Goal: Task Accomplishment & Management: Manage account settings

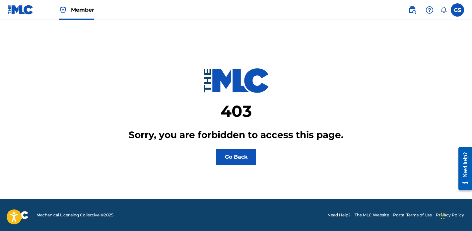
click at [243, 162] on button "Go Back" at bounding box center [236, 157] width 40 height 17
click at [457, 12] on label at bounding box center [457, 9] width 13 height 13
click at [458, 10] on input "GS [PERSON_NAME] [EMAIL_ADDRESS][DOMAIN_NAME] Notification Preferences Profile …" at bounding box center [458, 10] width 0 height 0
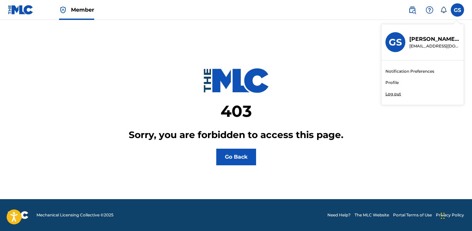
click at [396, 94] on p "Log out" at bounding box center [394, 94] width 16 height 6
click at [458, 10] on input "GS [PERSON_NAME] [EMAIL_ADDRESS][DOMAIN_NAME] Notification Preferences Profile …" at bounding box center [458, 10] width 0 height 0
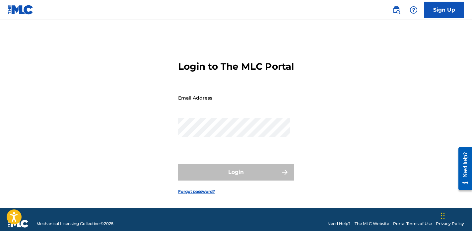
click at [241, 107] on input "Email Address" at bounding box center [234, 97] width 112 height 19
type input "[EMAIL_ADDRESS][DOMAIN_NAME]"
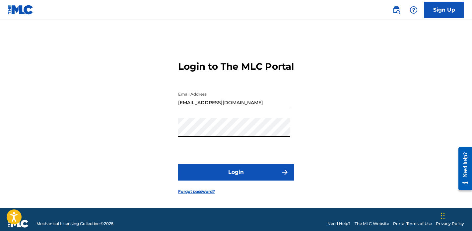
click at [237, 181] on button "Login" at bounding box center [236, 172] width 116 height 17
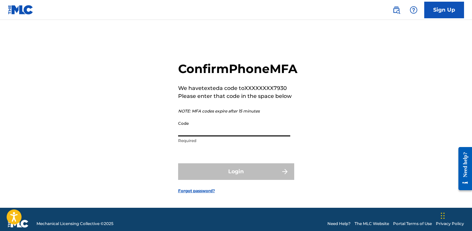
click at [206, 136] on input "Code" at bounding box center [234, 127] width 112 height 19
paste input "511198"
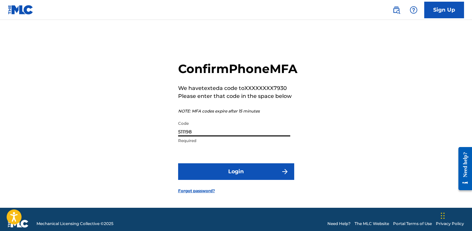
type input "511198"
click at [209, 180] on button "Login" at bounding box center [236, 171] width 116 height 17
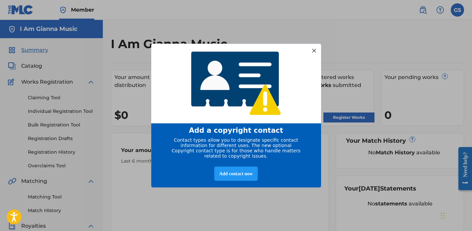
click at [314, 48] on div at bounding box center [314, 50] width 9 height 9
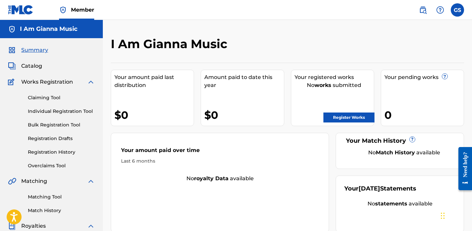
click at [39, 69] on span "Catalog" at bounding box center [31, 66] width 21 height 8
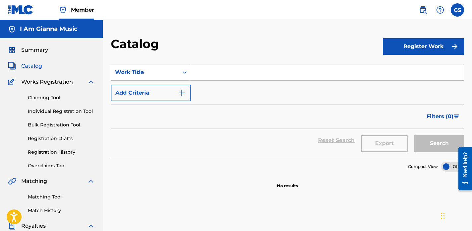
click at [47, 96] on link "Claiming Tool" at bounding box center [61, 97] width 67 height 7
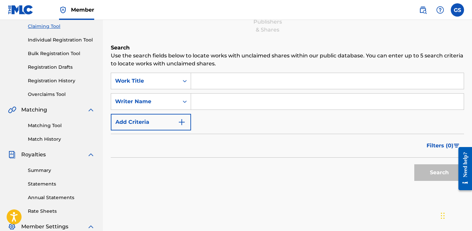
scroll to position [79, 0]
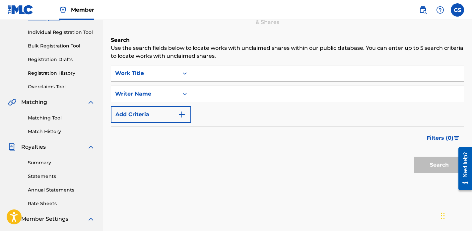
click at [212, 94] on input "Search Form" at bounding box center [327, 94] width 273 height 16
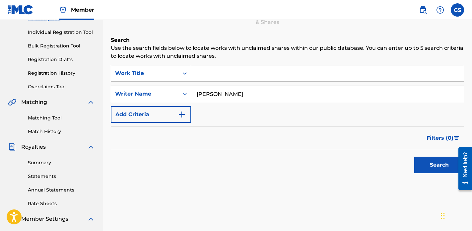
type input "Gianna Salvato"
click at [415, 157] on button "Search" at bounding box center [440, 165] width 50 height 17
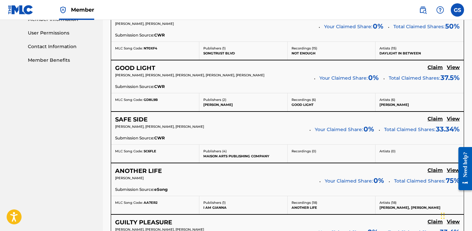
scroll to position [277, 0]
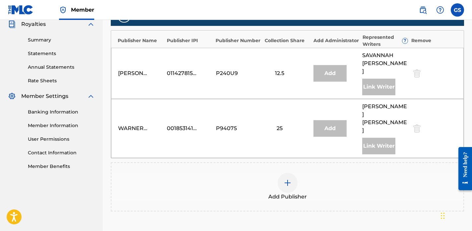
scroll to position [230, 0]
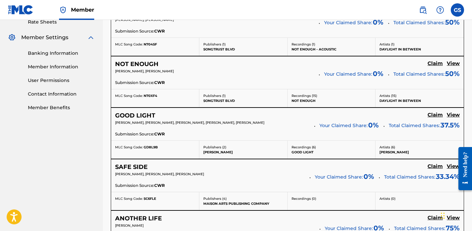
scroll to position [235, 0]
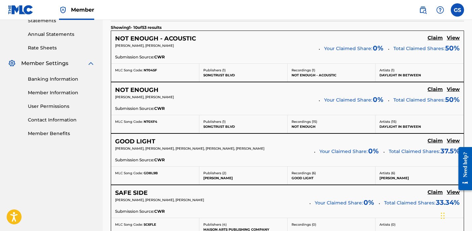
click at [436, 41] on h5 "Claim" at bounding box center [435, 38] width 15 height 6
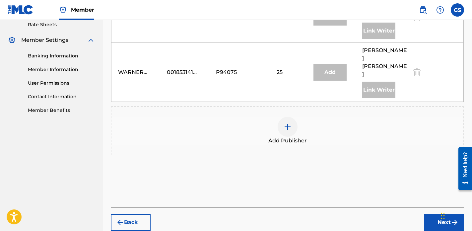
scroll to position [260, 0]
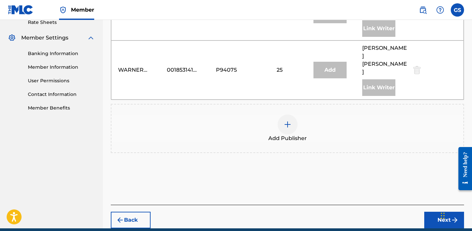
click at [288, 121] on img at bounding box center [288, 125] width 8 height 8
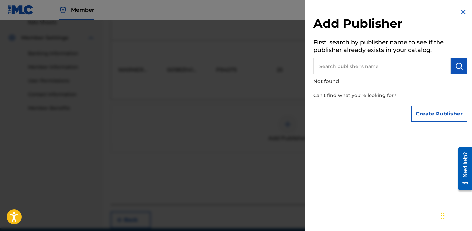
click at [370, 66] on input "text" at bounding box center [382, 66] width 137 height 17
click at [429, 113] on button "Create Publisher" at bounding box center [439, 114] width 56 height 17
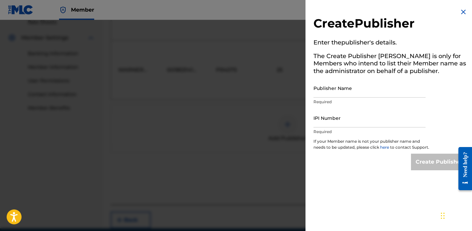
click at [367, 88] on input "Publisher Name" at bounding box center [370, 88] width 112 height 19
click at [464, 11] on img at bounding box center [464, 12] width 8 height 8
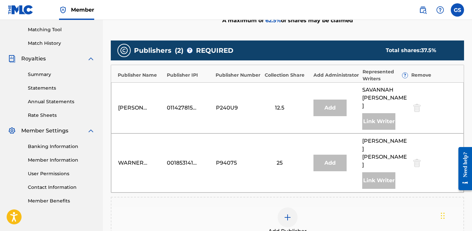
scroll to position [0, 0]
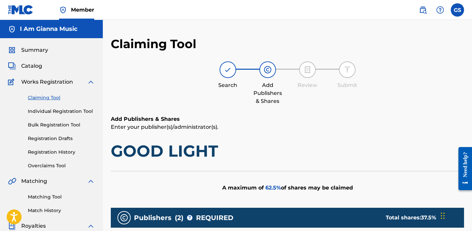
click at [74, 7] on span "Member" at bounding box center [82, 10] width 23 height 8
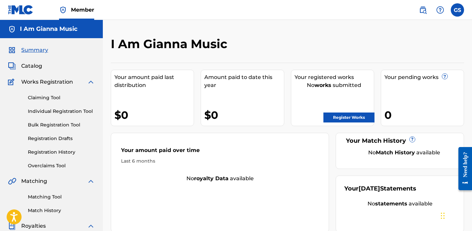
click at [54, 99] on link "Claiming Tool" at bounding box center [61, 97] width 67 height 7
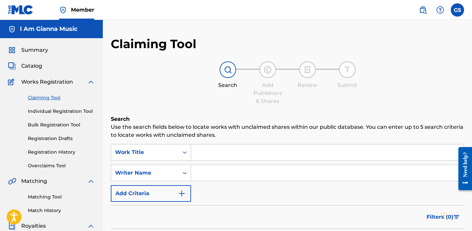
click at [248, 171] on input "Search Form" at bounding box center [327, 173] width 273 height 16
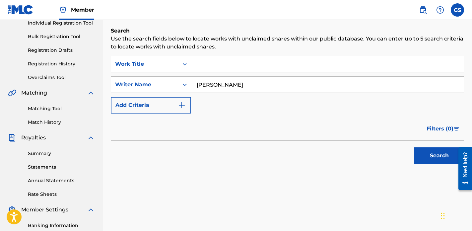
scroll to position [99, 0]
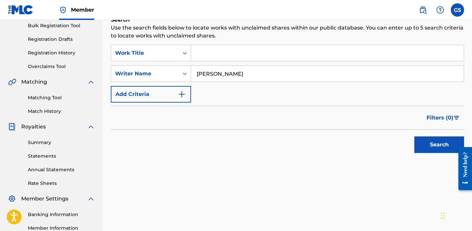
click at [263, 78] on input "Gianna" at bounding box center [327, 74] width 273 height 16
type input "Gianna Salvato"
click at [415, 136] on button "Search" at bounding box center [440, 144] width 50 height 17
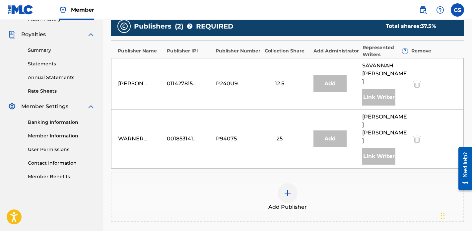
scroll to position [191, 0]
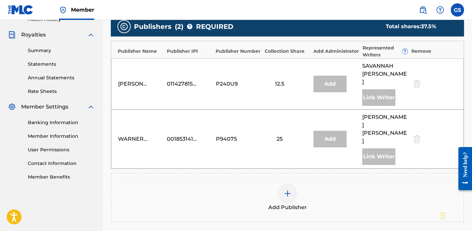
click at [287, 190] on img at bounding box center [288, 194] width 8 height 8
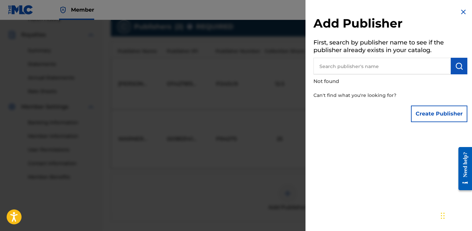
click at [362, 63] on input "text" at bounding box center [382, 66] width 137 height 17
type input "I Am Gianna Music"
click at [451, 66] on button "submit" at bounding box center [459, 66] width 17 height 17
click at [442, 114] on button "Create Publisher" at bounding box center [439, 114] width 56 height 17
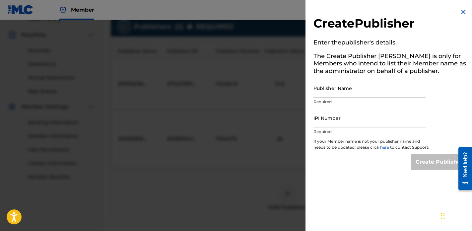
click at [354, 89] on input "Publisher Name" at bounding box center [370, 88] width 112 height 19
type input "I Am Gianna Music"
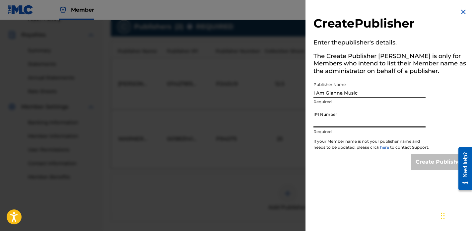
click at [329, 125] on input "IPI Number" at bounding box center [370, 118] width 112 height 19
click at [342, 121] on input "IPI Number" at bounding box center [370, 118] width 112 height 19
paste input "780150065"
type input "780150065"
click at [438, 168] on input "Create Publisher" at bounding box center [439, 162] width 56 height 17
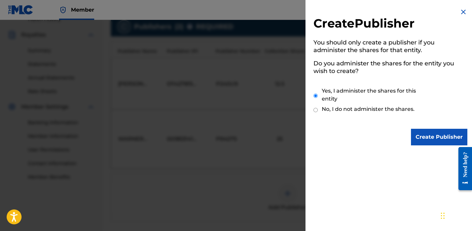
click at [438, 136] on input "Create Publisher" at bounding box center [439, 137] width 56 height 17
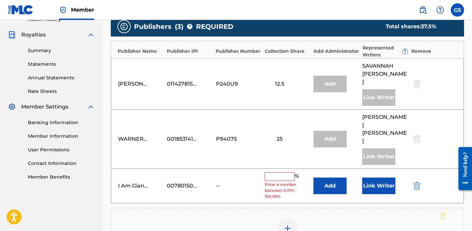
click at [289, 172] on input "text" at bounding box center [280, 176] width 30 height 9
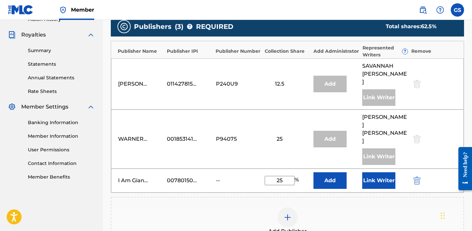
type input "25"
click at [382, 172] on button "Link Writer" at bounding box center [379, 180] width 33 height 17
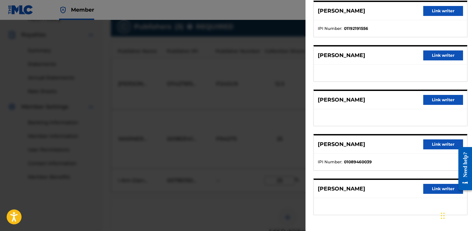
scroll to position [27, 0]
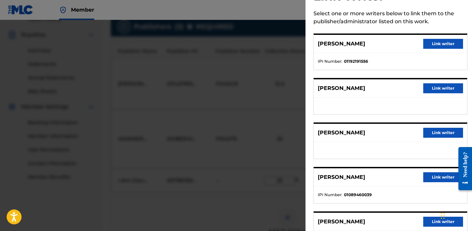
click at [447, 86] on button "Link writer" at bounding box center [444, 88] width 40 height 10
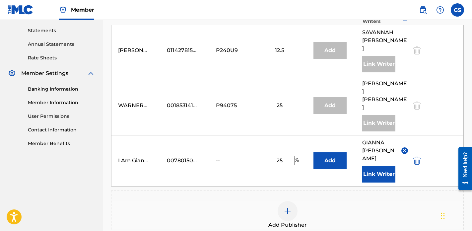
scroll to position [265, 0]
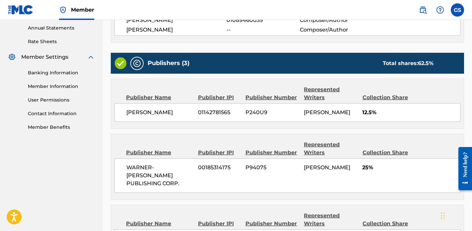
scroll to position [329, 0]
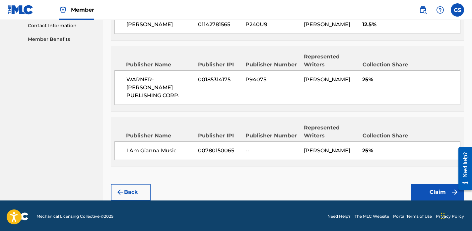
click at [431, 189] on button "Claim" at bounding box center [437, 192] width 53 height 17
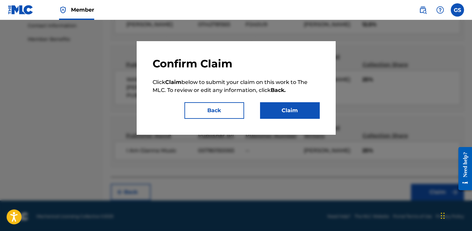
click at [290, 111] on button "Claim" at bounding box center [290, 110] width 60 height 17
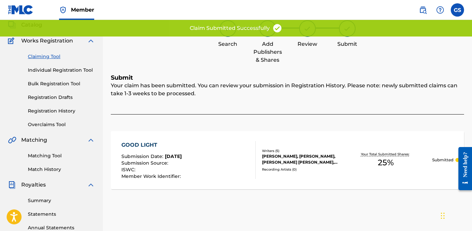
scroll to position [42, 0]
click at [50, 59] on link "Claiming Tool" at bounding box center [61, 56] width 67 height 7
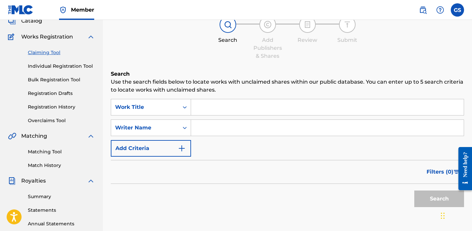
scroll to position [52, 0]
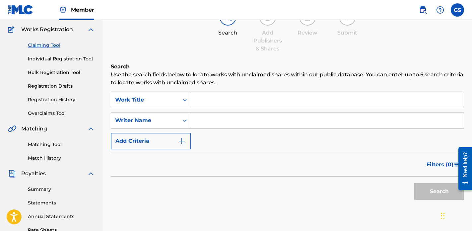
click at [213, 113] on input "Search Form" at bounding box center [327, 121] width 273 height 16
type input "Gianna Salvato"
click at [442, 197] on button "Search" at bounding box center [440, 191] width 50 height 17
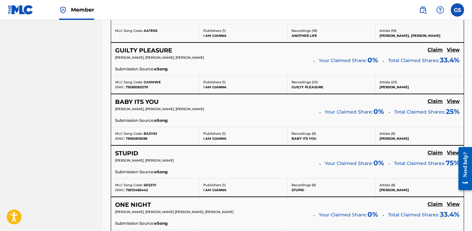
scroll to position [480, 0]
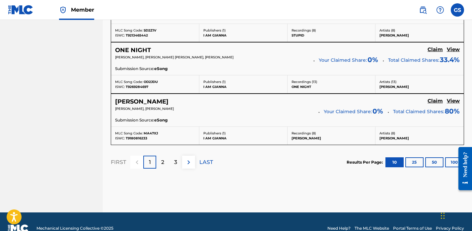
click at [164, 163] on p "2" at bounding box center [162, 162] width 3 height 8
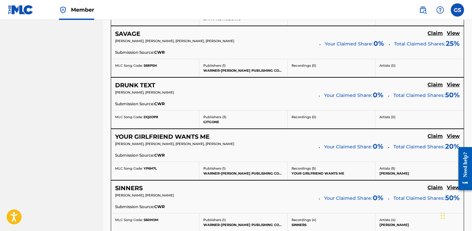
scroll to position [491, 0]
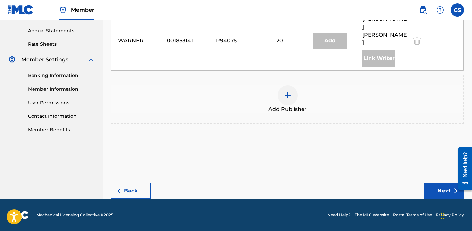
scroll to position [222, 0]
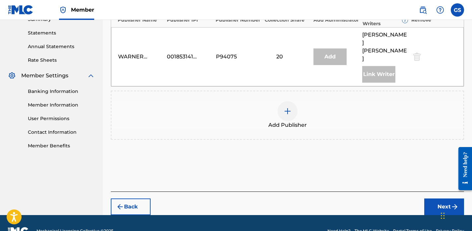
click at [301, 101] on div "Add Publisher" at bounding box center [288, 115] width 352 height 28
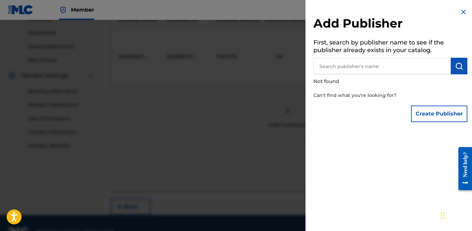
click at [395, 64] on input "text" at bounding box center [382, 66] width 137 height 17
type input "I Am Gianna Music"
click at [456, 68] on img "submit" at bounding box center [460, 66] width 8 height 8
click at [458, 65] on img "submit" at bounding box center [460, 66] width 8 height 8
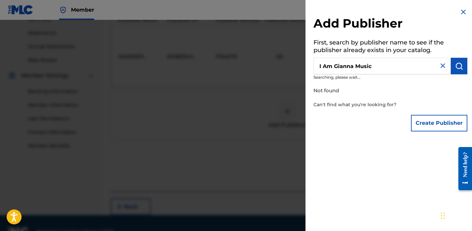
click at [458, 65] on img "submit" at bounding box center [460, 66] width 8 height 8
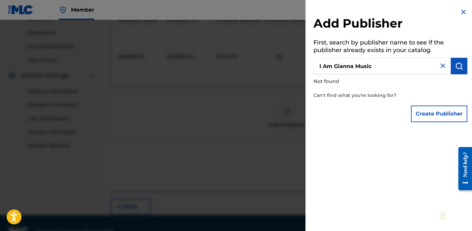
click at [431, 115] on button "Create Publisher" at bounding box center [439, 114] width 56 height 17
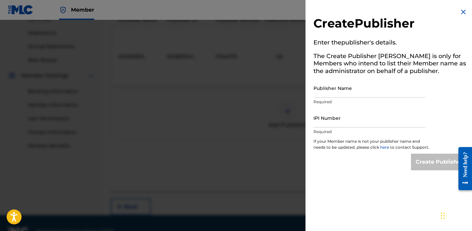
click at [362, 90] on input "Publisher Name" at bounding box center [370, 88] width 112 height 19
type input "I Am Gianna Music"
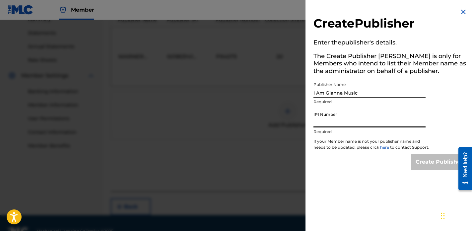
click at [354, 116] on input "IPI Number" at bounding box center [370, 118] width 112 height 19
drag, startPoint x: 341, startPoint y: 124, endPoint x: 266, endPoint y: 118, distance: 75.3
click at [266, 118] on div "Create Publisher Enter the publisher 's details. The Create Publisher button is…" at bounding box center [236, 125] width 472 height 211
paste input "80150065"
type input "780150065"
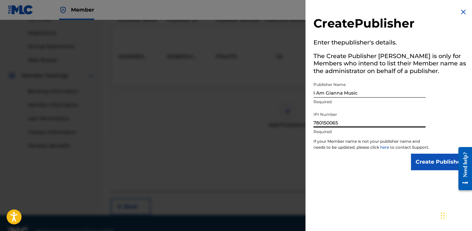
click at [442, 170] on input "Create Publisher" at bounding box center [439, 162] width 56 height 17
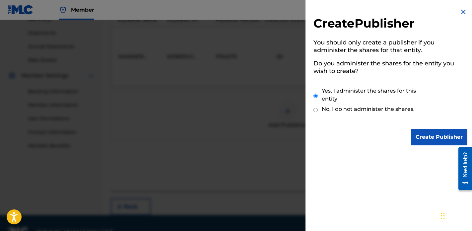
click at [432, 137] on input "Create Publisher" at bounding box center [439, 137] width 56 height 17
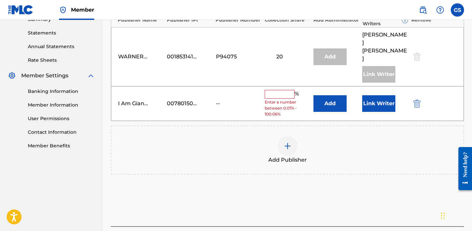
click at [278, 90] on input "text" at bounding box center [280, 94] width 30 height 9
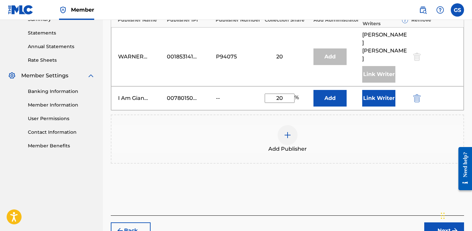
type input "20"
click at [381, 90] on button "Link Writer" at bounding box center [379, 98] width 33 height 17
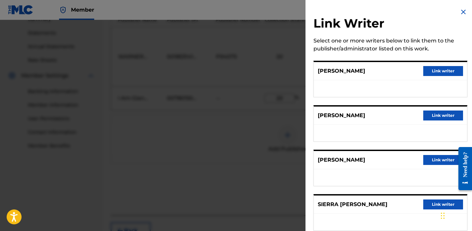
click at [438, 70] on button "Link writer" at bounding box center [444, 71] width 40 height 10
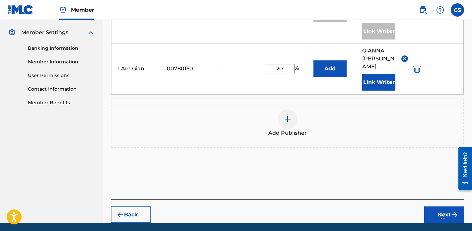
click at [439, 207] on button "Next" at bounding box center [445, 215] width 40 height 17
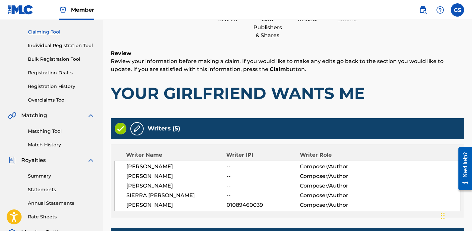
scroll to position [266, 0]
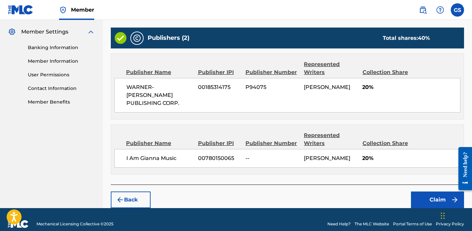
click at [437, 192] on button "Claim" at bounding box center [437, 200] width 53 height 17
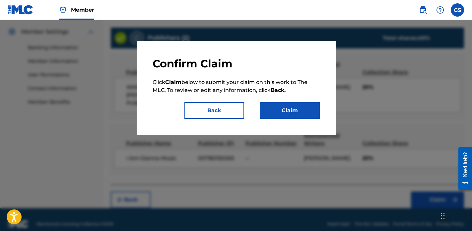
click at [285, 113] on button "Claim" at bounding box center [290, 110] width 60 height 17
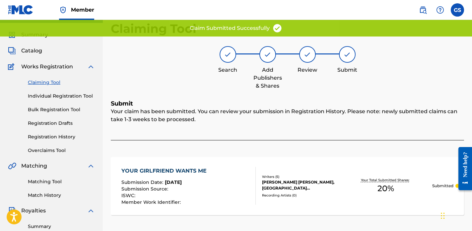
scroll to position [15, 0]
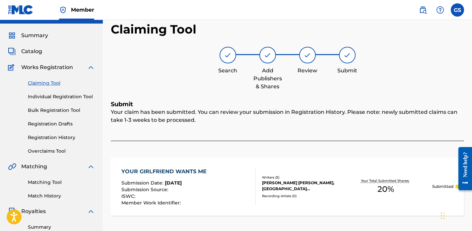
click at [54, 83] on link "Claiming Tool" at bounding box center [61, 83] width 67 height 7
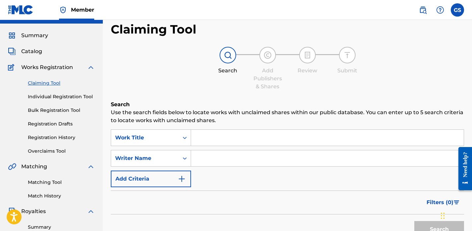
scroll to position [0, 0]
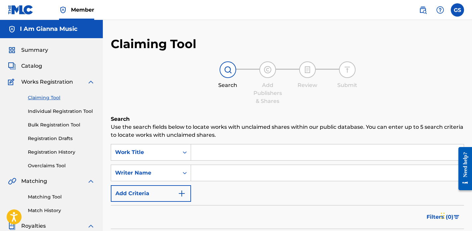
click at [208, 170] on input "Search Form" at bounding box center [327, 173] width 273 height 16
type input "Gianna Salvato"
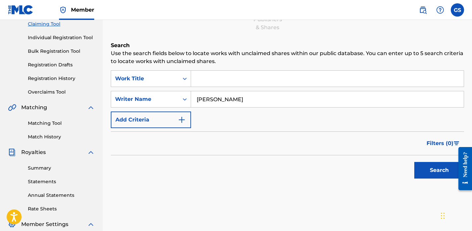
scroll to position [93, 0]
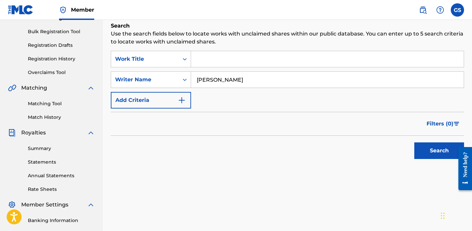
click at [448, 153] on button "Search" at bounding box center [440, 150] width 50 height 17
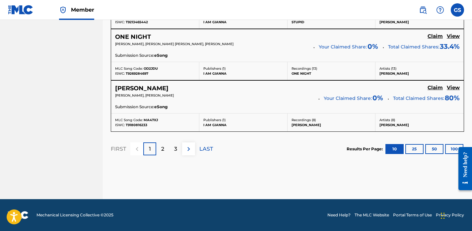
click at [163, 149] on p "2" at bounding box center [162, 149] width 3 height 8
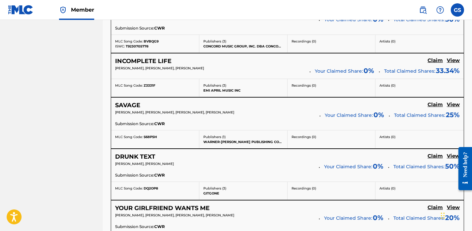
scroll to position [420, 0]
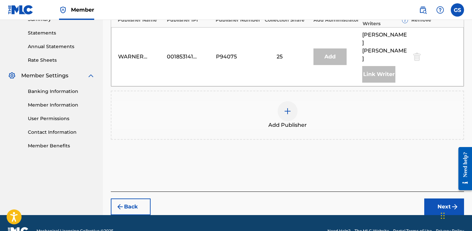
scroll to position [177, 0]
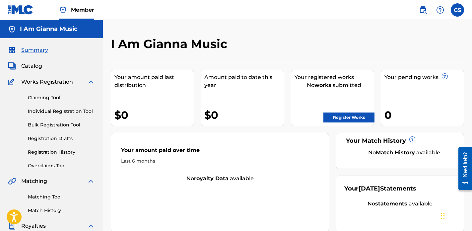
click at [52, 100] on link "Claiming Tool" at bounding box center [61, 97] width 67 height 7
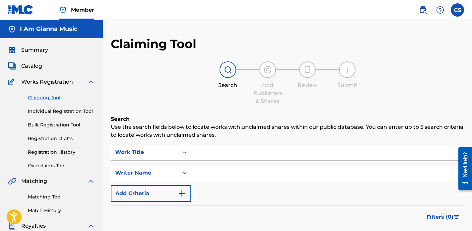
click at [210, 143] on div "Search Use the search fields below to locate works with unclaimed shares within…" at bounding box center [288, 202] width 354 height 174
click at [214, 152] on input "Search Form" at bounding box center [327, 152] width 273 height 16
click at [220, 173] on input "Search Form" at bounding box center [327, 173] width 273 height 16
type input "Gianna Salvato"
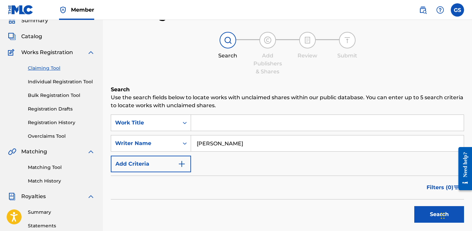
scroll to position [70, 0]
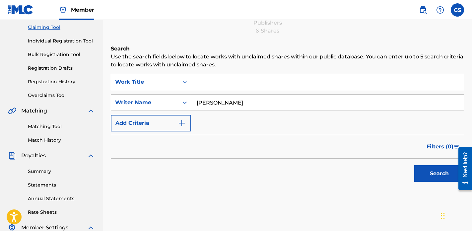
click at [433, 176] on button "Search" at bounding box center [440, 173] width 50 height 17
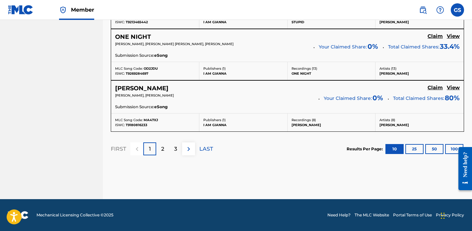
click at [162, 148] on p "2" at bounding box center [162, 149] width 3 height 8
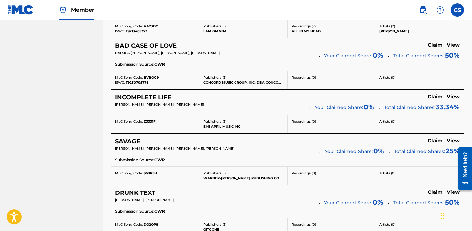
scroll to position [381, 0]
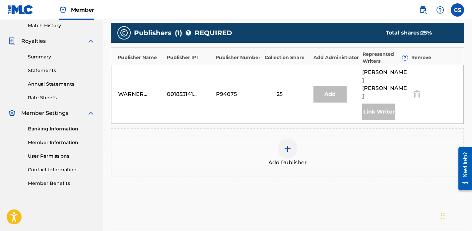
scroll to position [185, 0]
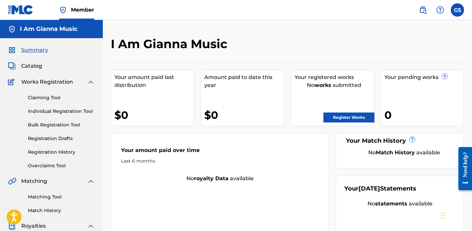
click at [49, 96] on link "Claiming Tool" at bounding box center [61, 97] width 67 height 7
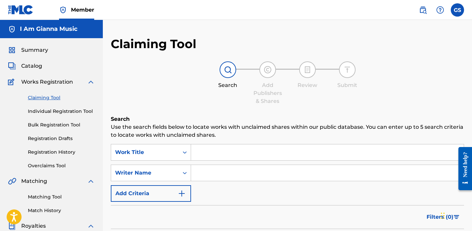
click at [257, 184] on div "SearchWithCriteria5488a771-4c07-41ae-a1c9-bd2d5d1dc052 Work Title SearchWithCri…" at bounding box center [288, 173] width 354 height 58
click at [257, 179] on input "Search Form" at bounding box center [327, 173] width 273 height 16
type input "Gianna Salvato"
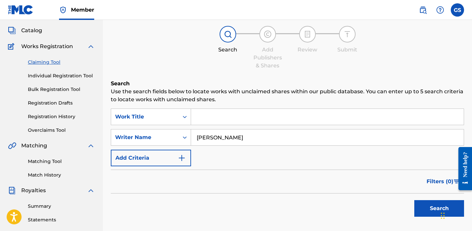
scroll to position [38, 0]
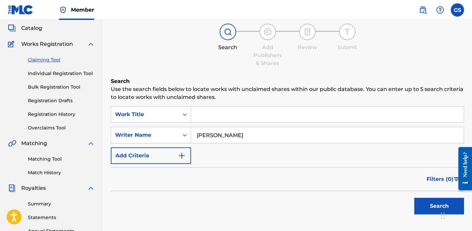
click at [434, 204] on button "Search" at bounding box center [440, 206] width 50 height 17
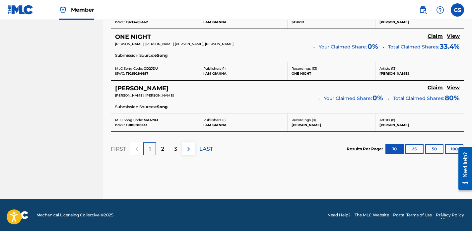
click at [164, 147] on div "2" at bounding box center [162, 148] width 13 height 13
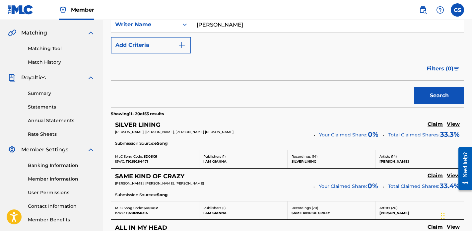
scroll to position [148, 0]
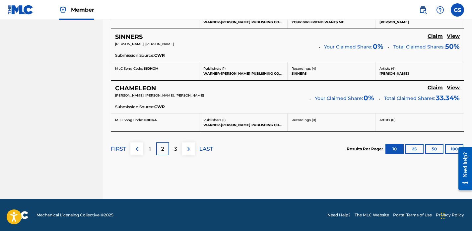
click at [175, 147] on p "3" at bounding box center [175, 149] width 3 height 8
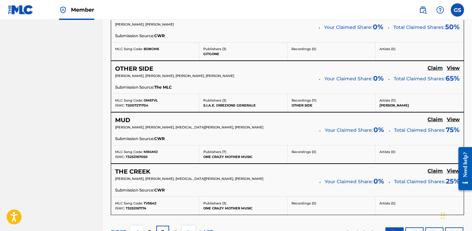
scroll to position [558, 0]
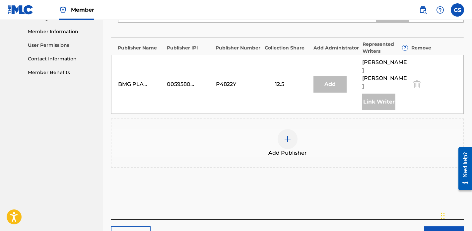
scroll to position [45, 0]
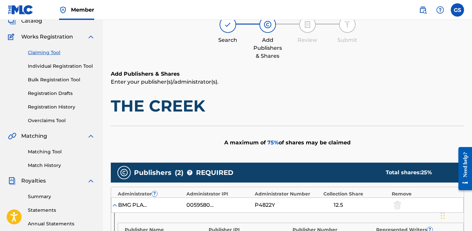
click at [50, 57] on div "Claiming Tool Individual Registration Tool Bulk Registration Tool Registration …" at bounding box center [51, 82] width 87 height 83
click at [50, 52] on link "Claiming Tool" at bounding box center [61, 52] width 67 height 7
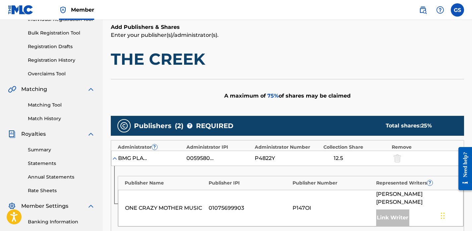
scroll to position [101, 0]
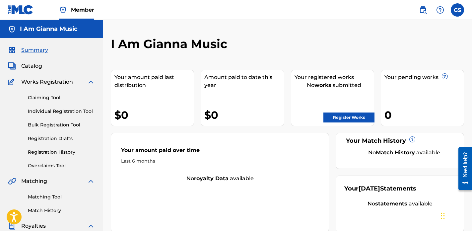
click at [45, 98] on link "Claiming Tool" at bounding box center [61, 97] width 67 height 7
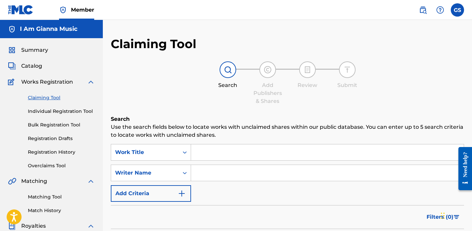
click at [248, 153] on input "Search Form" at bounding box center [327, 152] width 273 height 16
type input "Creek"
click at [230, 176] on input "Search Form" at bounding box center [327, 173] width 273 height 16
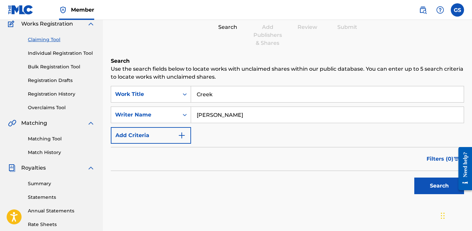
scroll to position [65, 0]
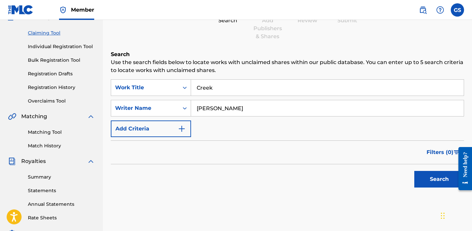
click at [437, 180] on button "Search" at bounding box center [440, 179] width 50 height 17
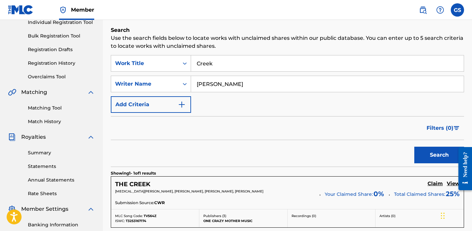
scroll to position [76, 0]
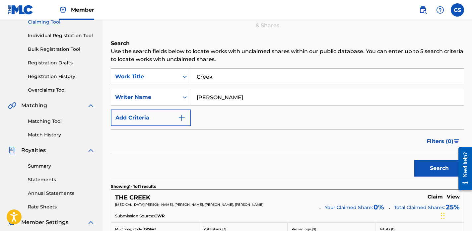
click at [256, 96] on input "Gianna Salvato" at bounding box center [327, 97] width 273 height 16
drag, startPoint x: 263, startPoint y: 99, endPoint x: 141, endPoint y: 86, distance: 121.9
click at [141, 86] on div "SearchWithCriteria5488a771-4c07-41ae-a1c9-bd2d5d1dc052 Work Title Creek SearchW…" at bounding box center [288, 97] width 354 height 58
type input "Gigi Rich"
click at [436, 171] on button "Search" at bounding box center [440, 168] width 50 height 17
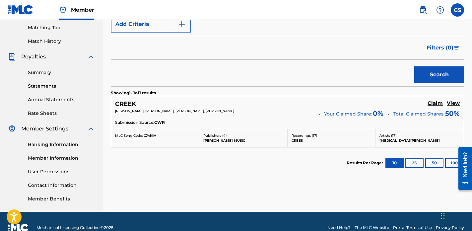
scroll to position [169, 0]
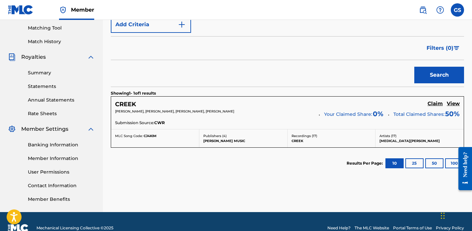
click at [437, 103] on h5 "Claim" at bounding box center [435, 104] width 15 height 6
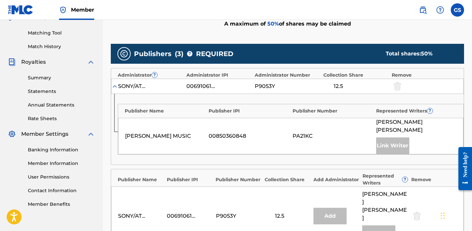
scroll to position [163, 0]
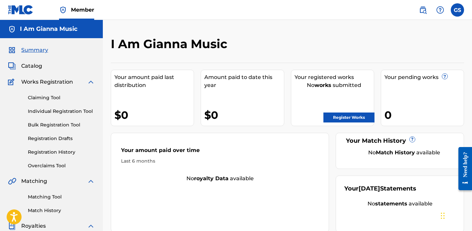
click at [52, 100] on link "Claiming Tool" at bounding box center [61, 97] width 67 height 7
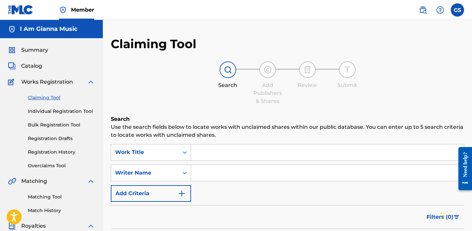
click at [242, 148] on input "Search Form" at bounding box center [327, 152] width 273 height 16
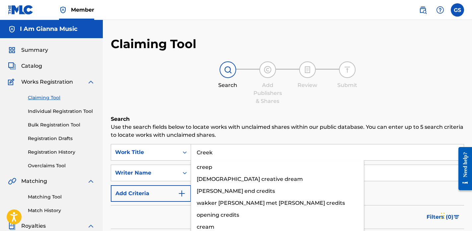
type input "Creek"
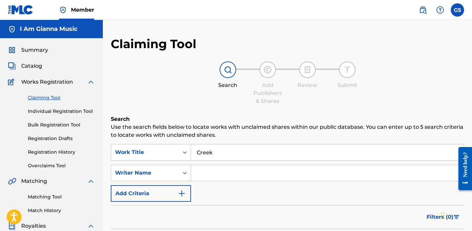
click at [240, 175] on input "Search Form" at bounding box center [327, 173] width 273 height 16
type input "Gigi Rich"
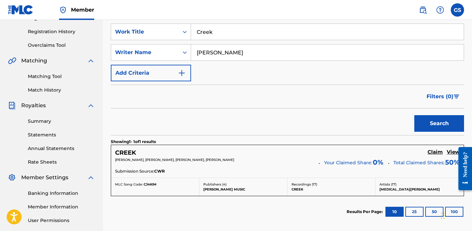
scroll to position [123, 0]
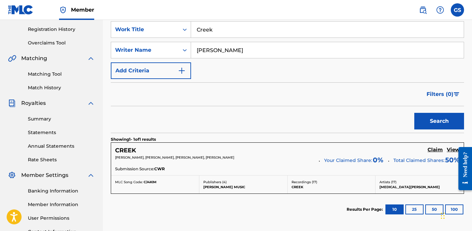
click at [434, 151] on h5 "Claim" at bounding box center [435, 150] width 15 height 6
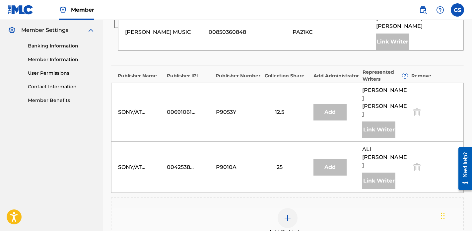
scroll to position [296, 0]
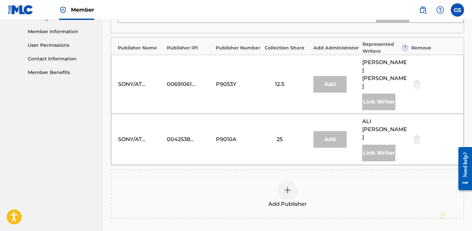
click at [288, 186] on img at bounding box center [288, 190] width 8 height 8
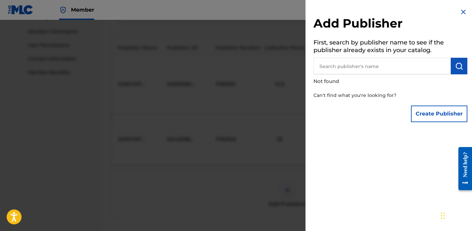
click at [431, 112] on button "Create Publisher" at bounding box center [439, 114] width 56 height 17
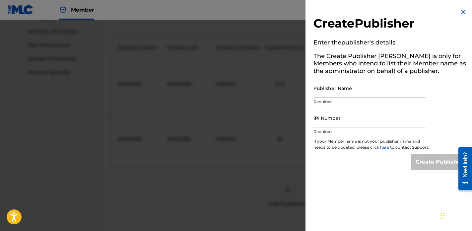
click at [360, 87] on input "Publisher Name" at bounding box center [370, 88] width 112 height 19
type input "I Am Gianna Music"
click at [353, 119] on input "IPI Number" at bounding box center [370, 118] width 112 height 19
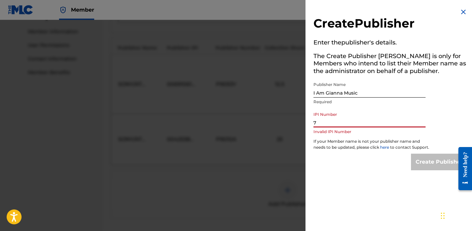
type input "7"
click at [338, 125] on input "7" at bounding box center [370, 118] width 112 height 19
paste input "780150065"
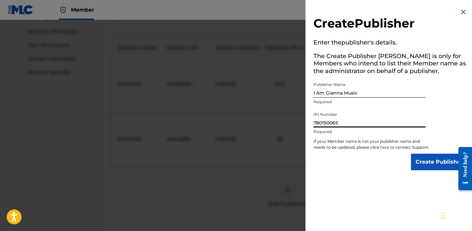
type input "780150065"
click at [433, 168] on input "Create Publisher" at bounding box center [439, 162] width 56 height 17
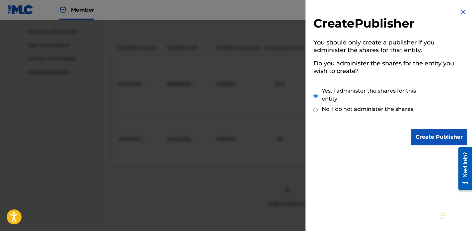
click at [444, 134] on input "Create Publisher" at bounding box center [439, 137] width 56 height 17
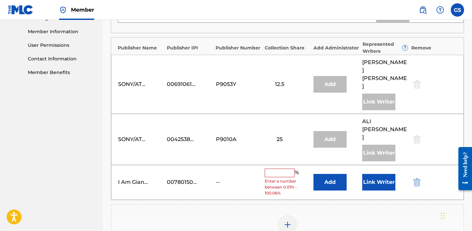
click at [276, 169] on input "text" at bounding box center [280, 173] width 30 height 9
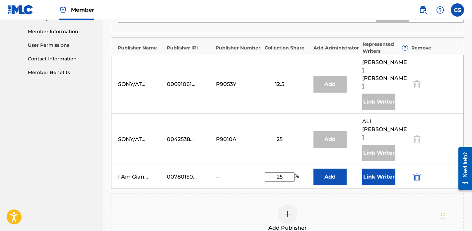
type input "25"
click at [382, 169] on button "Link Writer" at bounding box center [379, 177] width 33 height 17
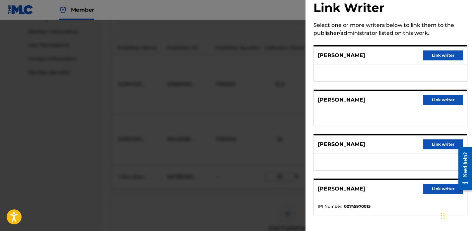
scroll to position [15, 0]
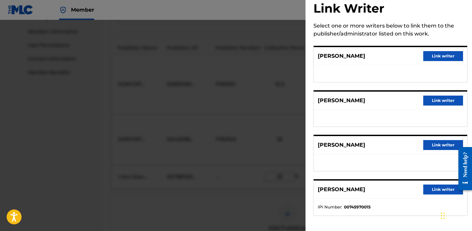
click at [437, 54] on button "Link writer" at bounding box center [444, 56] width 40 height 10
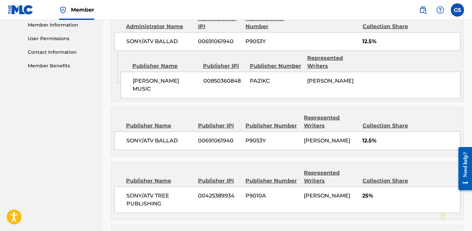
scroll to position [402, 0]
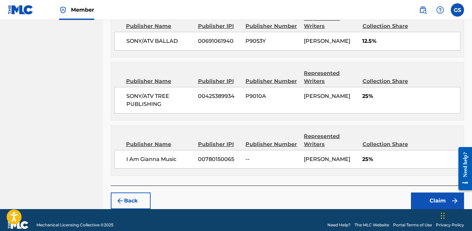
click at [436, 193] on button "Claim" at bounding box center [437, 201] width 53 height 17
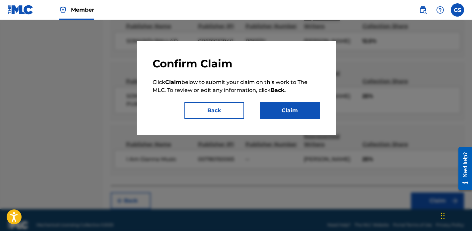
click at [288, 109] on button "Claim" at bounding box center [290, 110] width 60 height 17
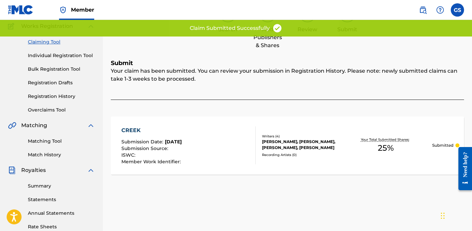
scroll to position [0, 0]
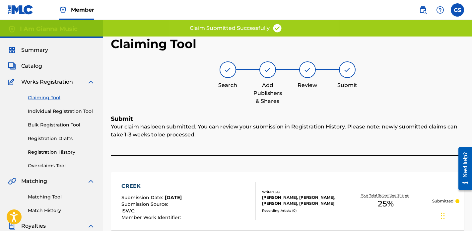
click at [44, 98] on link "Claiming Tool" at bounding box center [61, 97] width 67 height 7
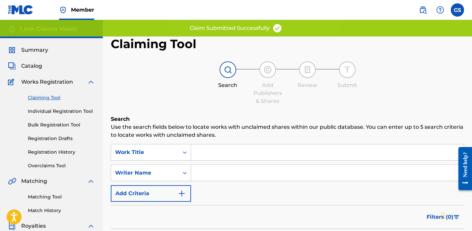
scroll to position [3, 0]
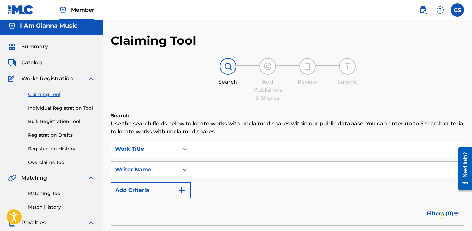
click at [232, 154] on input "Search Form" at bounding box center [327, 149] width 273 height 16
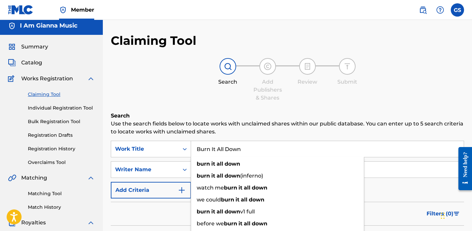
type input "Burn It All Down"
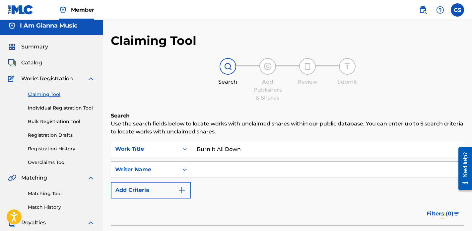
click at [237, 171] on input "Search Form" at bounding box center [327, 170] width 273 height 16
type input "Gigi Rich"
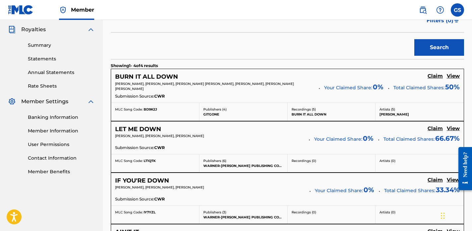
scroll to position [196, 0]
click at [437, 76] on h5 "Claim" at bounding box center [435, 76] width 15 height 6
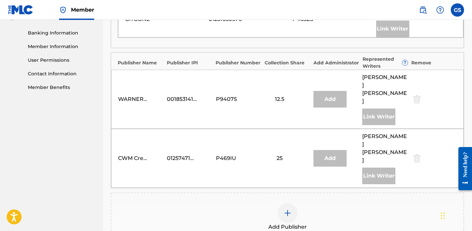
scroll to position [284, 0]
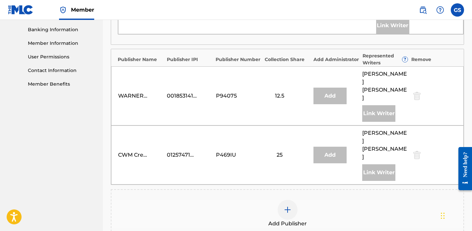
click at [295, 200] on div at bounding box center [288, 210] width 20 height 20
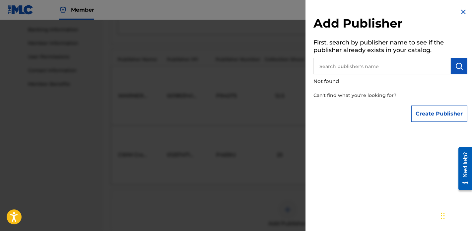
click at [431, 125] on div "Create Publisher" at bounding box center [439, 113] width 56 height 23
click at [430, 120] on button "Create Publisher" at bounding box center [439, 114] width 56 height 17
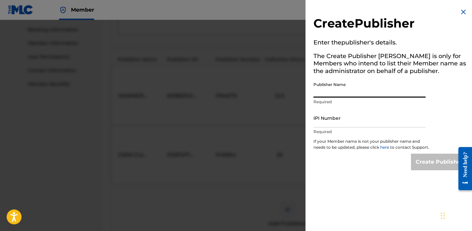
click at [368, 93] on input "Publisher Name" at bounding box center [370, 88] width 112 height 19
type input "I Am Gianna Music"
click at [363, 117] on input "IPI Number" at bounding box center [370, 118] width 112 height 19
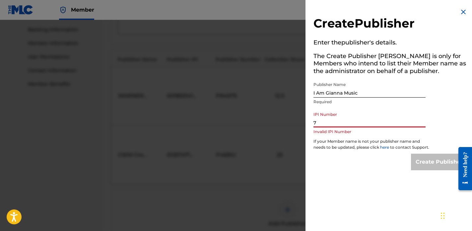
type input "7"
paste input "780150065"
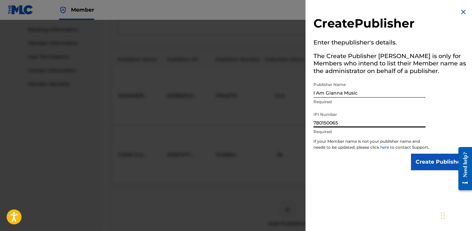
type input "780150065"
click at [450, 170] on input "Create Publisher" at bounding box center [439, 162] width 56 height 17
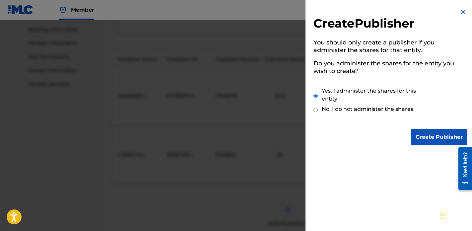
click at [436, 139] on input "Create Publisher" at bounding box center [439, 137] width 56 height 17
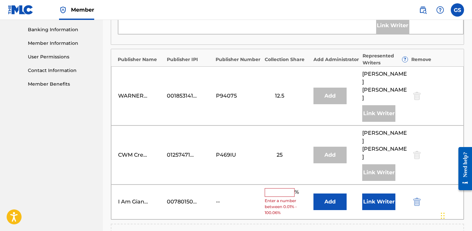
click at [293, 188] on input "text" at bounding box center [280, 192] width 30 height 9
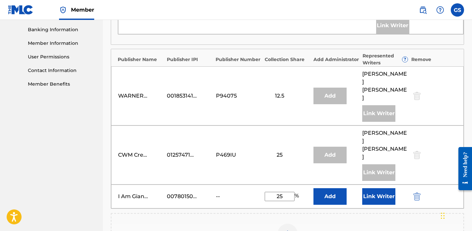
type input "25"
click at [374, 188] on button "Link Writer" at bounding box center [379, 196] width 33 height 17
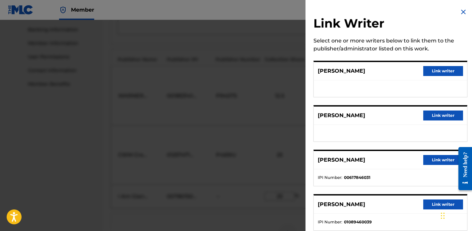
click at [439, 67] on button "Link writer" at bounding box center [444, 71] width 40 height 10
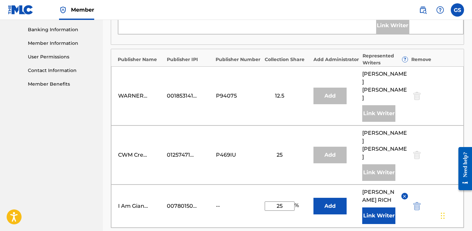
click at [385, 208] on button "Link Writer" at bounding box center [379, 216] width 33 height 17
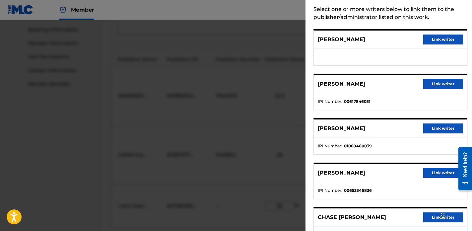
scroll to position [31, 0]
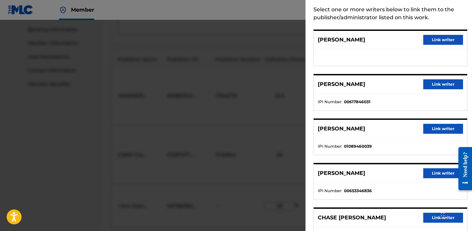
click at [444, 85] on button "Link writer" at bounding box center [444, 84] width 40 height 10
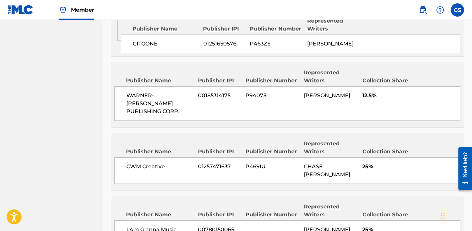
scroll to position [453, 0]
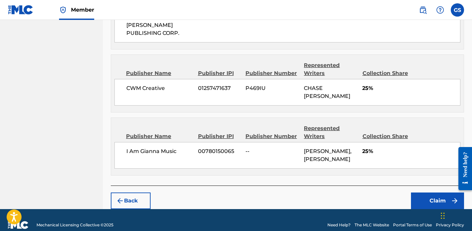
click at [427, 193] on button "Claim" at bounding box center [437, 201] width 53 height 17
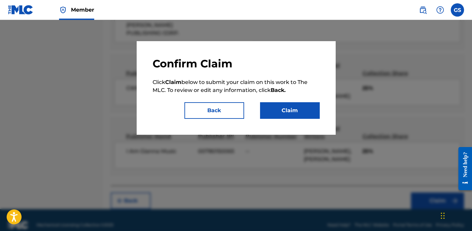
click at [301, 117] on button "Claim" at bounding box center [290, 110] width 60 height 17
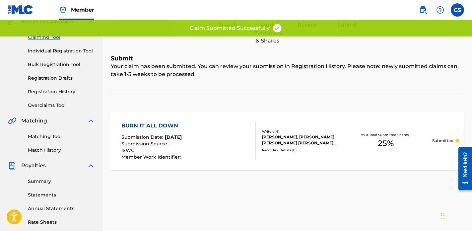
scroll to position [61, 0]
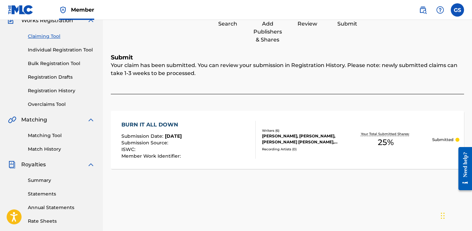
click at [165, 125] on div "BURN IT ALL DOWN" at bounding box center [152, 125] width 61 height 8
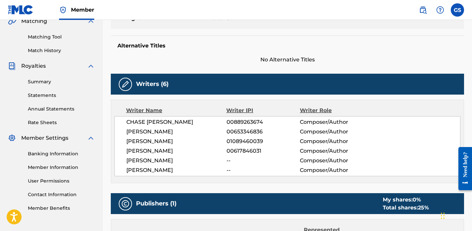
scroll to position [175, 0]
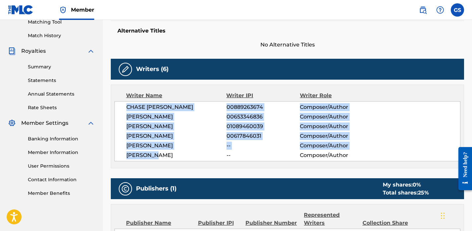
drag, startPoint x: 153, startPoint y: 153, endPoint x: 115, endPoint y: 103, distance: 62.6
click at [115, 103] on div "CHASE LEE WRIGHT 00889263674 Composer/Author SYDNEY PAIGE CUBIT 00653346836 Com…" at bounding box center [288, 131] width 346 height 60
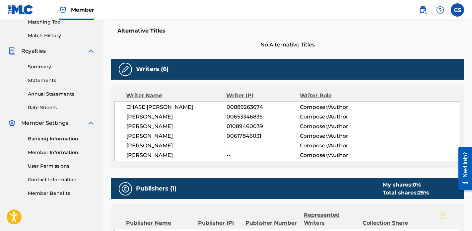
click at [137, 114] on span "SYDNEY PAIGE CUBIT" at bounding box center [176, 117] width 100 height 8
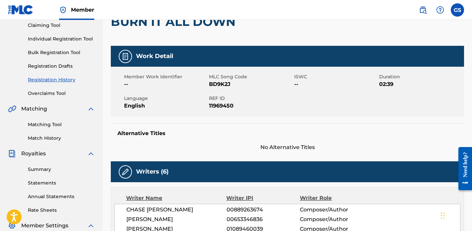
scroll to position [67, 0]
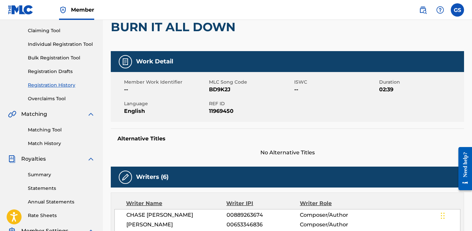
click at [43, 32] on link "Claiming Tool" at bounding box center [61, 30] width 67 height 7
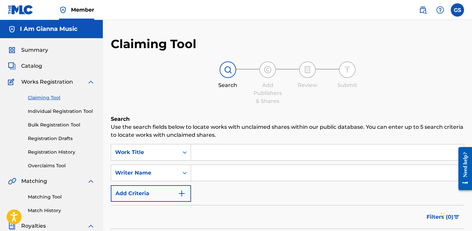
click at [214, 143] on div "Search Use the search fields below to locate works with unclaimed shares within…" at bounding box center [288, 202] width 354 height 174
click at [215, 146] on input "Search Form" at bounding box center [327, 152] width 273 height 16
click at [255, 155] on input "expensivce" at bounding box center [327, 152] width 273 height 16
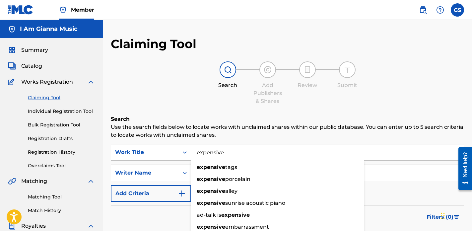
type input "expensive"
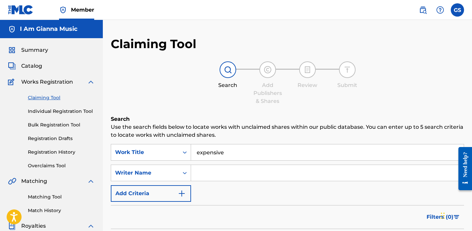
click at [242, 173] on input "Search Form" at bounding box center [327, 173] width 273 height 16
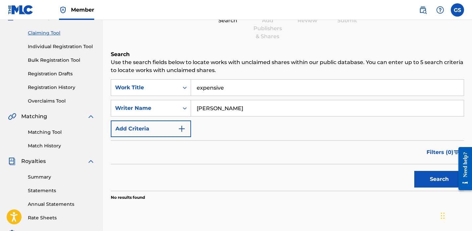
scroll to position [103, 0]
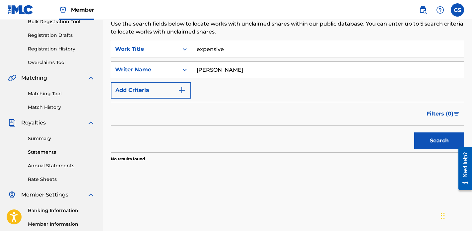
type input "Derik Fein"
click at [415, 132] on button "Search" at bounding box center [440, 140] width 50 height 17
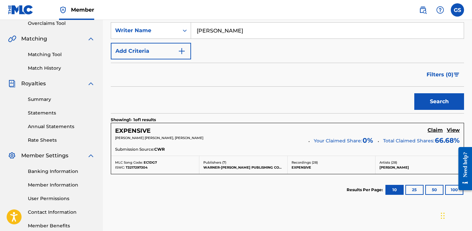
scroll to position [152, 0]
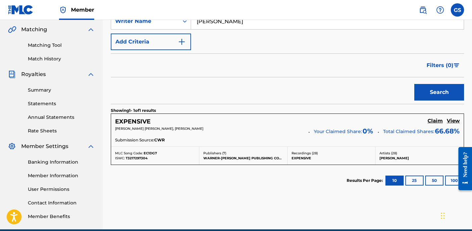
click at [435, 122] on h5 "Claim" at bounding box center [435, 121] width 15 height 6
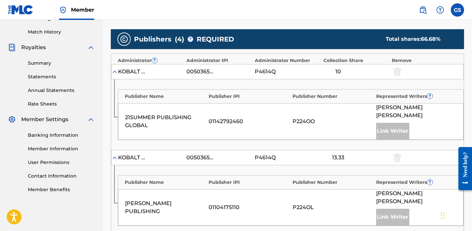
scroll to position [471, 0]
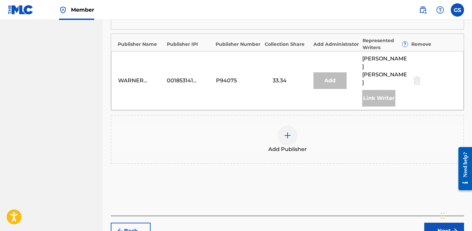
click at [289, 131] on img at bounding box center [288, 135] width 8 height 8
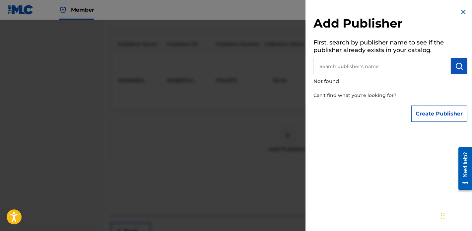
click at [440, 112] on button "Create Publisher" at bounding box center [439, 114] width 56 height 17
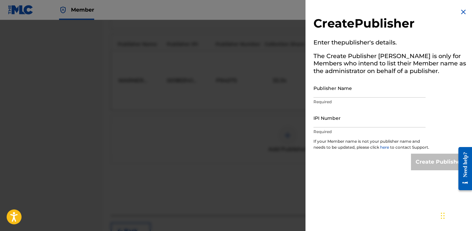
click at [372, 90] on input "Publisher Name" at bounding box center [370, 88] width 112 height 19
type input "I Am Gianna Music"
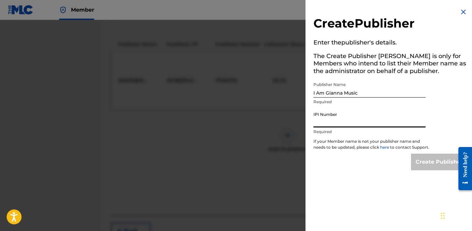
click at [365, 116] on input "IPI Number" at bounding box center [370, 118] width 112 height 19
paste input "780150065"
type input "780150065"
click at [431, 166] on input "Create Publisher" at bounding box center [439, 162] width 56 height 17
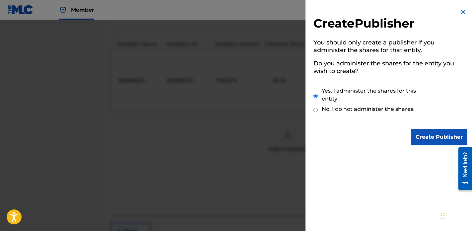
click at [428, 142] on input "Create Publisher" at bounding box center [439, 137] width 56 height 17
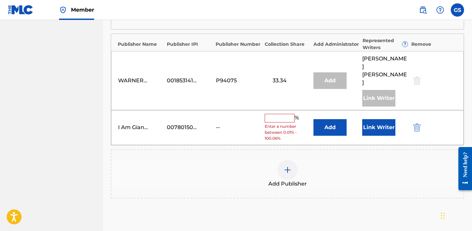
click at [282, 114] on input "text" at bounding box center [280, 118] width 30 height 9
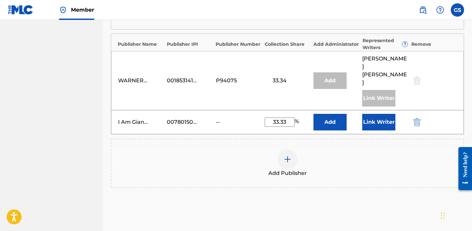
type input "33.33"
click at [379, 114] on button "Link Writer" at bounding box center [379, 122] width 33 height 17
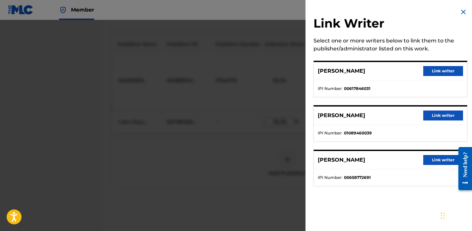
click at [435, 68] on button "Link writer" at bounding box center [444, 71] width 40 height 10
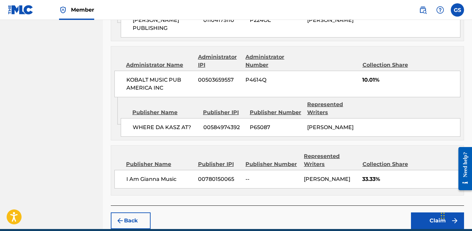
scroll to position [575, 0]
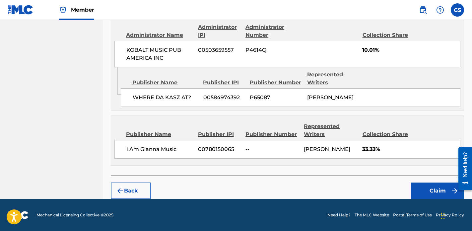
click at [428, 184] on button "Claim" at bounding box center [437, 191] width 53 height 17
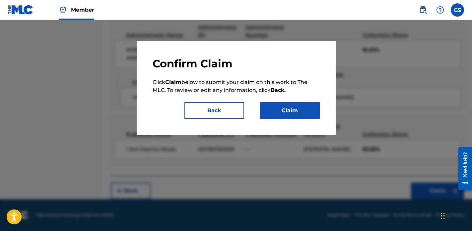
click at [298, 112] on button "Claim" at bounding box center [290, 110] width 60 height 17
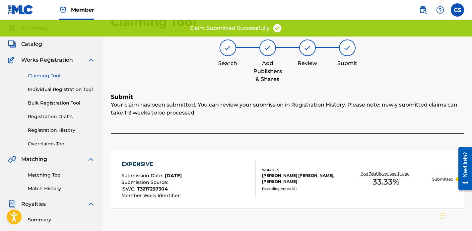
scroll to position [9, 0]
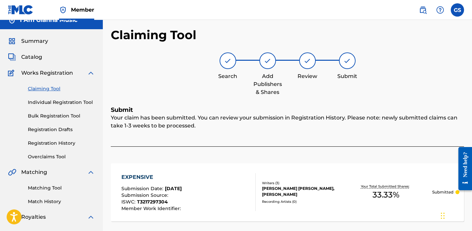
click at [44, 88] on link "Claiming Tool" at bounding box center [61, 88] width 67 height 7
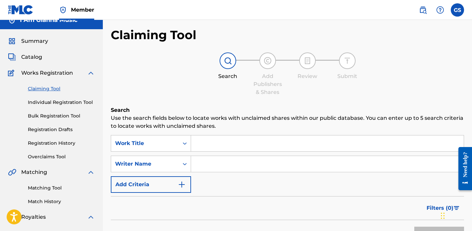
scroll to position [0, 0]
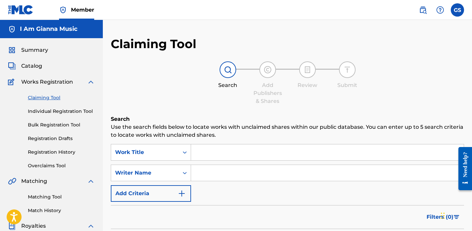
click at [212, 152] on input "Search Form" at bounding box center [327, 152] width 273 height 16
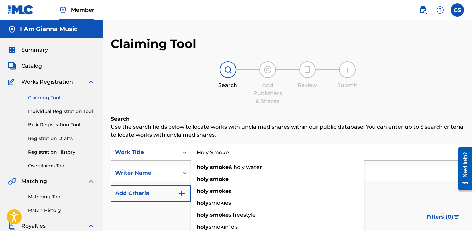
type input "Holy Smoke"
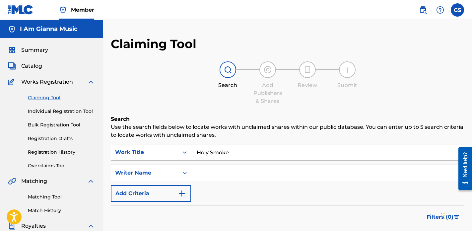
click at [224, 172] on input "Search Form" at bounding box center [327, 173] width 273 height 16
type input "Mandi Sagal"
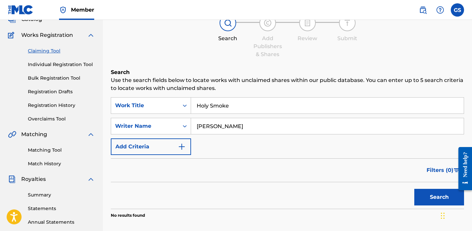
scroll to position [49, 0]
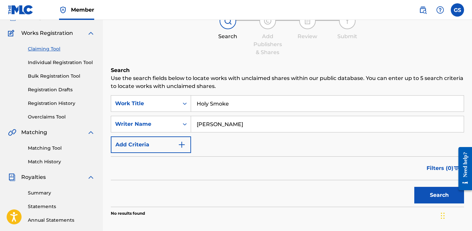
click at [441, 206] on div "Chat Widget" at bounding box center [455, 215] width 33 height 32
click at [441, 198] on button "Search" at bounding box center [440, 195] width 50 height 17
click at [266, 106] on input "Holy Smoke" at bounding box center [327, 104] width 273 height 16
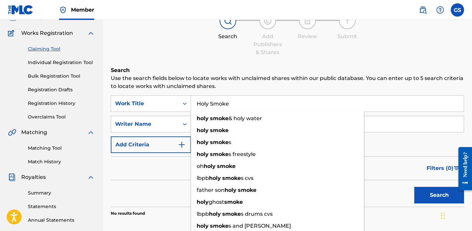
drag, startPoint x: 262, startPoint y: 106, endPoint x: 169, endPoint y: 89, distance: 94.5
click at [169, 89] on div "Search Use the search fields below to locate works with unclaimed shares within…" at bounding box center [288, 157] width 354 height 183
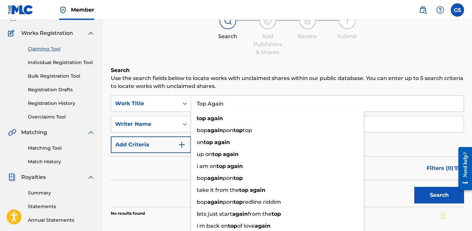
type input "Top Again"
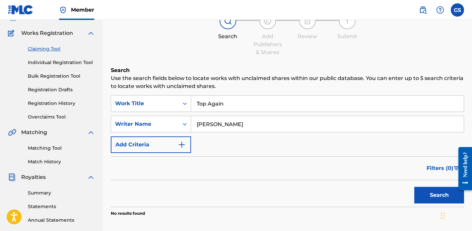
click at [382, 125] on input "Mandi Sagal" at bounding box center [327, 124] width 273 height 16
drag, startPoint x: 266, startPoint y: 125, endPoint x: 132, endPoint y: 120, distance: 133.2
click at [132, 120] on div "SearchWithCriteria779fdbd3-b9dd-435a-be26-b9e6f1fa10d7 Writer Name Mandi Sagal" at bounding box center [288, 124] width 354 height 17
click at [435, 193] on button "Search" at bounding box center [440, 195] width 50 height 17
drag, startPoint x: 260, startPoint y: 121, endPoint x: 124, endPoint y: 118, distance: 136.2
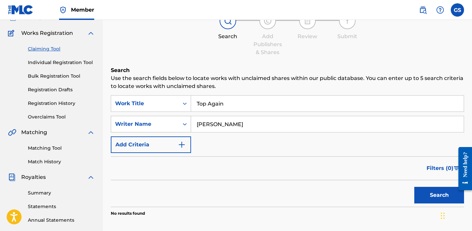
click at [124, 118] on div "SearchWithCriteria779fdbd3-b9dd-435a-be26-b9e6f1fa10d7 Writer Name Gianna Salva…" at bounding box center [288, 124] width 354 height 17
type input "Gigi Rich"
click at [415, 187] on button "Search" at bounding box center [440, 195] width 50 height 17
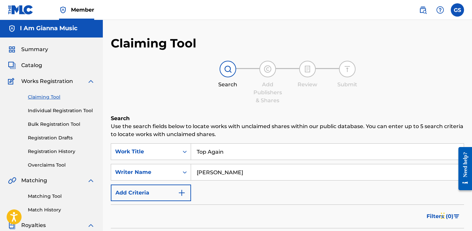
scroll to position [1, 0]
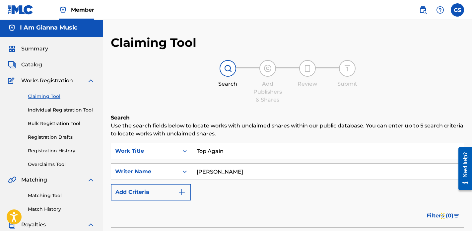
drag, startPoint x: 240, startPoint y: 174, endPoint x: 98, endPoint y: 140, distance: 145.9
click at [98, 140] on main "I Am Gianna Music Summary Catalog Works Registration Claiming Tool Individual R…" at bounding box center [236, 199] width 472 height 360
type input "Audrey Chu"
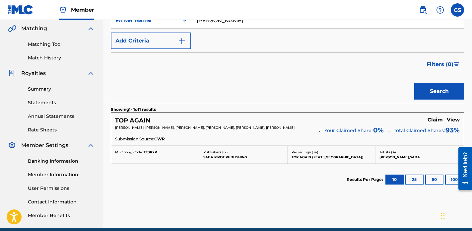
scroll to position [152, 0]
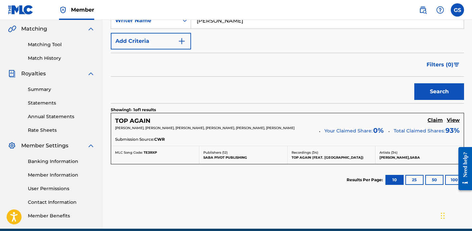
click at [439, 120] on h5 "Claim" at bounding box center [435, 120] width 15 height 6
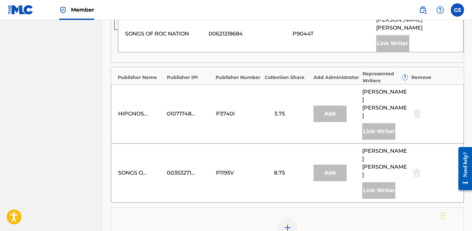
scroll to position [671, 0]
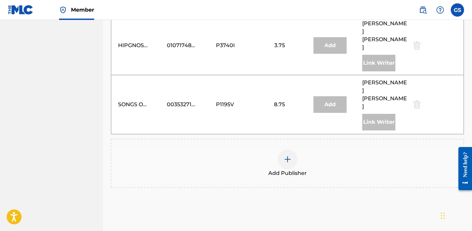
click at [289, 155] on img at bounding box center [288, 159] width 8 height 8
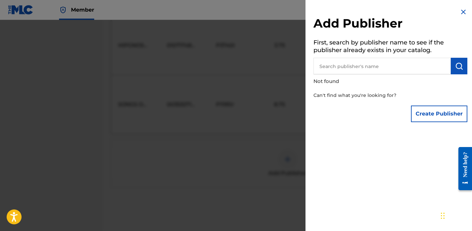
click at [438, 121] on button "Create Publisher" at bounding box center [439, 114] width 56 height 17
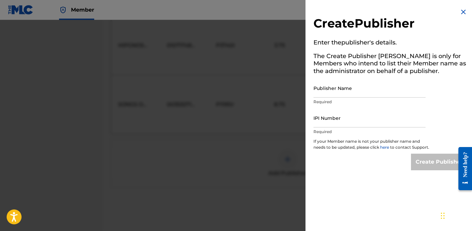
click at [335, 97] on input "Publisher Name" at bounding box center [370, 88] width 112 height 19
type input "I Am Gianna Music"
click at [352, 120] on input "IPI Number" at bounding box center [370, 118] width 112 height 19
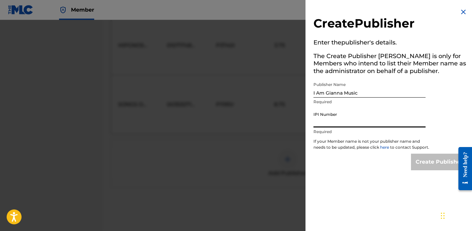
paste input "780150065"
type input "780150065"
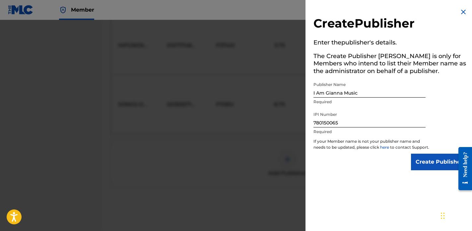
click at [440, 170] on input "Create Publisher" at bounding box center [439, 162] width 56 height 17
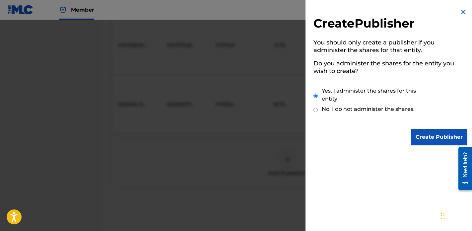
click at [443, 141] on input "Create Publisher" at bounding box center [439, 137] width 56 height 17
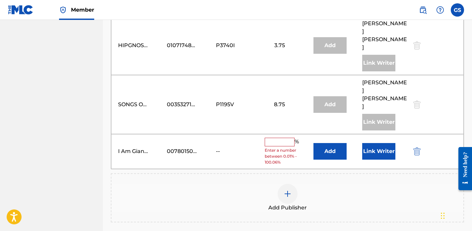
click at [289, 138] on input "text" at bounding box center [280, 142] width 30 height 9
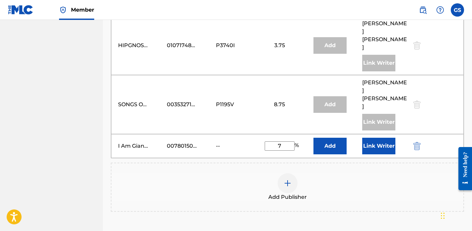
type input "7"
click at [369, 138] on button "Link Writer" at bounding box center [379, 146] width 33 height 17
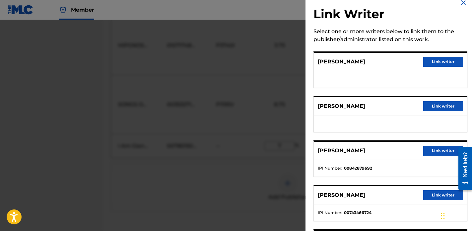
scroll to position [0, 0]
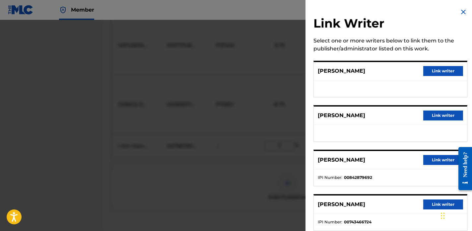
click at [441, 75] on button "Link writer" at bounding box center [444, 71] width 40 height 10
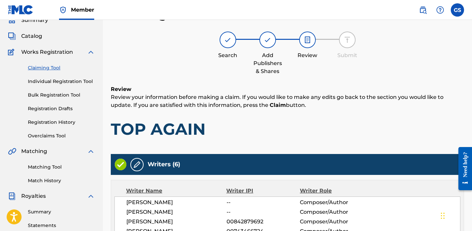
scroll to position [840, 0]
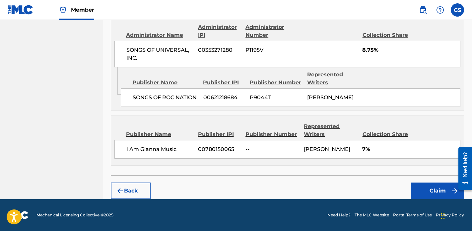
click at [429, 194] on button "Claim" at bounding box center [437, 191] width 53 height 17
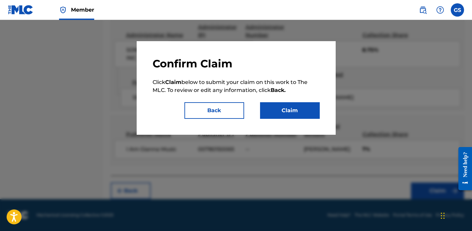
click at [293, 117] on button "Claim" at bounding box center [290, 110] width 60 height 17
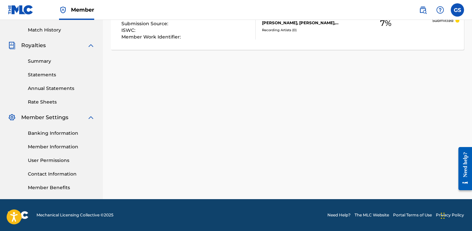
scroll to position [0, 0]
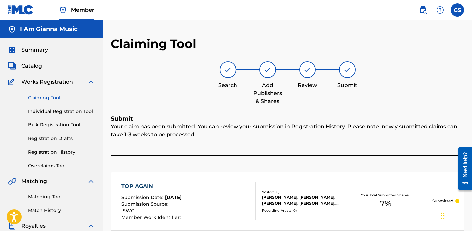
click at [49, 100] on link "Claiming Tool" at bounding box center [61, 97] width 67 height 7
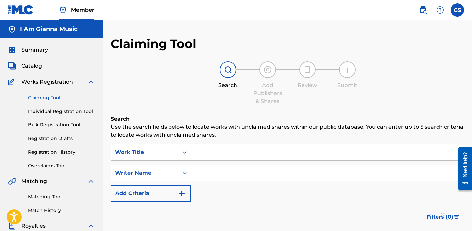
click at [233, 155] on input "Search Form" at bounding box center [327, 152] width 273 height 16
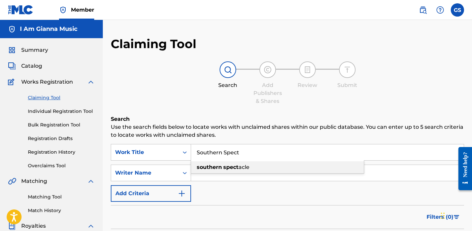
click at [245, 169] on span "acle" at bounding box center [244, 167] width 11 height 6
type input "southern spectacle"
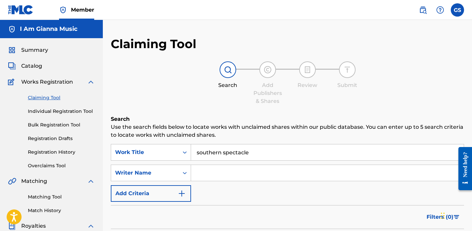
click at [233, 170] on input "Search Form" at bounding box center [327, 173] width 273 height 16
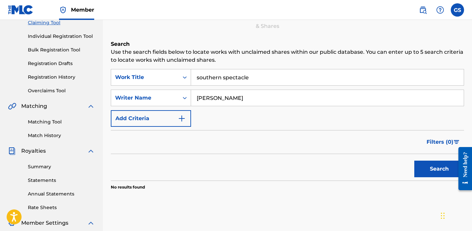
scroll to position [98, 0]
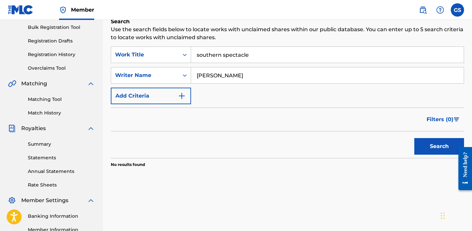
click at [240, 77] on input "Gigi Rich" at bounding box center [327, 75] width 273 height 16
type input "Gianna Salvato"
click at [447, 142] on button "Search" at bounding box center [440, 146] width 50 height 17
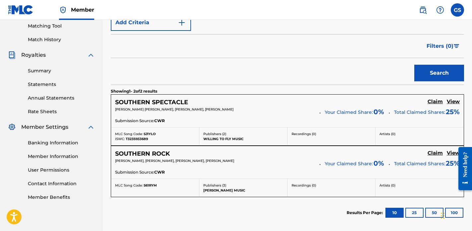
scroll to position [171, 0]
click at [439, 100] on h5 "Claim" at bounding box center [435, 102] width 15 height 6
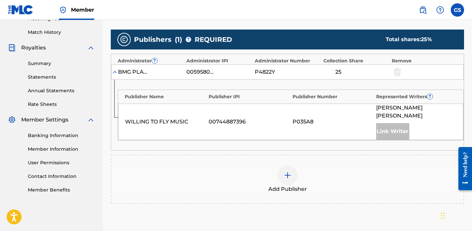
scroll to position [179, 0]
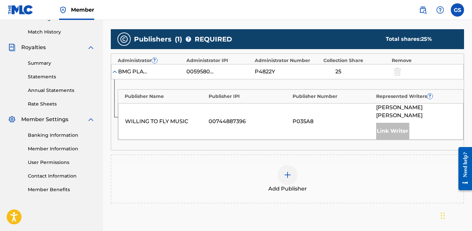
click at [285, 171] on img at bounding box center [288, 175] width 8 height 8
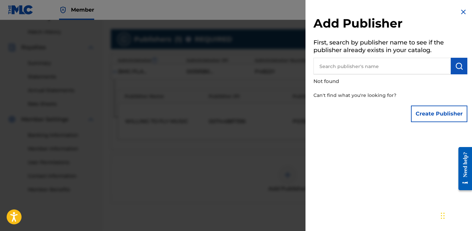
click at [419, 115] on button "Create Publisher" at bounding box center [439, 114] width 56 height 17
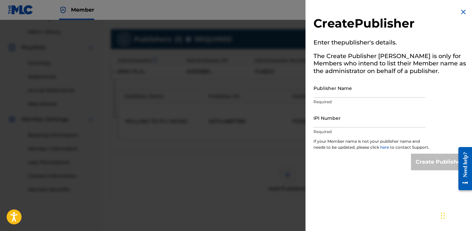
click at [357, 98] on div "Publisher Name Required" at bounding box center [370, 94] width 112 height 30
click at [357, 95] on input "Publisher Name" at bounding box center [370, 88] width 112 height 19
type input "I Am Gianna Music"
click at [355, 116] on input "IPI Number" at bounding box center [370, 118] width 112 height 19
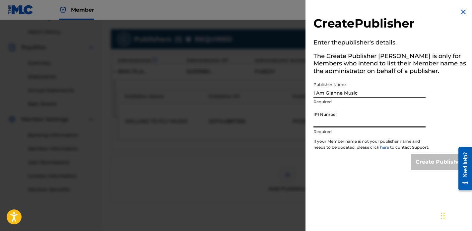
paste input "780150065"
type input "780150065"
click at [433, 170] on input "Create Publisher" at bounding box center [439, 162] width 56 height 17
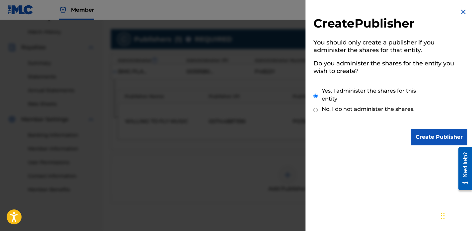
click at [429, 134] on input "Create Publisher" at bounding box center [439, 137] width 56 height 17
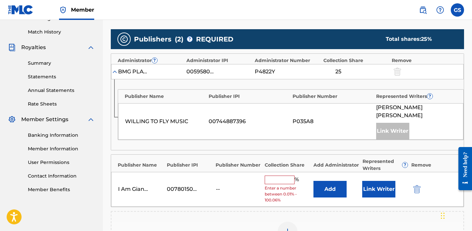
click at [290, 176] on input "text" at bounding box center [280, 180] width 30 height 9
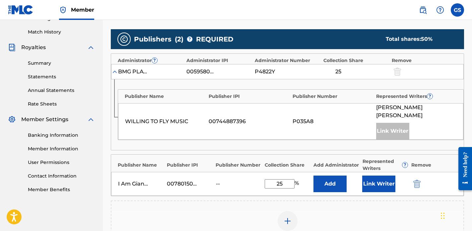
type input "25"
click at [377, 176] on button "Link Writer" at bounding box center [379, 184] width 33 height 17
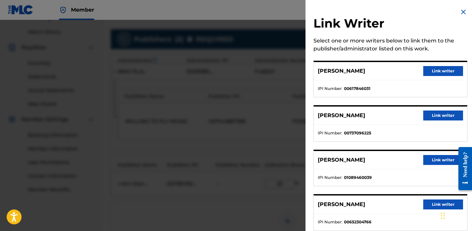
click at [448, 70] on button "Link writer" at bounding box center [444, 71] width 40 height 10
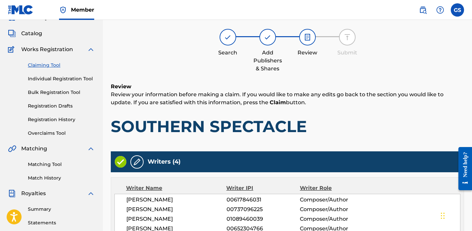
scroll to position [292, 0]
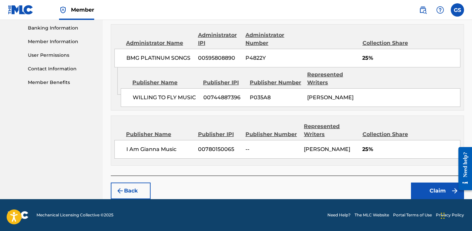
click at [434, 190] on button "Claim" at bounding box center [437, 191] width 53 height 17
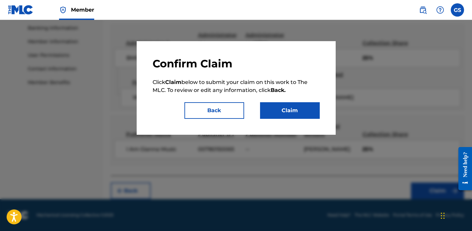
click at [273, 109] on button "Claim" at bounding box center [290, 110] width 60 height 17
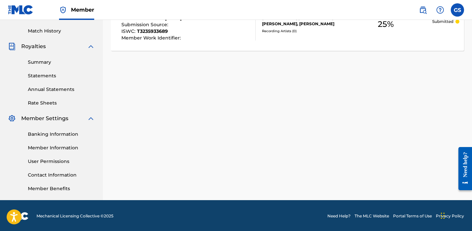
scroll to position [0, 0]
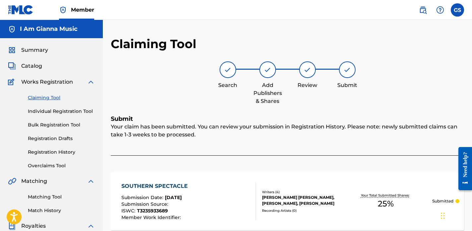
click at [51, 99] on link "Claiming Tool" at bounding box center [61, 97] width 67 height 7
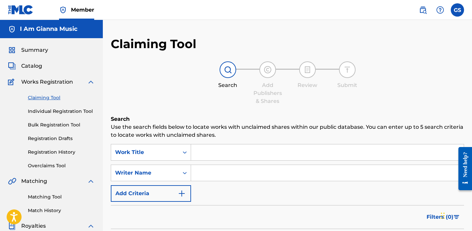
click at [216, 172] on input "Search Form" at bounding box center [327, 173] width 273 height 16
type input "Gianna Salvato"
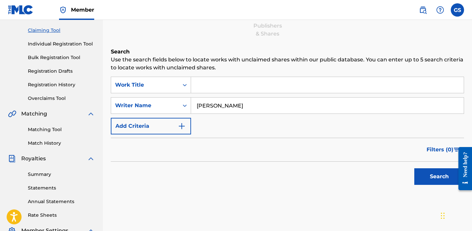
scroll to position [79, 0]
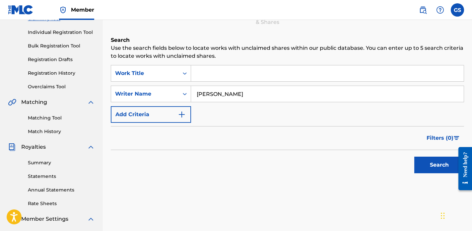
click at [433, 165] on button "Search" at bounding box center [440, 165] width 50 height 17
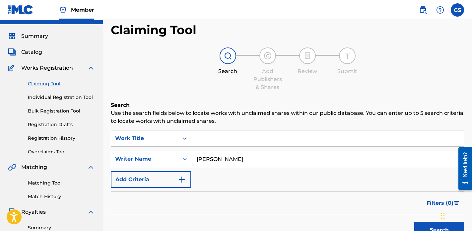
scroll to position [5, 0]
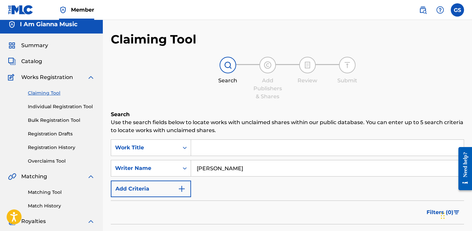
click at [261, 146] on input "Search Form" at bounding box center [327, 148] width 273 height 16
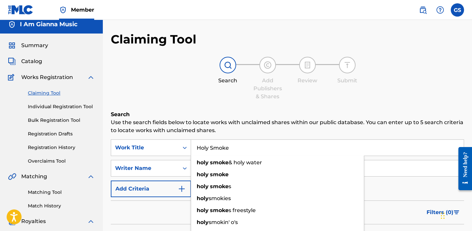
type input "Holy Smoke"
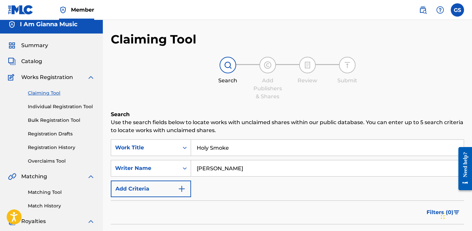
click at [284, 117] on h6 "Search" at bounding box center [288, 115] width 354 height 8
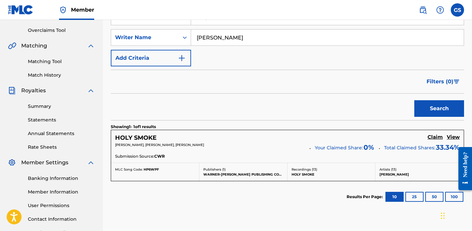
scroll to position [137, 0]
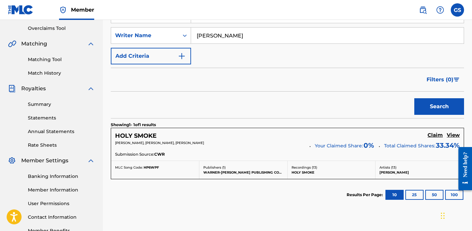
click at [440, 136] on h5 "Claim" at bounding box center [435, 135] width 15 height 6
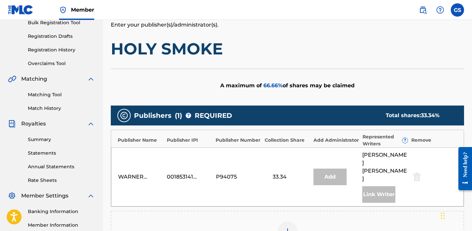
scroll to position [142, 0]
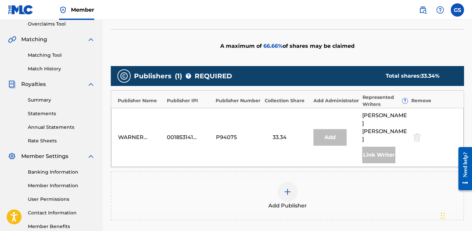
click at [286, 182] on div at bounding box center [288, 192] width 20 height 20
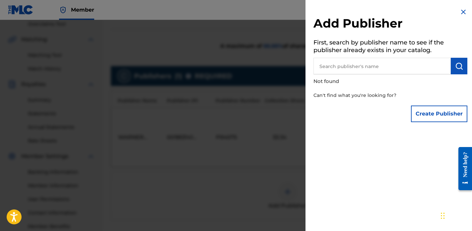
click at [461, 8] on img at bounding box center [464, 12] width 8 height 8
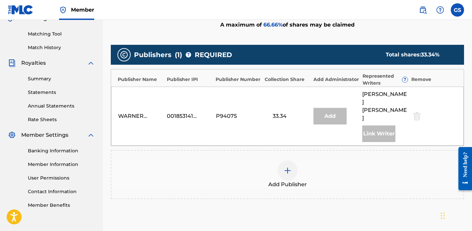
scroll to position [165, 0]
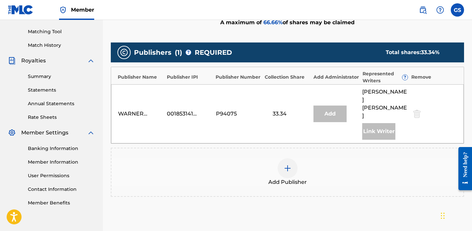
click at [291, 158] on div at bounding box center [288, 168] width 20 height 20
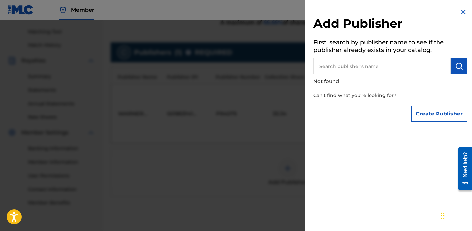
click at [425, 123] on div "Create Publisher" at bounding box center [439, 113] width 56 height 23
click at [426, 121] on button "Create Publisher" at bounding box center [439, 114] width 56 height 17
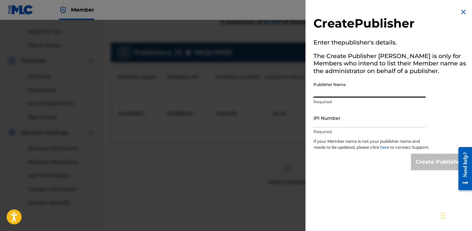
click at [340, 87] on input "Publisher Name" at bounding box center [370, 88] width 112 height 19
type input "I Am Gianna Music"
click at [351, 121] on input "IPI Number" at bounding box center [370, 118] width 112 height 19
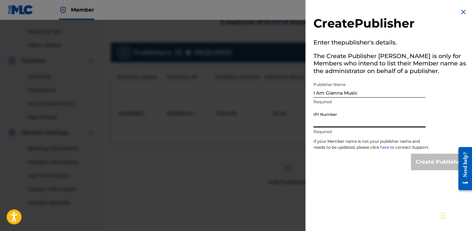
paste input "780150065"
type input "780150065"
click at [443, 170] on input "Create Publisher" at bounding box center [439, 162] width 56 height 17
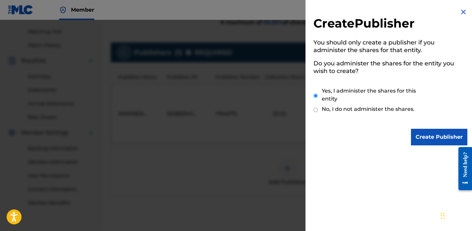
click at [439, 139] on input "Create Publisher" at bounding box center [439, 137] width 56 height 17
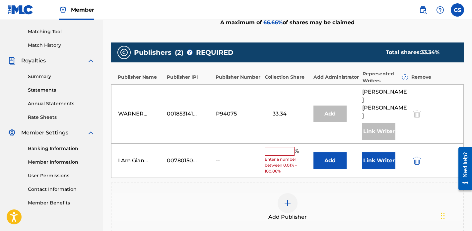
click at [279, 147] on input "text" at bounding box center [280, 151] width 30 height 9
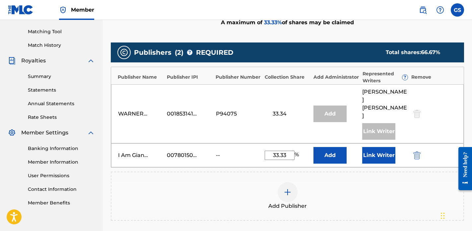
type input "33.33"
click at [379, 147] on button "Link Writer" at bounding box center [379, 155] width 33 height 17
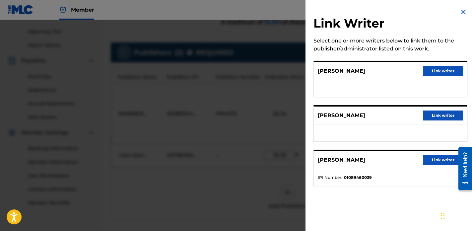
click at [448, 71] on button "Link writer" at bounding box center [444, 71] width 40 height 10
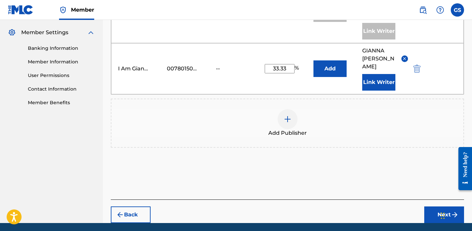
click at [445, 207] on button "Next" at bounding box center [445, 215] width 40 height 17
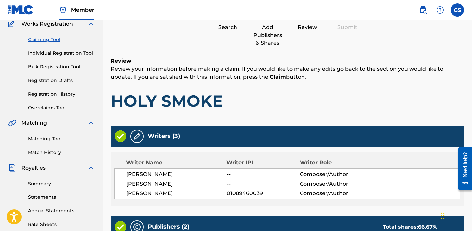
scroll to position [247, 0]
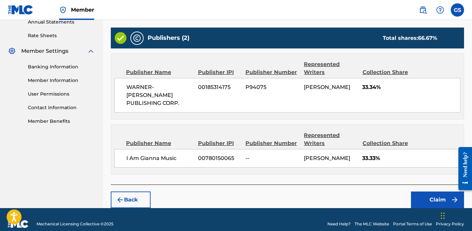
click at [427, 192] on button "Claim" at bounding box center [437, 200] width 53 height 17
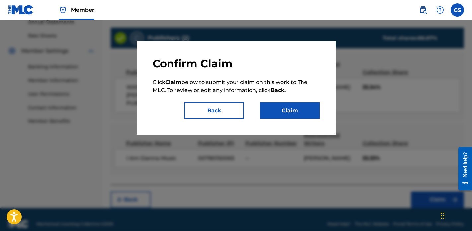
click at [305, 114] on button "Claim" at bounding box center [290, 110] width 60 height 17
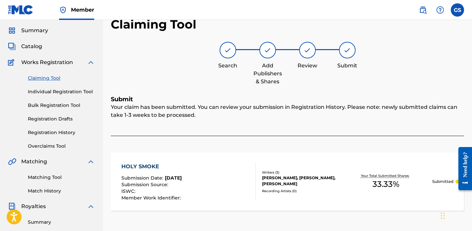
scroll to position [0, 0]
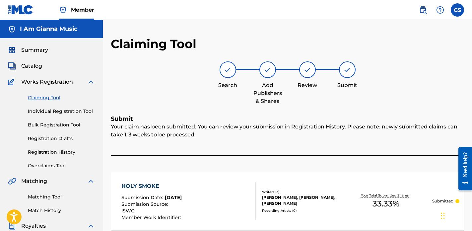
click at [40, 96] on link "Claiming Tool" at bounding box center [61, 97] width 67 height 7
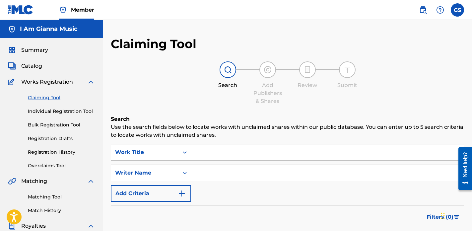
click at [219, 158] on input "Search Form" at bounding box center [327, 152] width 273 height 16
type input "Chaotic Good"
click at [234, 173] on input "Search Form" at bounding box center [327, 173] width 273 height 16
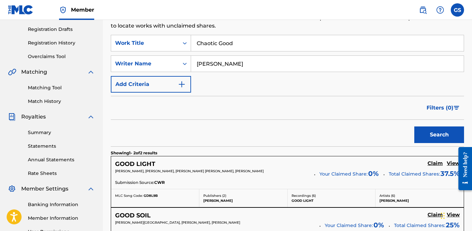
scroll to position [109, 0]
drag, startPoint x: 215, startPoint y: 64, endPoint x: 151, endPoint y: 63, distance: 63.8
click at [151, 63] on div "SearchWithCriteria779fdbd3-b9dd-435a-be26-b9e6f1fa10d7 Writer Name Gianna Salva…" at bounding box center [288, 64] width 354 height 17
type input "Gigi Rich"
click at [415, 127] on button "Search" at bounding box center [440, 135] width 50 height 17
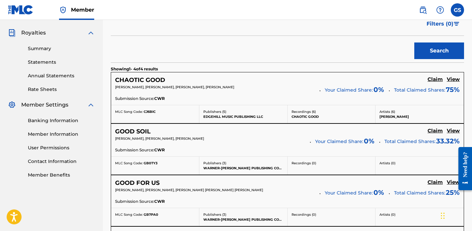
scroll to position [194, 0]
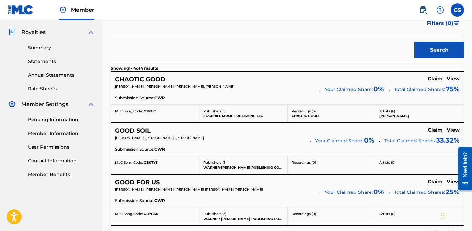
click at [436, 78] on h5 "Claim" at bounding box center [435, 79] width 15 height 6
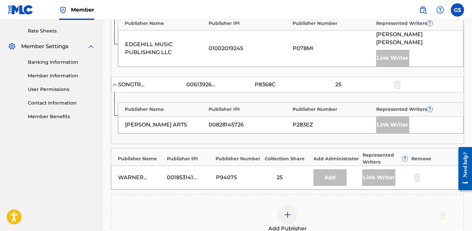
scroll to position [363, 0]
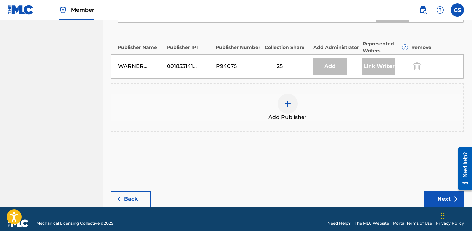
click at [288, 100] on img at bounding box center [288, 104] width 8 height 8
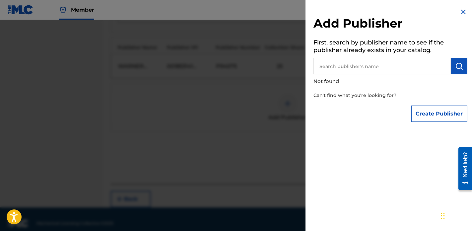
click at [385, 69] on input "text" at bounding box center [382, 66] width 137 height 17
click at [432, 113] on button "Create Publisher" at bounding box center [439, 114] width 56 height 17
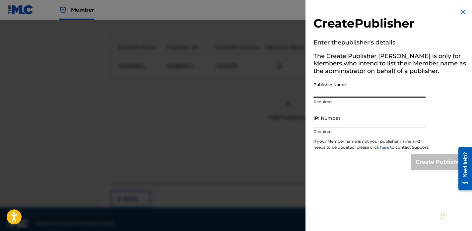
click at [339, 87] on input "Publisher Name" at bounding box center [370, 88] width 112 height 19
type input "I Am Gianna Music"
click at [359, 119] on input "IPI Number" at bounding box center [370, 118] width 112 height 19
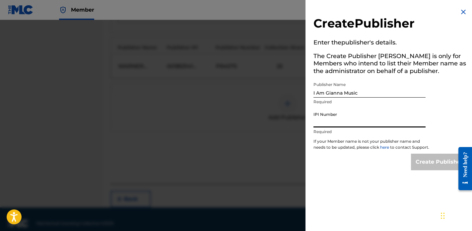
paste input "780150065"
type input "780150065"
click at [431, 170] on input "Create Publisher" at bounding box center [439, 162] width 56 height 17
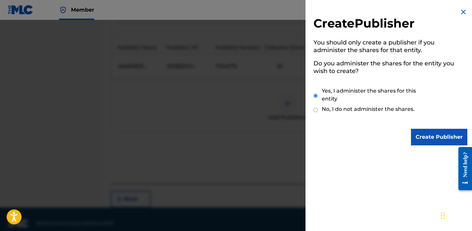
click at [437, 138] on input "Create Publisher" at bounding box center [439, 137] width 56 height 17
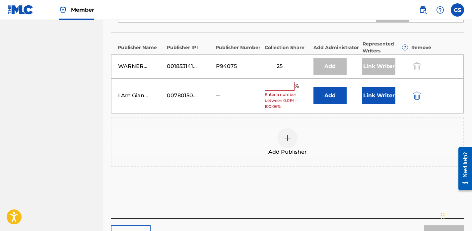
click at [285, 82] on input "text" at bounding box center [280, 86] width 30 height 9
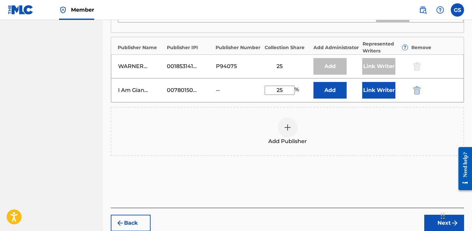
type input "25"
click at [366, 84] on button "Link Writer" at bounding box center [379, 90] width 33 height 17
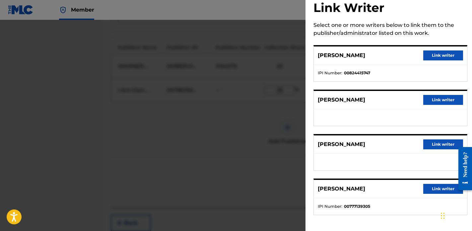
scroll to position [15, 0]
click at [445, 146] on button "Link writer" at bounding box center [444, 145] width 40 height 10
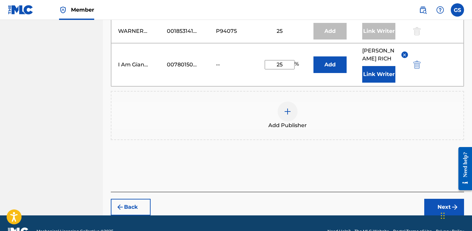
click at [438, 199] on button "Next" at bounding box center [445, 207] width 40 height 17
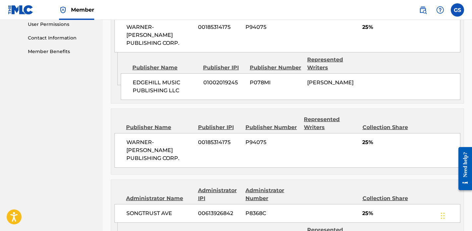
scroll to position [454, 0]
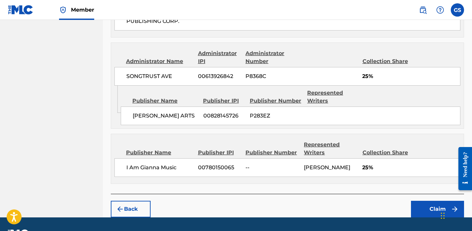
click at [427, 201] on button "Claim" at bounding box center [437, 209] width 53 height 17
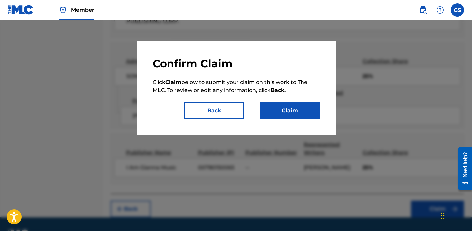
click at [291, 114] on button "Claim" at bounding box center [290, 110] width 60 height 17
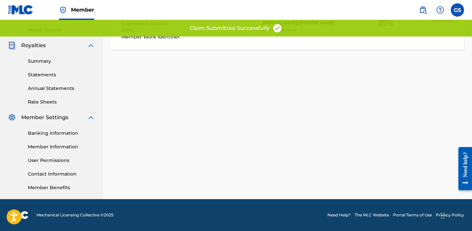
scroll to position [0, 0]
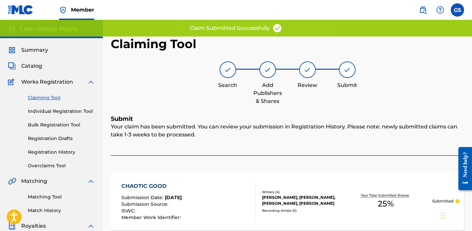
click at [45, 99] on link "Claiming Tool" at bounding box center [61, 97] width 67 height 7
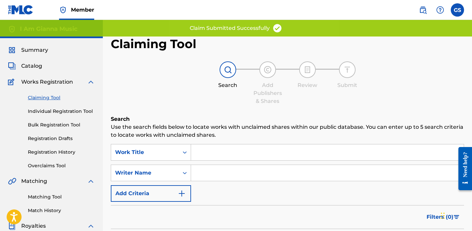
click at [207, 150] on input "Search Form" at bounding box center [327, 152] width 273 height 16
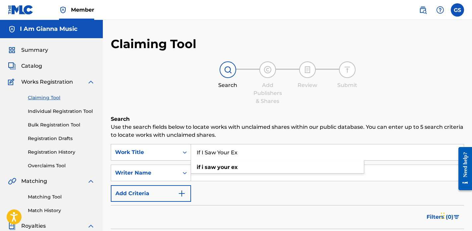
type input "If I Saw Your Ex"
click at [247, 177] on input "Search Form" at bounding box center [327, 173] width 273 height 16
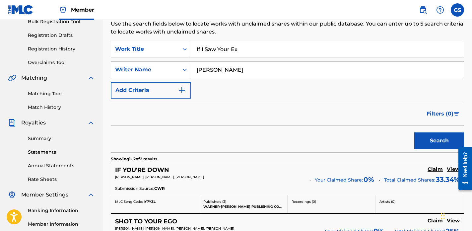
scroll to position [108, 0]
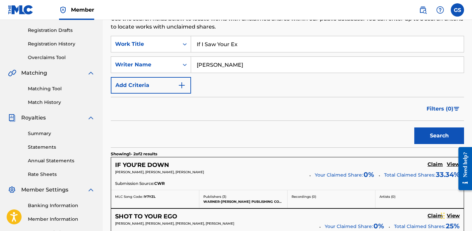
click at [441, 135] on button "Search" at bounding box center [440, 135] width 50 height 17
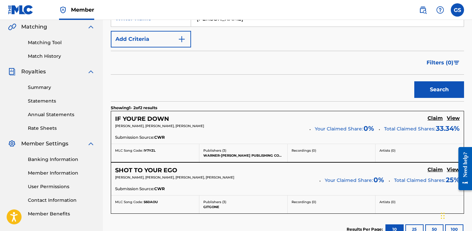
scroll to position [91, 0]
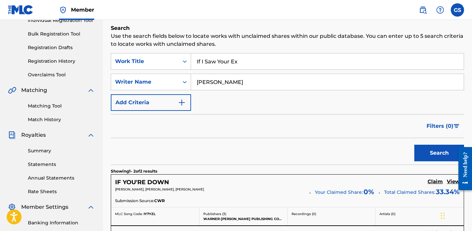
click at [239, 87] on input "Gigi Rich" at bounding box center [327, 82] width 273 height 16
drag, startPoint x: 244, startPoint y: 83, endPoint x: 202, endPoint y: 82, distance: 41.5
click at [202, 82] on input "Gigi Rich" at bounding box center [327, 82] width 273 height 16
type input "Gianna Salvato"
click at [415, 145] on button "Search" at bounding box center [440, 153] width 50 height 17
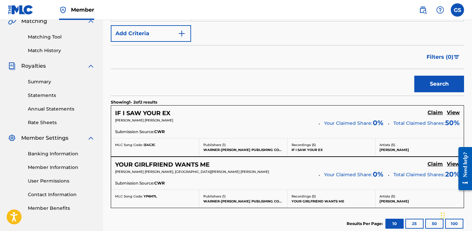
scroll to position [160, 0]
click at [435, 113] on h5 "Claim" at bounding box center [435, 113] width 15 height 6
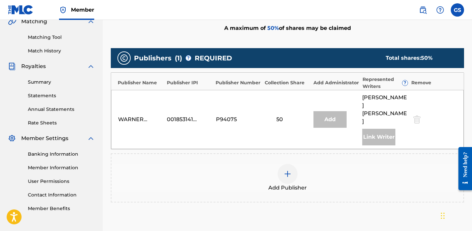
click at [284, 170] on img at bounding box center [288, 174] width 8 height 8
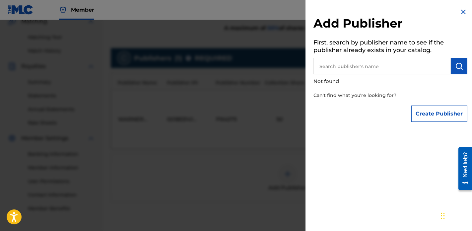
click at [427, 117] on button "Create Publisher" at bounding box center [439, 114] width 56 height 17
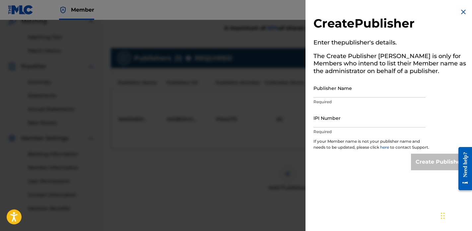
click at [352, 95] on input "Publisher Name" at bounding box center [370, 88] width 112 height 19
type input "I Am Gianna Music"
click at [357, 117] on input "IPI Number" at bounding box center [370, 118] width 112 height 19
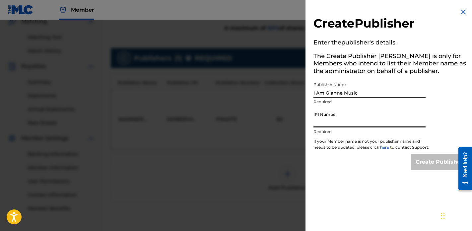
paste input "780150065"
type input "780150065"
click at [434, 170] on input "Create Publisher" at bounding box center [439, 162] width 56 height 17
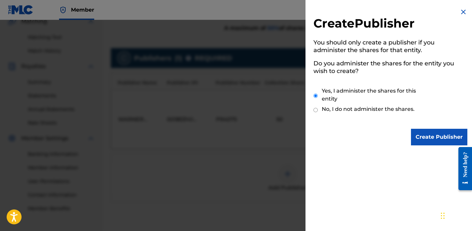
click at [427, 132] on input "Create Publisher" at bounding box center [439, 137] width 56 height 17
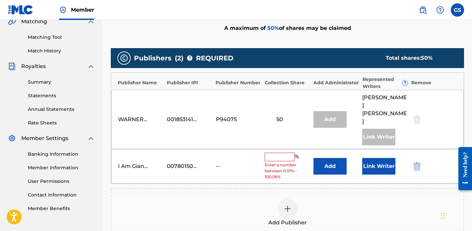
click at [285, 153] on input "text" at bounding box center [280, 157] width 30 height 9
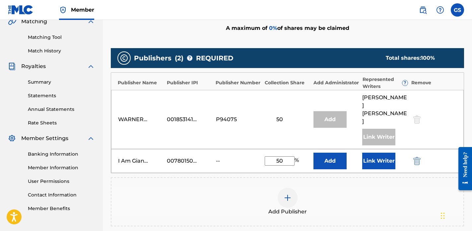
type input "50"
click at [374, 153] on button "Link Writer" at bounding box center [379, 161] width 33 height 17
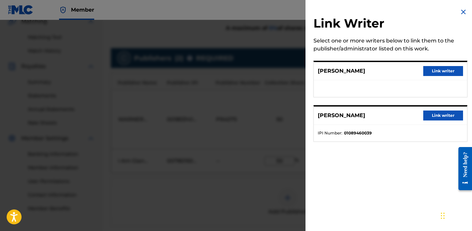
click at [441, 70] on button "Link writer" at bounding box center [444, 71] width 40 height 10
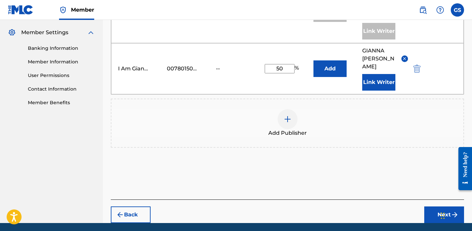
click at [446, 207] on button "Next" at bounding box center [445, 215] width 40 height 17
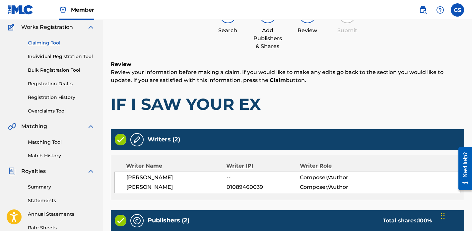
scroll to position [237, 0]
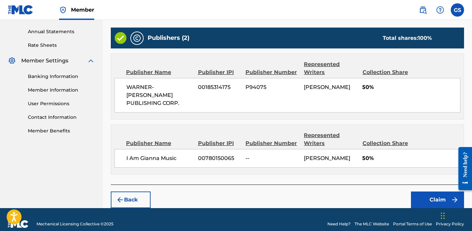
click at [437, 192] on button "Claim" at bounding box center [437, 200] width 53 height 17
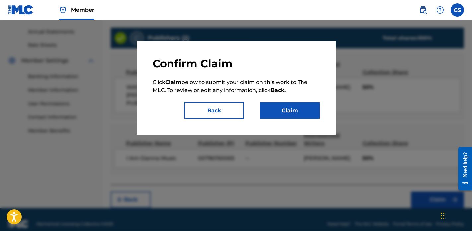
click at [289, 110] on button "Claim" at bounding box center [290, 110] width 60 height 17
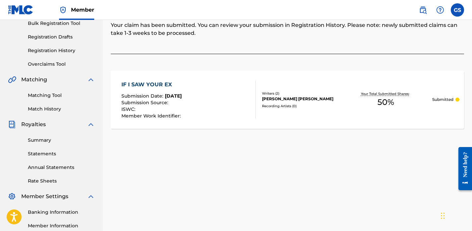
scroll to position [0, 0]
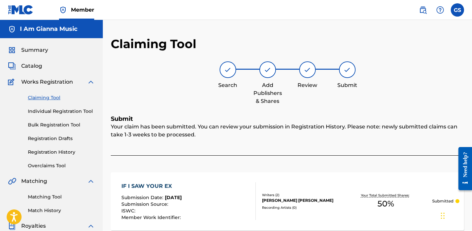
click at [52, 99] on link "Claiming Tool" at bounding box center [61, 97] width 67 height 7
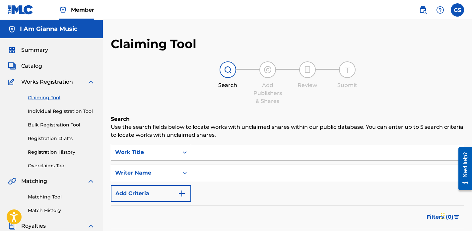
click at [233, 149] on input "Search Form" at bounding box center [327, 152] width 273 height 16
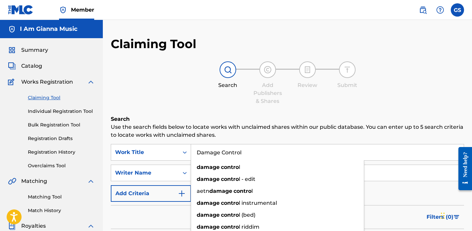
type input "Damage Control"
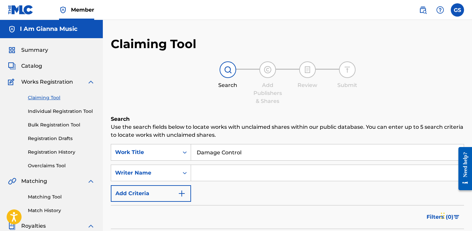
click at [239, 176] on input "Search Form" at bounding box center [327, 173] width 273 height 16
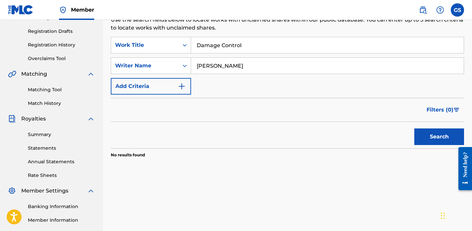
drag, startPoint x: 235, startPoint y: 65, endPoint x: 90, endPoint y: 60, distance: 144.8
click at [90, 60] on main "I Am Gianna Music Summary Catalog Works Registration Claiming Tool Individual R…" at bounding box center [236, 93] width 472 height 360
type input "Gianna Salvato"
click at [415, 128] on button "Search" at bounding box center [440, 136] width 50 height 17
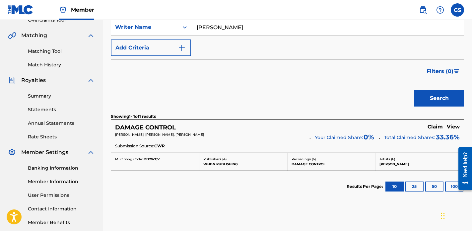
scroll to position [150, 0]
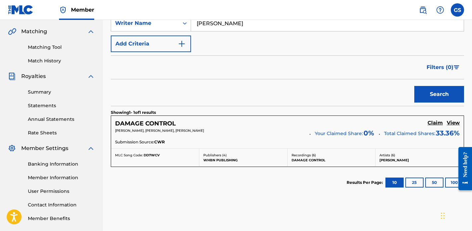
click at [440, 121] on h5 "Claim" at bounding box center [435, 123] width 15 height 6
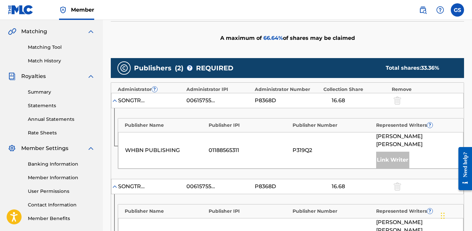
scroll to position [328, 0]
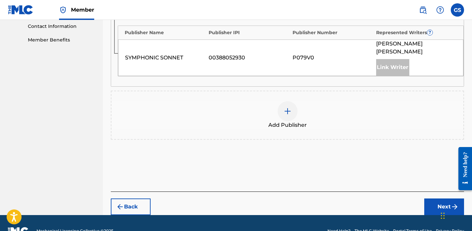
click at [289, 104] on div at bounding box center [288, 111] width 20 height 20
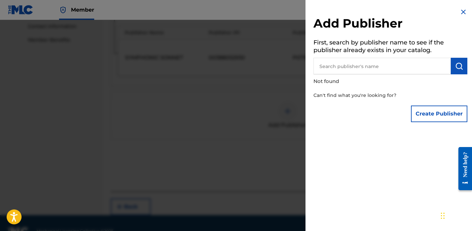
click at [430, 115] on button "Create Publisher" at bounding box center [439, 114] width 56 height 17
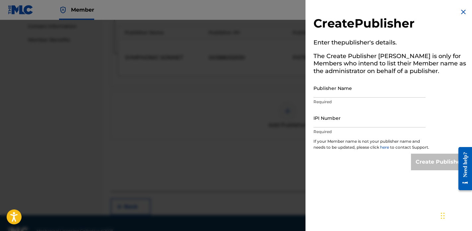
click at [358, 94] on input "Publisher Name" at bounding box center [370, 88] width 112 height 19
type input "I Am Gianna Music"
click at [356, 118] on input "IPI Number" at bounding box center [370, 118] width 112 height 19
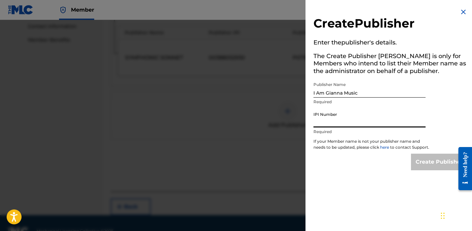
paste input "780150065"
type input "780150065"
click at [435, 169] on input "Create Publisher" at bounding box center [439, 162] width 56 height 17
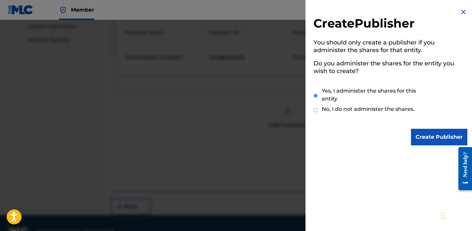
click at [438, 137] on input "Create Publisher" at bounding box center [439, 137] width 56 height 17
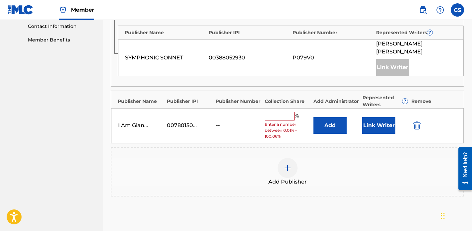
click at [279, 112] on input "text" at bounding box center [280, 116] width 30 height 9
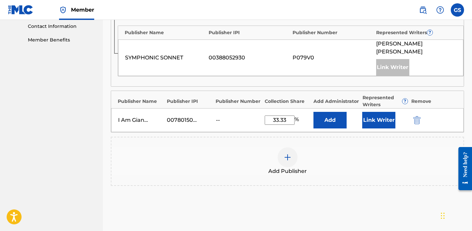
type input "33.33"
click at [391, 112] on button "Link Writer" at bounding box center [379, 120] width 33 height 17
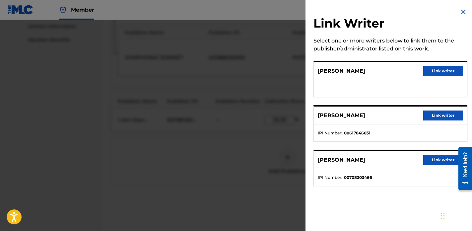
click at [443, 115] on button "Link writer" at bounding box center [444, 116] width 40 height 10
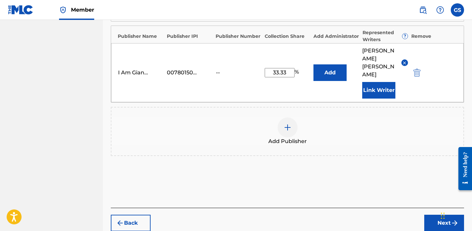
click at [440, 215] on button "Next" at bounding box center [445, 223] width 40 height 17
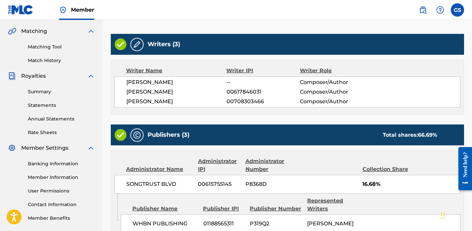
scroll to position [374, 0]
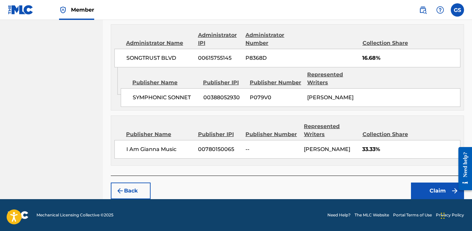
click at [434, 189] on button "Claim" at bounding box center [437, 191] width 53 height 17
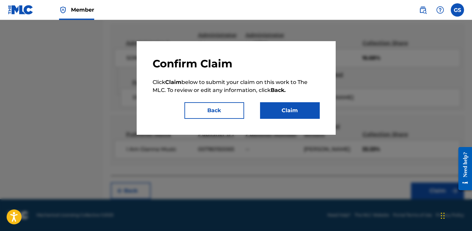
click at [298, 111] on button "Claim" at bounding box center [290, 110] width 60 height 17
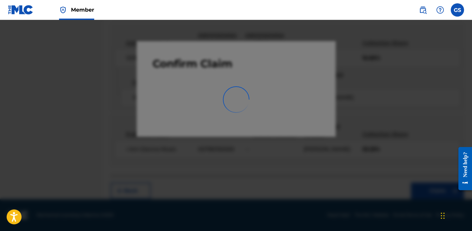
scroll to position [181, 0]
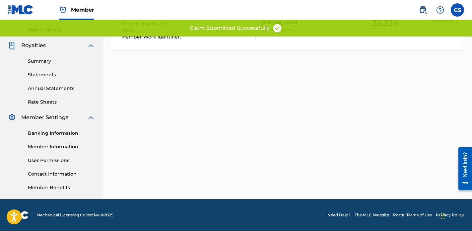
click at [458, 13] on label at bounding box center [457, 9] width 13 height 13
click at [458, 10] on input "GS Gianna Salvato iamgigirich@gmail.com Notification Preferences Profile Log out" at bounding box center [458, 10] width 0 height 0
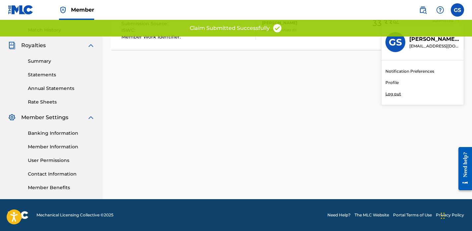
click at [320, 91] on div "Claiming Tool Search Add Publishers & Shares Review Submit Submit Your claim ha…" at bounding box center [288, 27] width 370 height 343
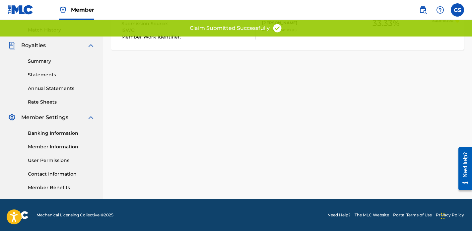
click at [457, 7] on label at bounding box center [457, 9] width 13 height 13
click at [458, 10] on input "GS Gianna Salvato iamgigirich@gmail.com Notification Preferences Profile Log out" at bounding box center [458, 10] width 0 height 0
click at [457, 7] on div "GS GS Gianna Salvato iamgigirich@gmail.com Notification Preferences Profile Log…" at bounding box center [457, 9] width 13 height 13
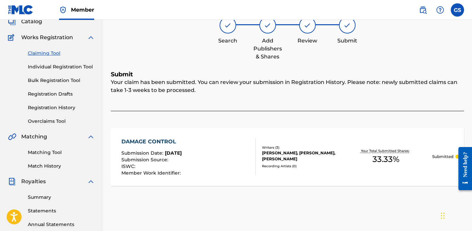
scroll to position [6, 0]
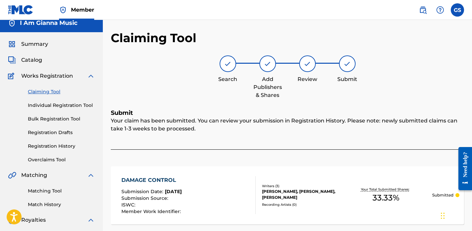
click at [47, 91] on link "Claiming Tool" at bounding box center [61, 91] width 67 height 7
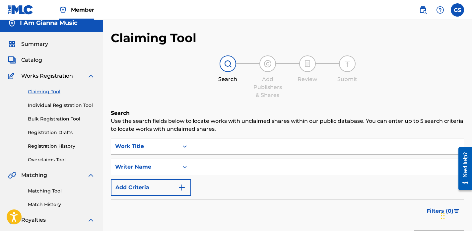
scroll to position [0, 0]
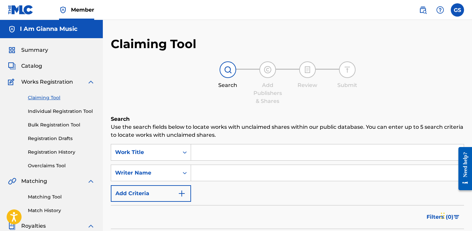
click at [249, 148] on input "Search Form" at bounding box center [327, 152] width 273 height 16
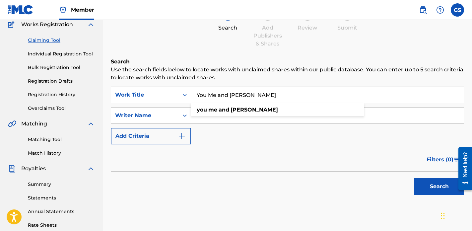
scroll to position [72, 0]
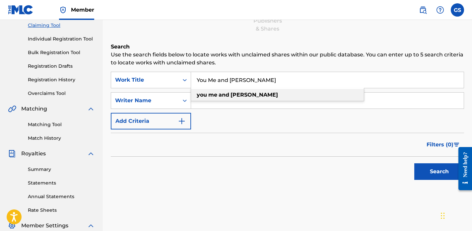
click at [240, 101] on div "you me and emily" at bounding box center [277, 95] width 173 height 12
type input "you me and emily"
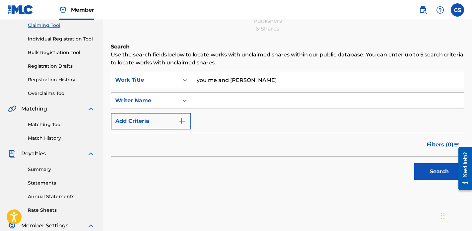
click at [240, 103] on input "Search Form" at bounding box center [327, 101] width 273 height 16
type input "Gianna Salvato"
click at [415, 163] on button "Search" at bounding box center [440, 171] width 50 height 17
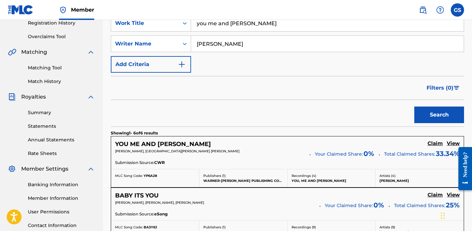
scroll to position [142, 0]
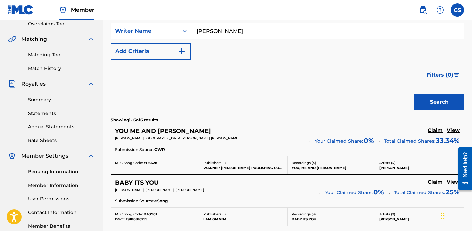
click at [438, 130] on h5 "Claim" at bounding box center [435, 130] width 15 height 6
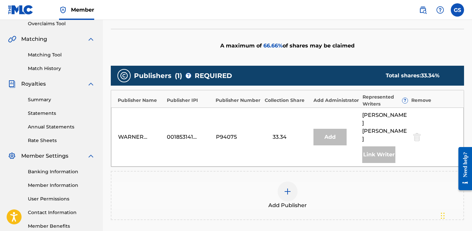
click at [294, 182] on div at bounding box center [288, 192] width 20 height 20
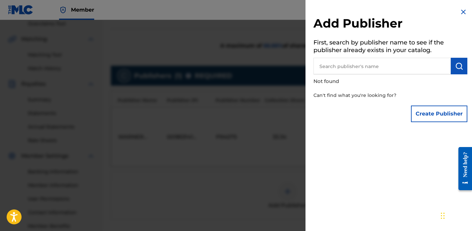
click at [436, 121] on button "Create Publisher" at bounding box center [439, 114] width 56 height 17
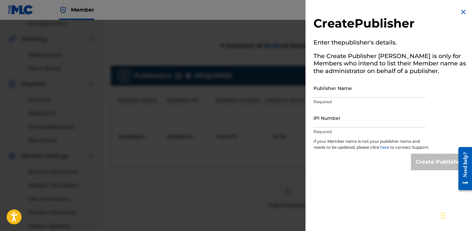
click at [341, 84] on input "Publisher Name" at bounding box center [370, 88] width 112 height 19
type input "I Am Gianna Music"
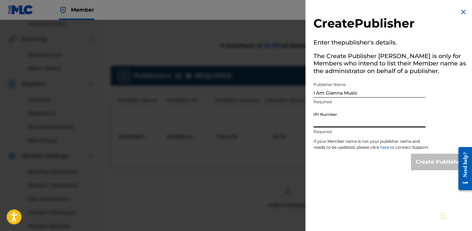
click at [351, 120] on input "IPI Number" at bounding box center [370, 118] width 112 height 19
paste input "780150065"
type input "780150065"
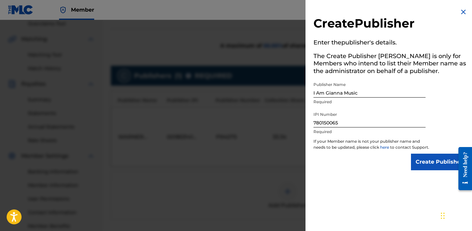
click at [439, 168] on input "Create Publisher" at bounding box center [439, 162] width 56 height 17
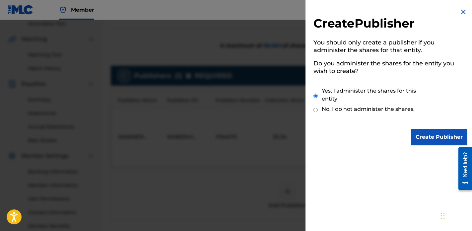
click at [428, 131] on input "Create Publisher" at bounding box center [439, 137] width 56 height 17
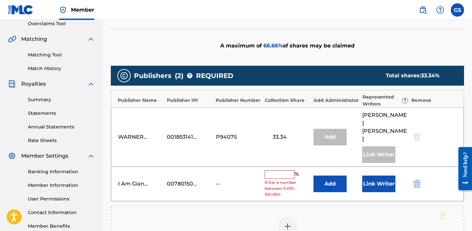
click at [278, 170] on input "text" at bounding box center [280, 174] width 30 height 9
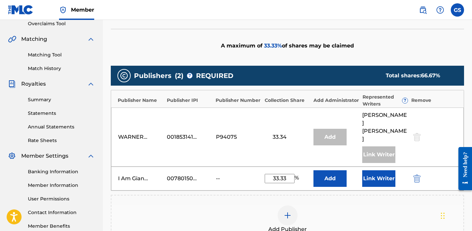
type input "33.33"
click at [376, 170] on button "Link Writer" at bounding box center [379, 178] width 33 height 17
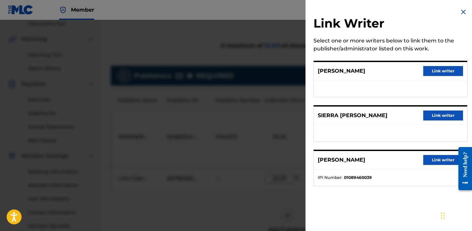
click at [446, 71] on button "Link writer" at bounding box center [444, 71] width 40 height 10
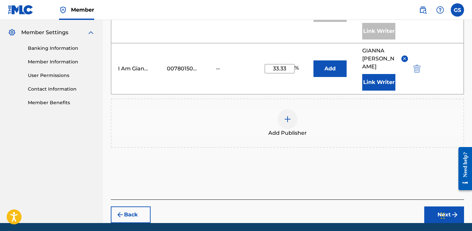
click at [443, 207] on button "Next" at bounding box center [445, 215] width 40 height 17
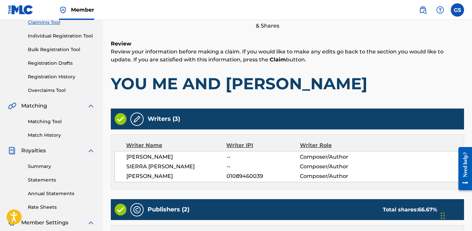
scroll to position [247, 0]
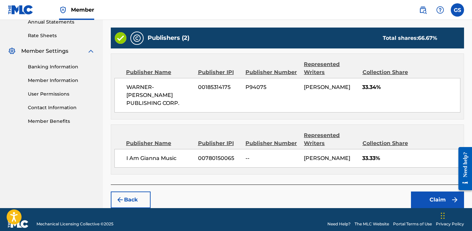
click at [436, 192] on button "Claim" at bounding box center [437, 200] width 53 height 17
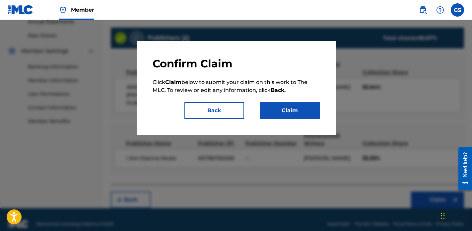
click at [306, 109] on button "Claim" at bounding box center [290, 110] width 60 height 17
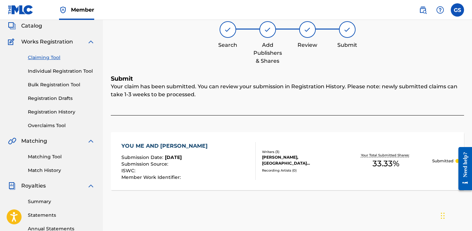
scroll to position [0, 0]
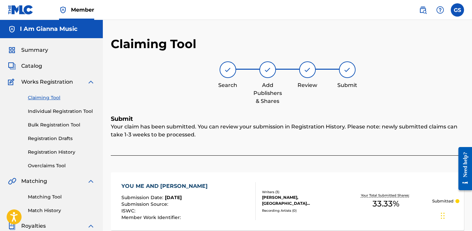
click at [45, 98] on link "Claiming Tool" at bounding box center [61, 97] width 67 height 7
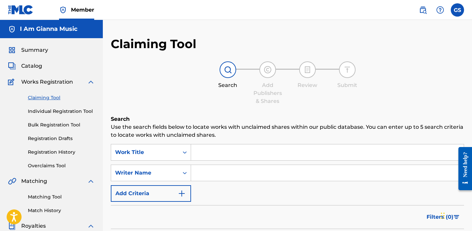
click at [215, 150] on input "Search Form" at bounding box center [327, 152] width 273 height 16
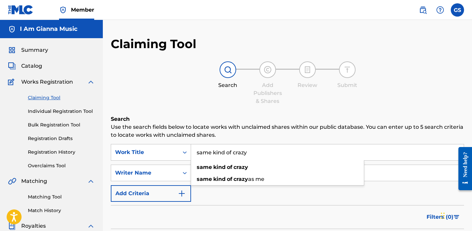
type input "same kind of crazy"
click at [260, 179] on input "Search Form" at bounding box center [327, 173] width 273 height 16
type input "Gianna Salvato"
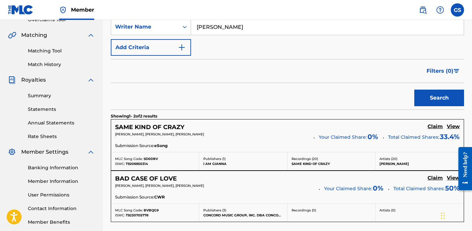
scroll to position [147, 0]
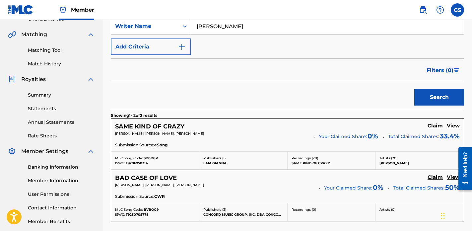
click at [437, 126] on h5 "Claim" at bounding box center [435, 126] width 15 height 6
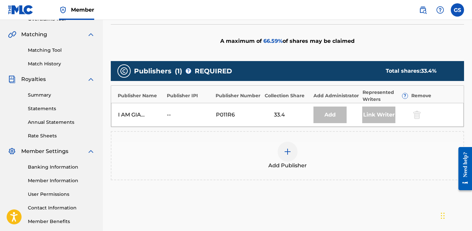
click at [288, 149] on img at bounding box center [288, 152] width 8 height 8
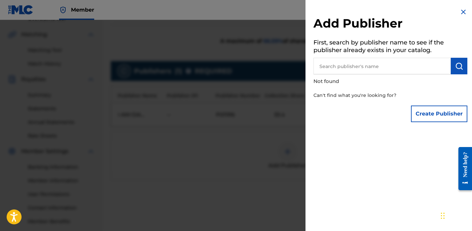
click at [424, 112] on button "Create Publisher" at bounding box center [439, 114] width 56 height 17
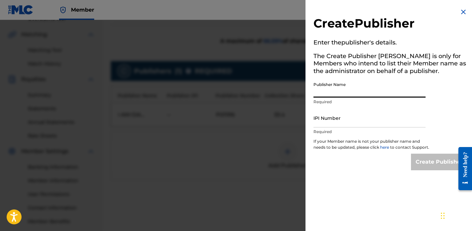
click at [349, 89] on input "Publisher Name" at bounding box center [370, 88] width 112 height 19
type input "I Am Gianna Music"
click at [229, 148] on div at bounding box center [236, 135] width 472 height 231
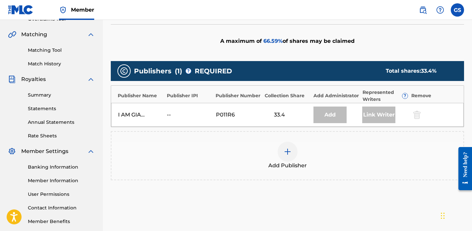
click at [251, 112] on div "P011R6" at bounding box center [238, 115] width 45 height 8
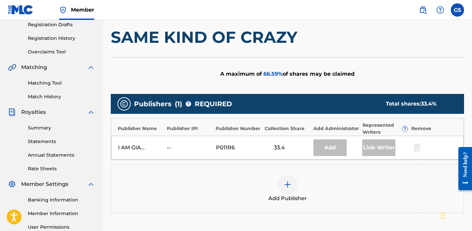
scroll to position [112, 0]
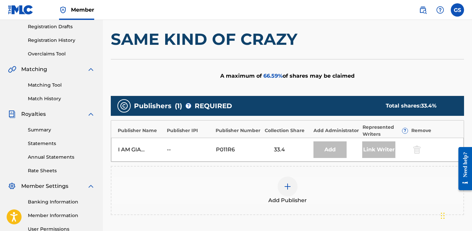
click at [217, 146] on div "P011R6" at bounding box center [231, 150] width 30 height 8
click at [132, 147] on div "I AM GIANNA" at bounding box center [133, 150] width 30 height 8
click at [334, 153] on div "Add" at bounding box center [330, 149] width 33 height 17
click at [389, 151] on div "Link Writer" at bounding box center [379, 149] width 33 height 17
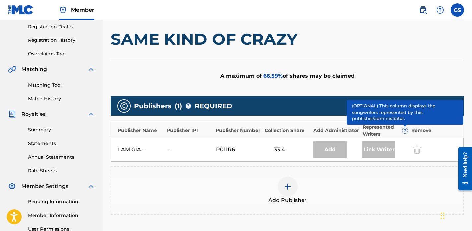
click at [405, 131] on span "?" at bounding box center [405, 130] width 5 height 5
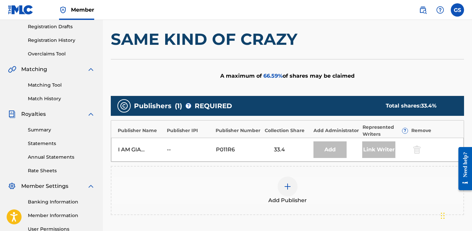
click at [317, 149] on div "Add" at bounding box center [330, 149] width 33 height 17
drag, startPoint x: 223, startPoint y: 147, endPoint x: 251, endPoint y: 147, distance: 27.9
click at [251, 147] on div "I AM GIANNA -- P011R6 33.4 Add Link Writer" at bounding box center [287, 150] width 353 height 24
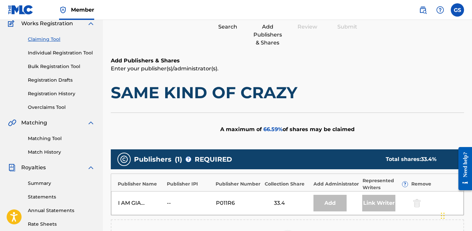
scroll to position [138, 0]
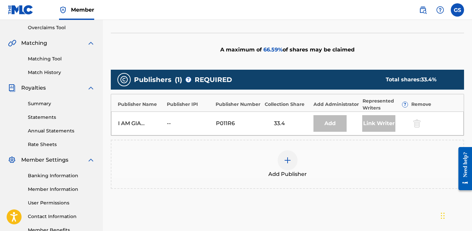
click at [291, 160] on img at bounding box center [288, 160] width 8 height 8
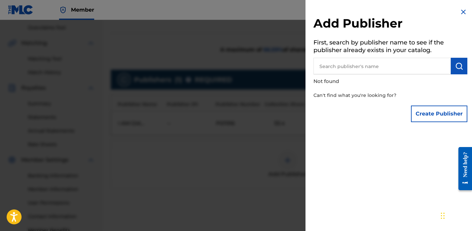
click at [438, 109] on button "Create Publisher" at bounding box center [439, 114] width 56 height 17
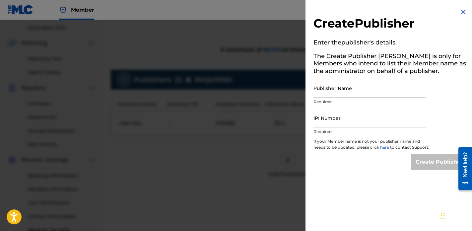
click at [357, 85] on input "Publisher Name" at bounding box center [370, 88] width 112 height 19
type input "I Am Gianna Music"
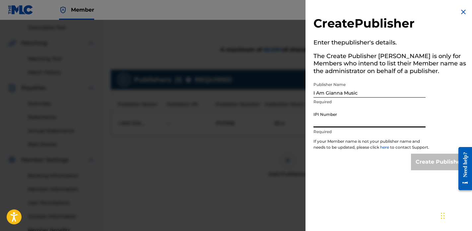
click at [359, 119] on input "IPI Number" at bounding box center [370, 118] width 112 height 19
paste input "780150065"
type input "780150065"
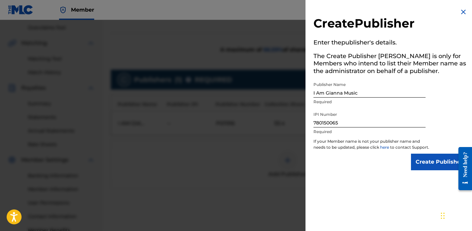
click at [435, 170] on input "Create Publisher" at bounding box center [439, 162] width 56 height 17
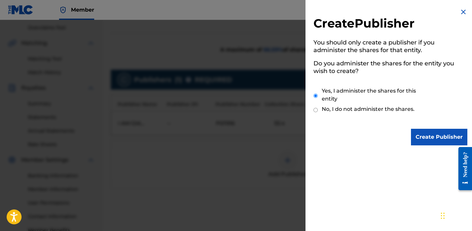
click at [429, 131] on input "Create Publisher" at bounding box center [439, 137] width 56 height 17
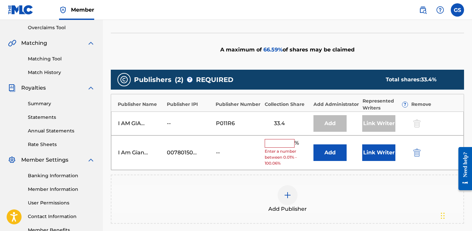
click at [277, 146] on input "text" at bounding box center [280, 143] width 30 height 9
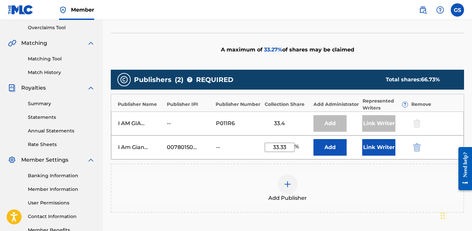
type input "33.33"
click at [372, 147] on button "Link Writer" at bounding box center [379, 147] width 33 height 17
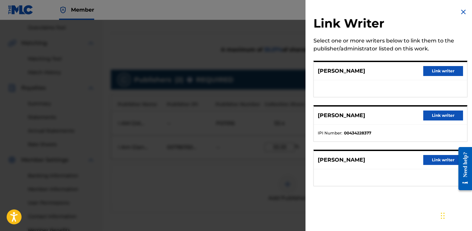
click at [432, 157] on button "Link writer" at bounding box center [444, 160] width 40 height 10
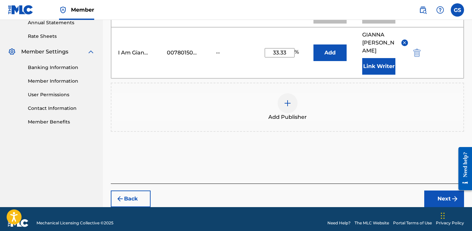
click at [441, 198] on button "Next" at bounding box center [445, 199] width 40 height 17
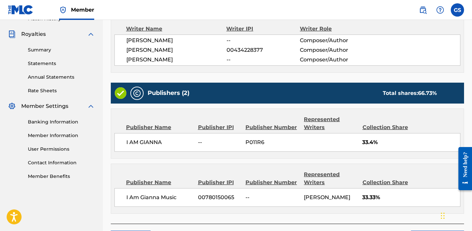
scroll to position [239, 0]
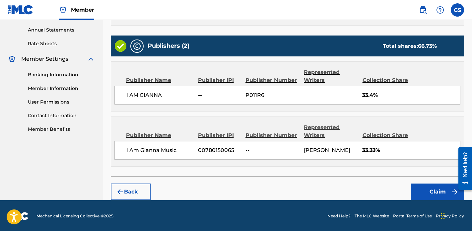
click at [434, 195] on button "Claim" at bounding box center [437, 192] width 53 height 17
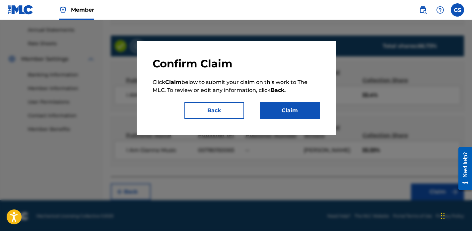
click at [277, 113] on button "Claim" at bounding box center [290, 110] width 60 height 17
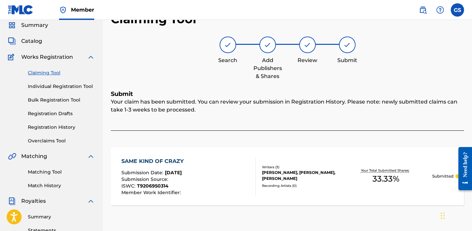
scroll to position [17, 0]
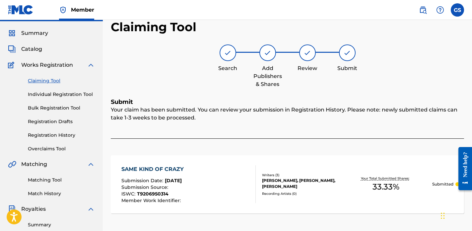
click at [48, 83] on link "Claiming Tool" at bounding box center [61, 80] width 67 height 7
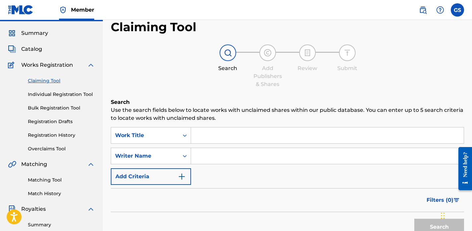
scroll to position [0, 0]
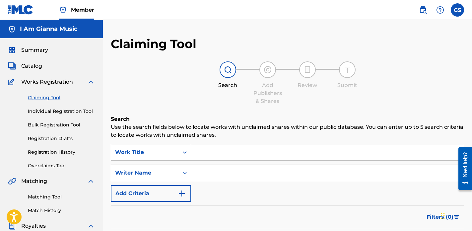
click at [219, 148] on input "Search Form" at bounding box center [327, 152] width 273 height 16
type input "u"
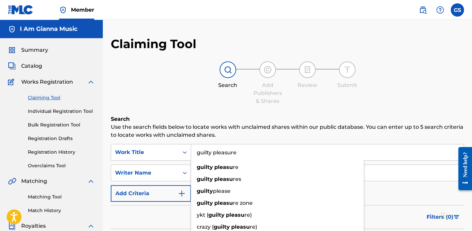
type input "guilty pleasure"
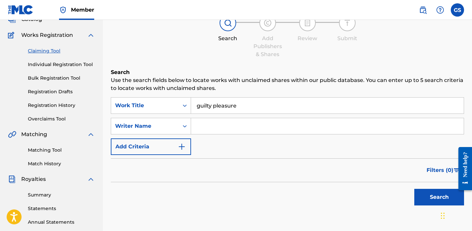
scroll to position [53, 0]
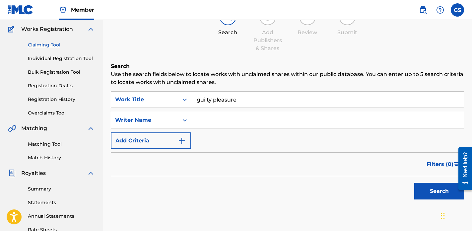
click at [256, 120] on input "Search Form" at bounding box center [327, 120] width 273 height 16
type input "Gianna Salvato"
click at [415, 183] on button "Search" at bounding box center [440, 191] width 50 height 17
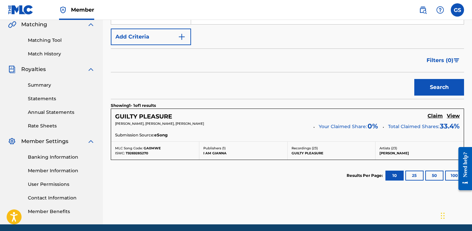
scroll to position [156, 0]
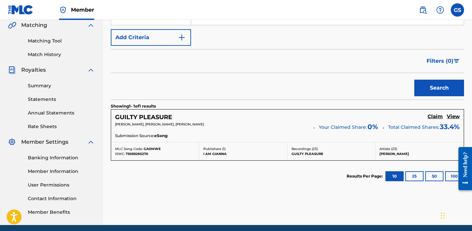
click at [434, 116] on h5 "Claim" at bounding box center [435, 117] width 15 height 6
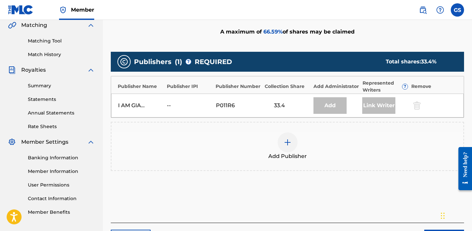
click at [287, 142] on img at bounding box center [288, 142] width 8 height 8
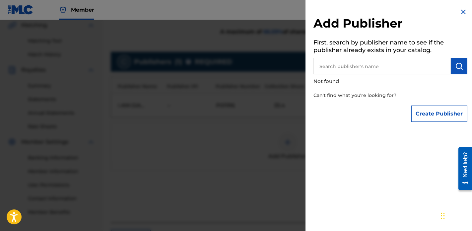
click at [426, 115] on button "Create Publisher" at bounding box center [439, 114] width 56 height 17
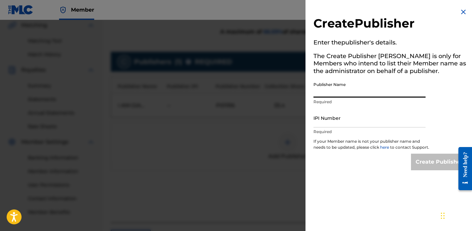
click at [349, 83] on input "Publisher Name" at bounding box center [370, 88] width 112 height 19
type input "I Am Gianna Music"
click at [363, 118] on input "IPI Number" at bounding box center [370, 118] width 112 height 19
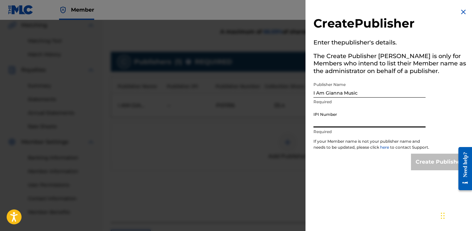
paste input "780150065"
type input "780150065"
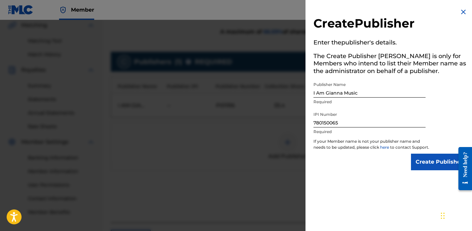
click at [363, 163] on div "Create Publisher" at bounding box center [391, 162] width 154 height 17
click at [356, 115] on input "780150065" at bounding box center [370, 118] width 112 height 19
click at [375, 163] on div "Create Publisher" at bounding box center [391, 162] width 154 height 17
click at [462, 13] on img at bounding box center [464, 12] width 8 height 8
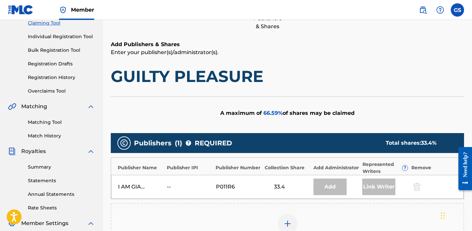
scroll to position [0, 0]
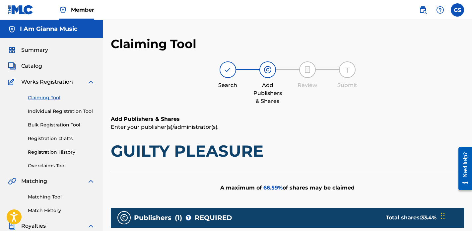
click at [38, 28] on h5 "I Am Gianna Music" at bounding box center [49, 29] width 58 height 8
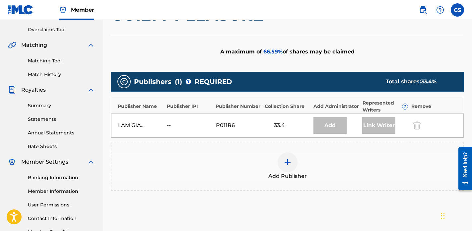
scroll to position [137, 0]
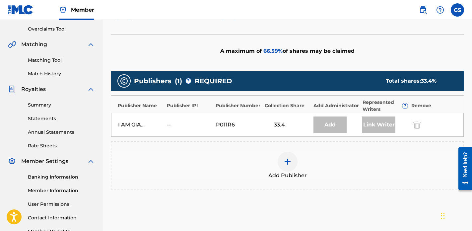
click at [292, 163] on div at bounding box center [288, 162] width 20 height 20
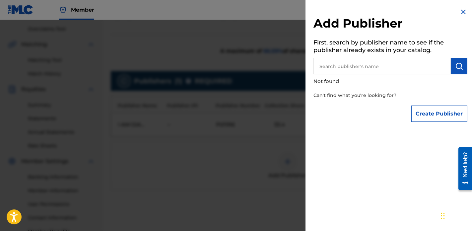
click at [385, 40] on h5 "First, search by publisher name to see if the publisher already exists in your …" at bounding box center [391, 47] width 154 height 21
click at [382, 75] on p "Not found" at bounding box center [372, 81] width 116 height 14
click at [382, 71] on input "text" at bounding box center [382, 66] width 137 height 17
type input "I Am Gianna Music"
click at [461, 11] on img at bounding box center [464, 12] width 8 height 8
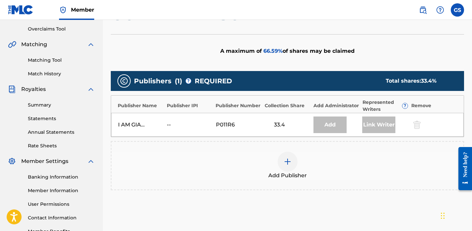
click at [290, 171] on div at bounding box center [288, 162] width 20 height 20
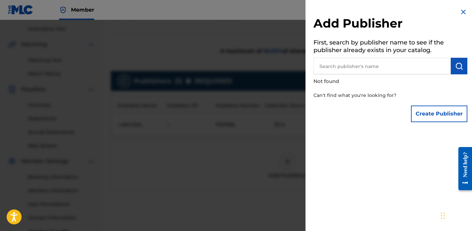
click at [279, 133] on div at bounding box center [236, 135] width 472 height 231
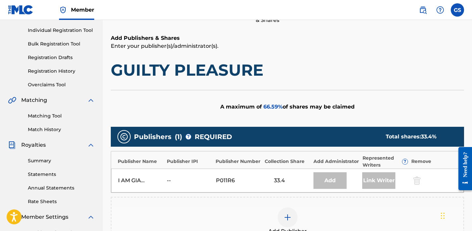
scroll to position [73, 0]
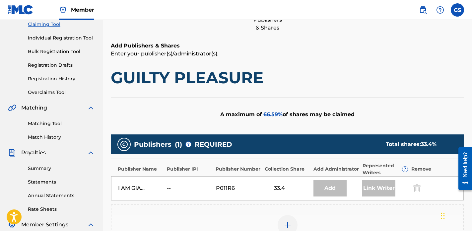
click at [47, 22] on link "Claiming Tool" at bounding box center [61, 24] width 67 height 7
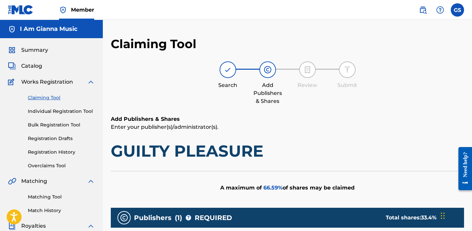
click at [49, 98] on link "Claiming Tool" at bounding box center [61, 97] width 67 height 7
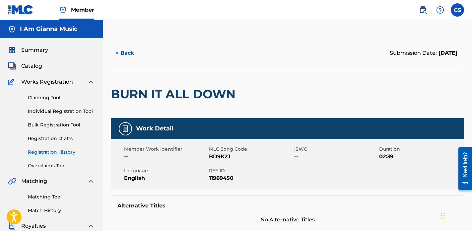
click at [46, 95] on link "Claiming Tool" at bounding box center [61, 97] width 67 height 7
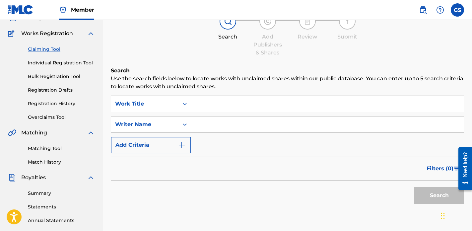
scroll to position [57, 0]
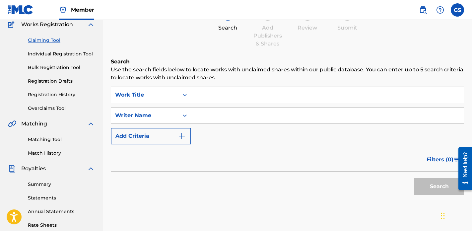
click at [222, 90] on input "Search Form" at bounding box center [327, 95] width 273 height 16
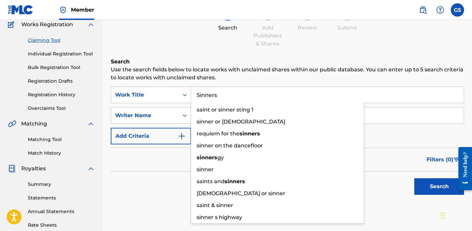
type input "Sinners"
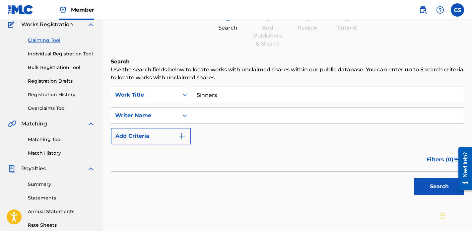
click at [221, 119] on input "Search Form" at bounding box center [327, 116] width 273 height 16
type input "Gianna Salvato"
click at [415, 178] on button "Search" at bounding box center [440, 186] width 50 height 17
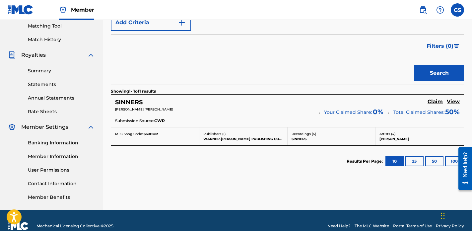
scroll to position [170, 0]
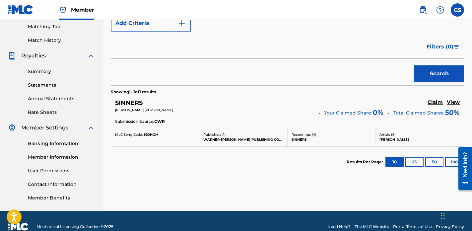
click at [436, 103] on h5 "Claim" at bounding box center [435, 102] width 15 height 6
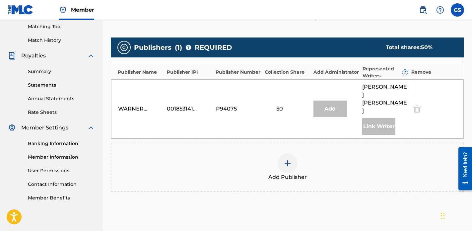
click at [292, 153] on div at bounding box center [288, 163] width 20 height 20
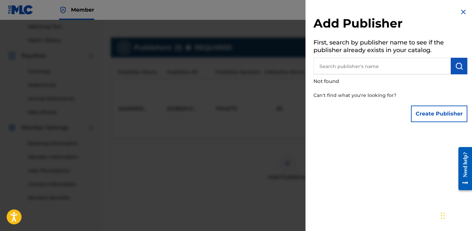
click at [376, 62] on input "text" at bounding box center [382, 66] width 137 height 17
click at [439, 120] on button "Create Publisher" at bounding box center [439, 114] width 56 height 17
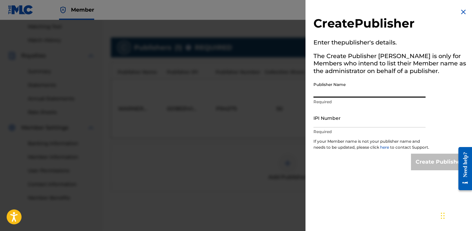
click at [345, 95] on input "Publisher Name" at bounding box center [370, 88] width 112 height 19
type input "I Am Gianna Music"
click at [356, 115] on input "IPI Number" at bounding box center [370, 118] width 112 height 19
paste input "780150065"
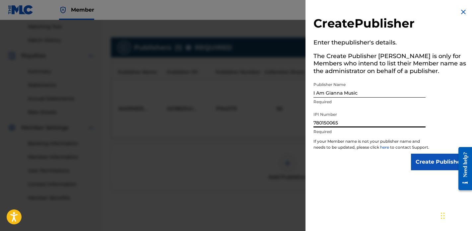
type input "780150065"
click at [433, 170] on input "Create Publisher" at bounding box center [439, 162] width 56 height 17
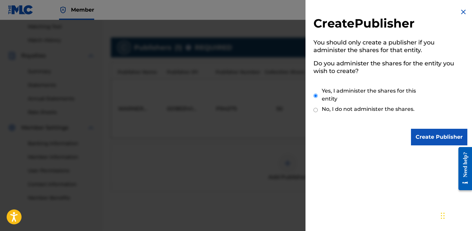
click at [422, 139] on input "Create Publisher" at bounding box center [439, 137] width 56 height 17
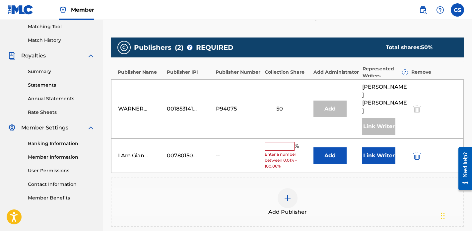
click at [286, 142] on input "text" at bounding box center [280, 146] width 30 height 9
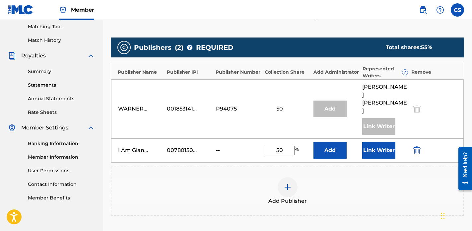
type input "50"
click at [377, 142] on button "Link Writer" at bounding box center [379, 150] width 33 height 17
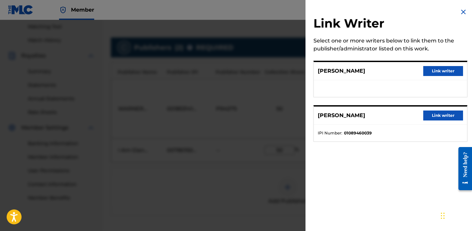
click at [442, 73] on button "Link writer" at bounding box center [444, 71] width 40 height 10
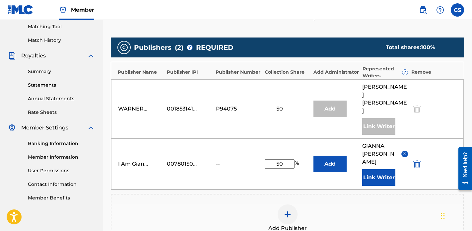
scroll to position [266, 0]
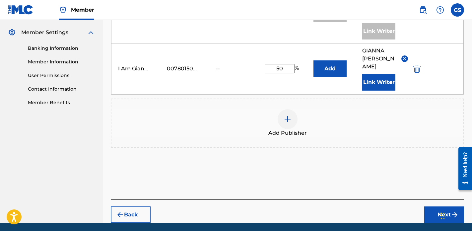
click at [443, 207] on button "Next" at bounding box center [445, 215] width 40 height 17
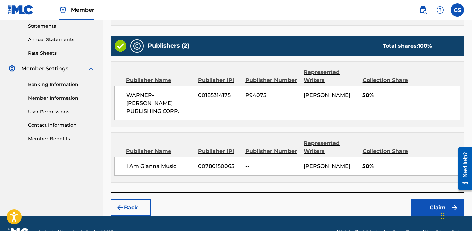
scroll to position [237, 0]
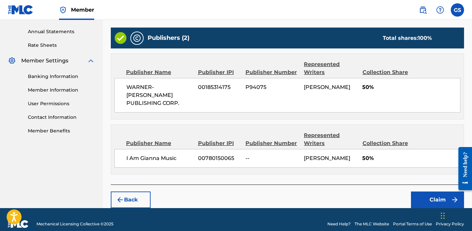
click at [428, 192] on button "Claim" at bounding box center [437, 200] width 53 height 17
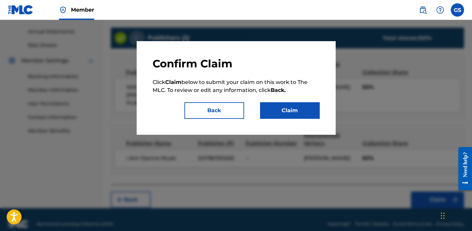
click at [301, 118] on button "Claim" at bounding box center [290, 110] width 60 height 17
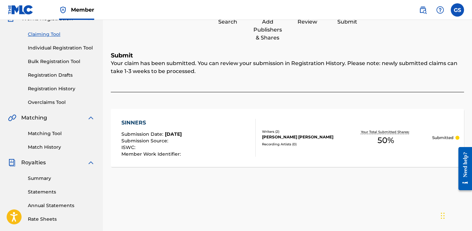
scroll to position [53, 0]
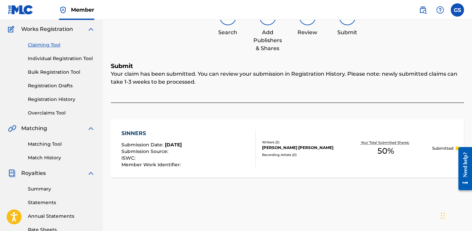
click at [47, 44] on link "Claiming Tool" at bounding box center [61, 45] width 67 height 7
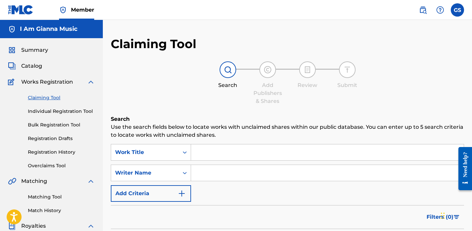
click at [230, 157] on input "Search Form" at bounding box center [327, 152] width 273 height 16
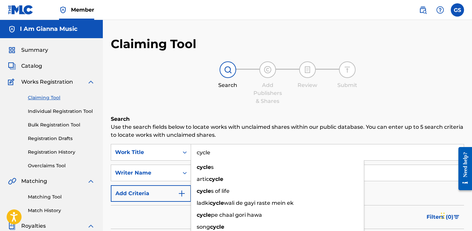
type input "cycle"
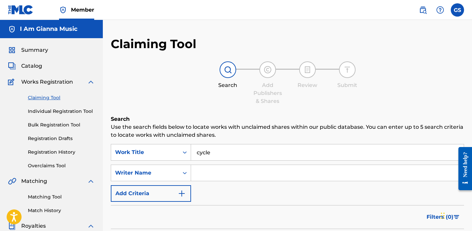
click at [230, 171] on input "Search Form" at bounding box center [327, 173] width 273 height 16
type input "Gianna Salvato"
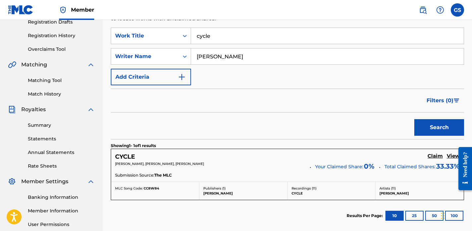
scroll to position [146, 0]
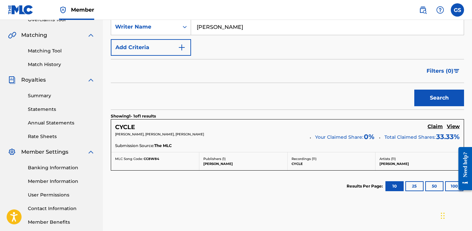
click at [435, 128] on h5 "Claim" at bounding box center [435, 127] width 15 height 6
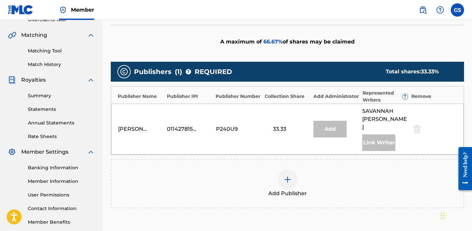
click at [280, 170] on div at bounding box center [288, 180] width 20 height 20
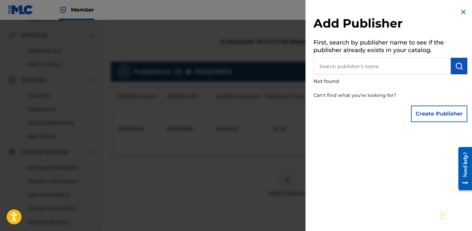
click at [427, 105] on div "Create Publisher" at bounding box center [439, 113] width 56 height 23
click at [427, 111] on button "Create Publisher" at bounding box center [439, 114] width 56 height 17
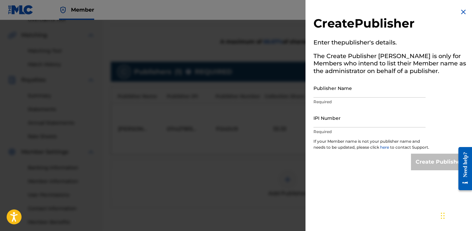
click at [373, 91] on input "Publisher Name" at bounding box center [370, 88] width 112 height 19
type input "I Am Gianna Music"
click at [366, 118] on input "IPI Number" at bounding box center [370, 118] width 112 height 19
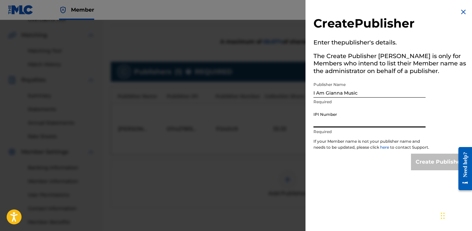
paste input "Hi Nina, Yes we are able to assist in that regard and do. Please see the form b…"
type input "Hi Nina, Yes we are able to assist in that regard and do. Please see the form b…"
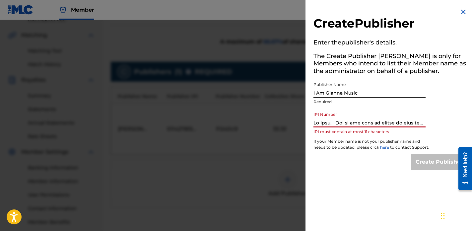
click at [404, 130] on p "IPI must contain at most 11 characters" at bounding box center [370, 132] width 112 height 6
click at [404, 125] on input "IPI Number" at bounding box center [370, 118] width 112 height 19
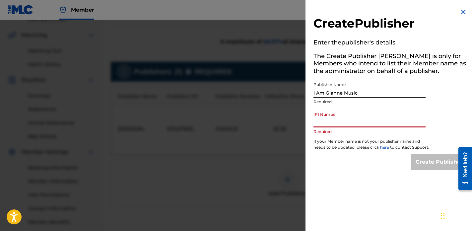
paste input "780150065"
type input "780150065"
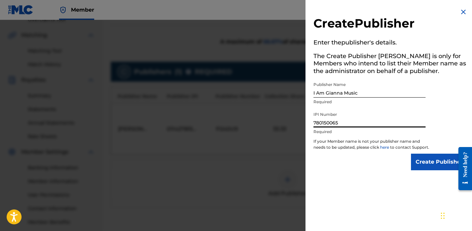
click at [411, 154] on input "Create Publisher" at bounding box center [439, 162] width 56 height 17
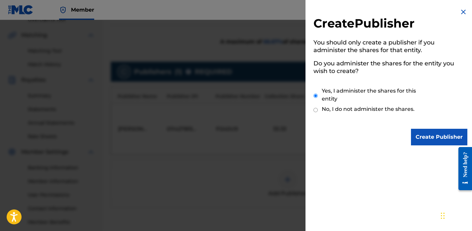
click at [424, 136] on input "Create Publisher" at bounding box center [439, 137] width 56 height 17
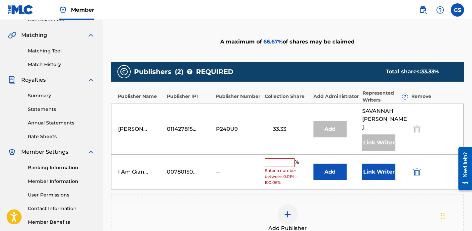
click at [286, 158] on input "text" at bounding box center [280, 162] width 30 height 9
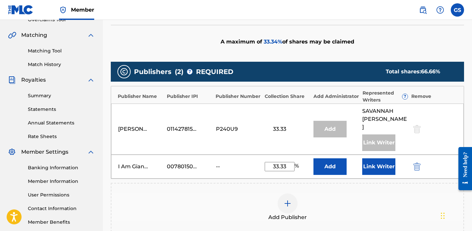
type input "33.33"
click at [384, 159] on button "Link Writer" at bounding box center [379, 166] width 33 height 17
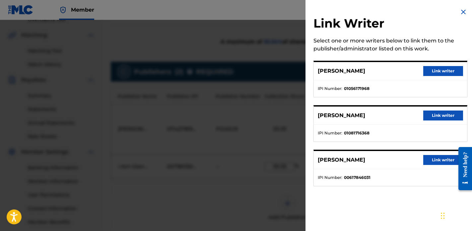
click at [436, 158] on button "Link writer" at bounding box center [444, 160] width 40 height 10
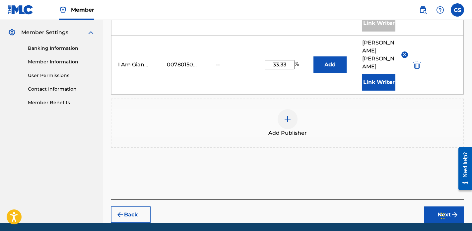
click at [439, 207] on button "Next" at bounding box center [445, 215] width 40 height 17
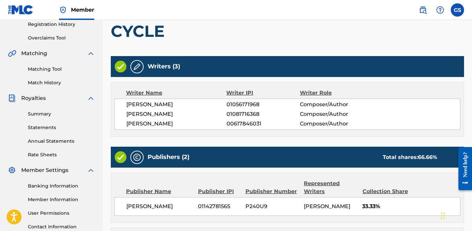
scroll to position [255, 0]
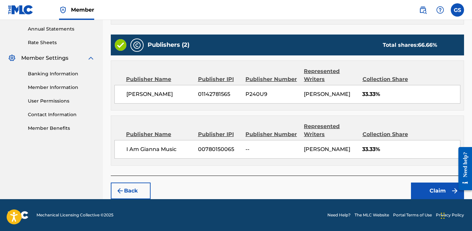
click at [431, 190] on button "Claim" at bounding box center [437, 191] width 53 height 17
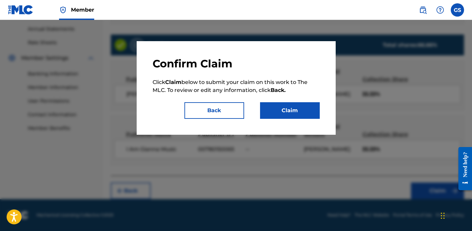
click at [283, 102] on button "Claim" at bounding box center [290, 110] width 60 height 17
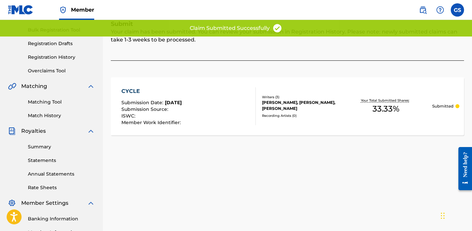
scroll to position [0, 0]
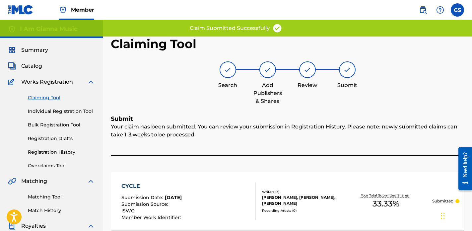
click at [46, 100] on link "Claiming Tool" at bounding box center [61, 97] width 67 height 7
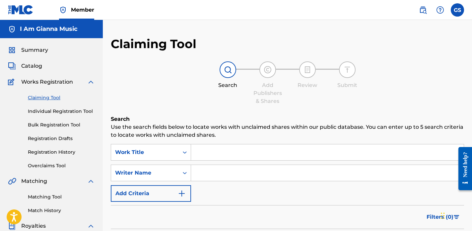
click at [215, 152] on input "Search Form" at bounding box center [327, 152] width 273 height 16
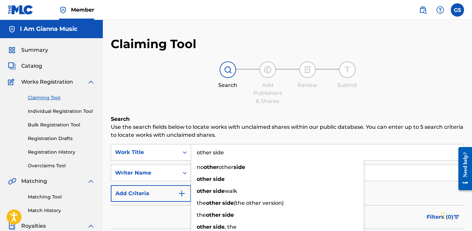
type input "other side"
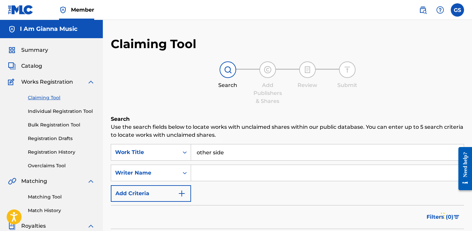
click at [222, 177] on input "Search Form" at bounding box center [327, 173] width 273 height 16
type input "Gianna Salvato"
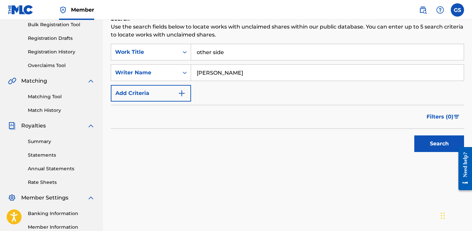
scroll to position [99, 0]
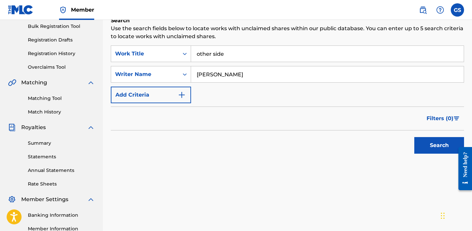
click at [435, 149] on button "Search" at bounding box center [440, 145] width 50 height 17
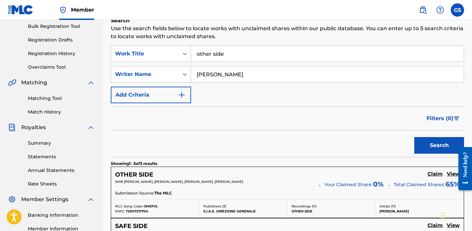
scroll to position [170, 0]
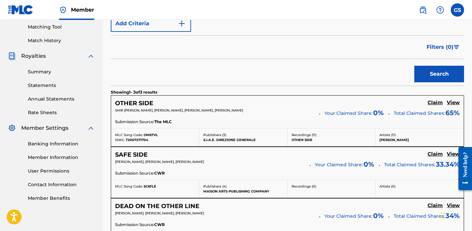
click at [437, 103] on h5 "Claim" at bounding box center [435, 103] width 15 height 6
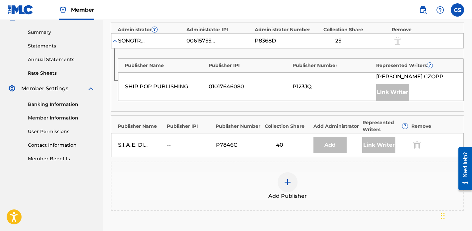
scroll to position [219, 0]
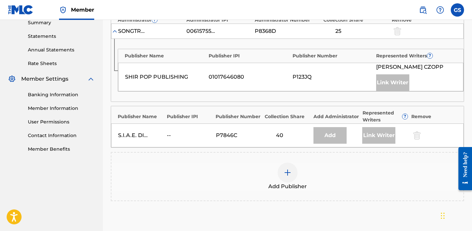
click at [285, 178] on div at bounding box center [288, 173] width 20 height 20
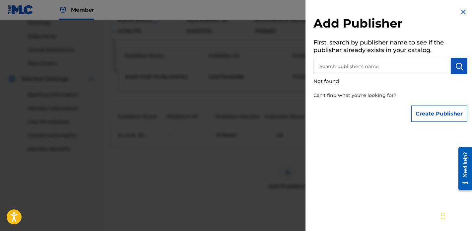
click at [285, 178] on div at bounding box center [236, 135] width 472 height 231
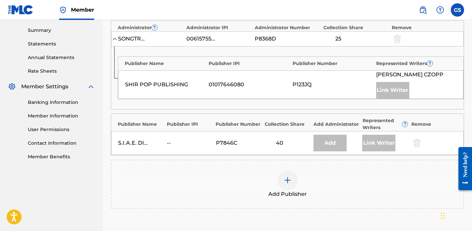
scroll to position [213, 0]
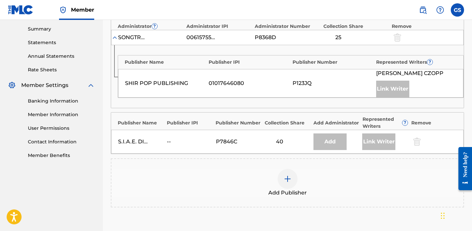
drag, startPoint x: 123, startPoint y: 141, endPoint x: 149, endPoint y: 140, distance: 25.9
click at [149, 140] on div "S.I.A.E. DIREZIONE GENERALE" at bounding box center [140, 142] width 45 height 8
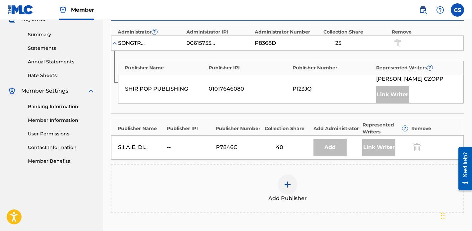
scroll to position [217, 0]
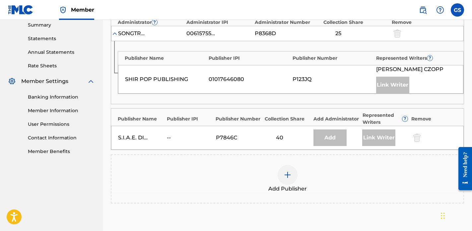
click at [283, 174] on div at bounding box center [288, 175] width 20 height 20
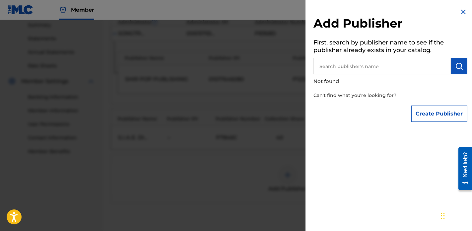
click at [387, 71] on input "text" at bounding box center [382, 66] width 137 height 17
click at [430, 112] on button "Create Publisher" at bounding box center [439, 114] width 56 height 17
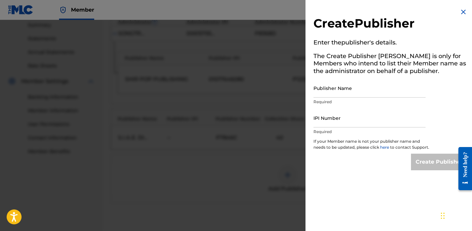
click at [369, 91] on input "Publisher Name" at bounding box center [370, 88] width 112 height 19
type input "I Am Gianna Music"
click at [359, 119] on input "IPI Number" at bounding box center [370, 118] width 112 height 19
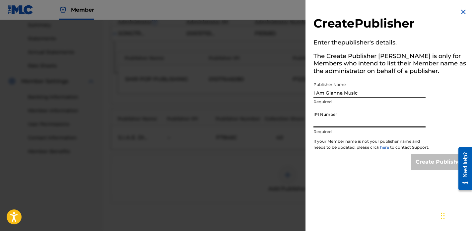
paste input "780150065"
type input "780150065"
click at [435, 165] on input "Create Publisher" at bounding box center [439, 162] width 56 height 17
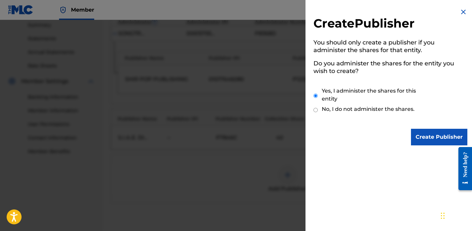
click at [430, 132] on input "Create Publisher" at bounding box center [439, 137] width 56 height 17
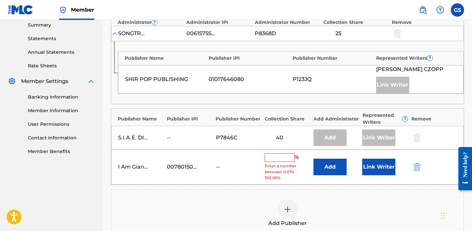
click at [282, 159] on input "text" at bounding box center [280, 157] width 30 height 9
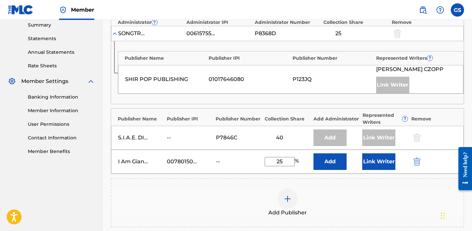
type input "25"
click at [383, 163] on button "Link Writer" at bounding box center [379, 161] width 33 height 17
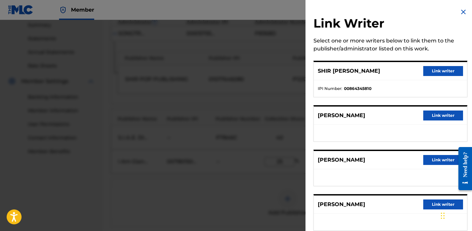
click at [435, 117] on button "Link writer" at bounding box center [444, 116] width 40 height 10
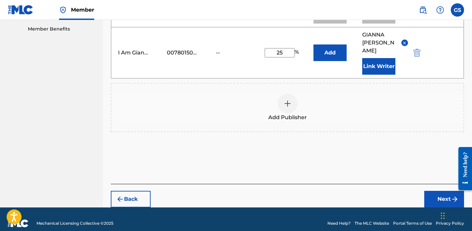
click at [439, 191] on button "Next" at bounding box center [445, 199] width 40 height 17
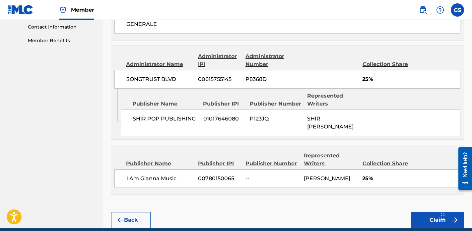
scroll to position [347, 0]
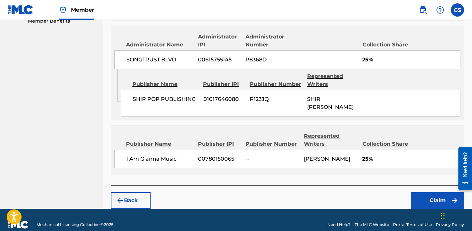
click at [436, 192] on button "Claim" at bounding box center [437, 200] width 53 height 17
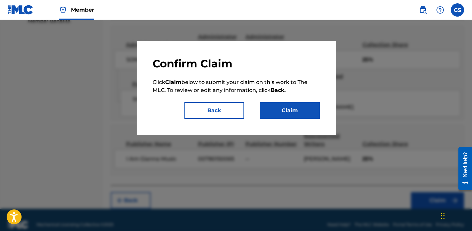
click at [291, 110] on button "Claim" at bounding box center [290, 110] width 60 height 17
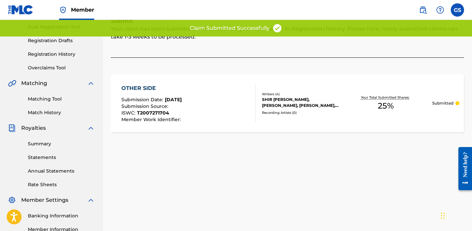
scroll to position [0, 0]
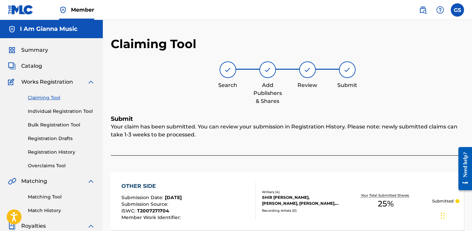
click at [46, 97] on link "Claiming Tool" at bounding box center [61, 97] width 67 height 7
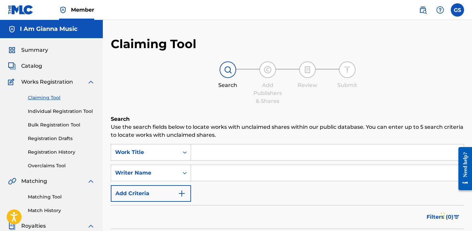
click at [229, 157] on input "Search Form" at bounding box center [327, 152] width 273 height 16
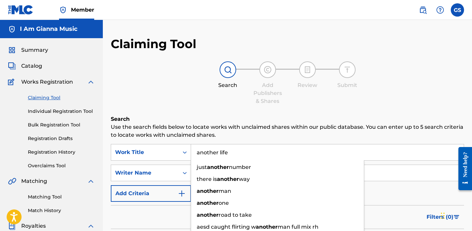
type input "another life"
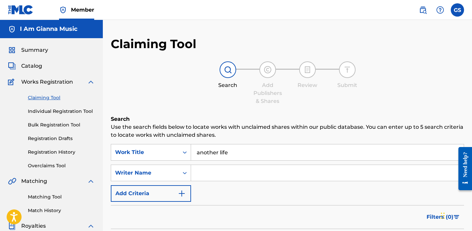
click at [237, 173] on input "Search Form" at bounding box center [327, 173] width 273 height 16
type input "Gianna Salvato"
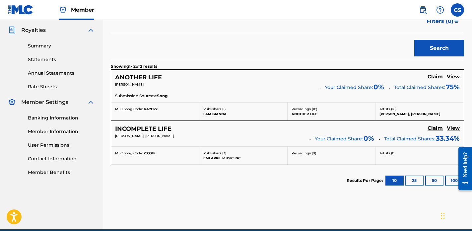
scroll to position [200, 0]
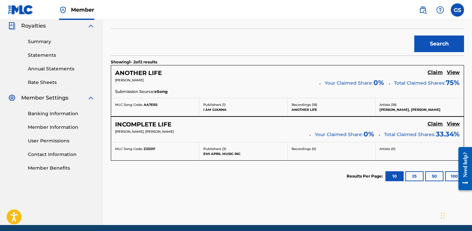
click at [437, 73] on h5 "Claim" at bounding box center [435, 72] width 15 height 6
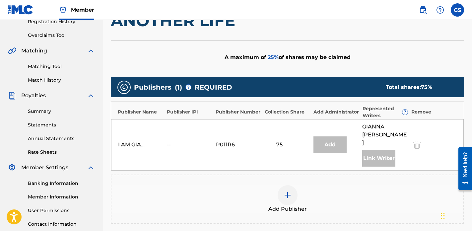
scroll to position [120, 0]
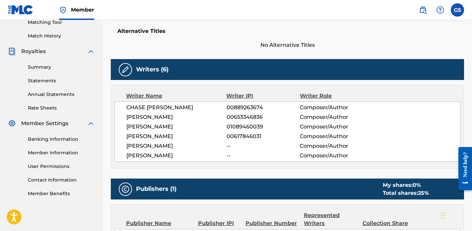
scroll to position [32, 0]
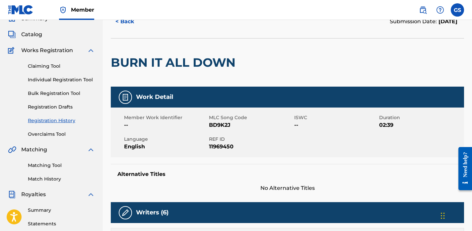
click at [40, 66] on link "Claiming Tool" at bounding box center [61, 66] width 67 height 7
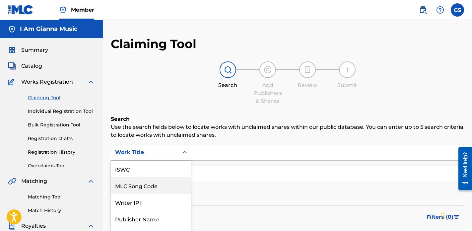
scroll to position [22, 0]
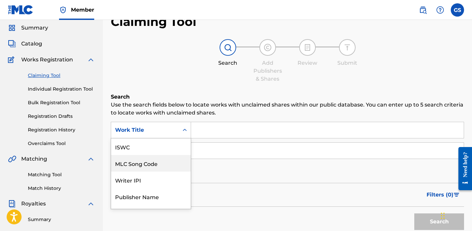
click at [172, 138] on div "MLC Song Code, 2 of 7. 7 results available. Use Up and Down to choose options, …" at bounding box center [151, 130] width 80 height 17
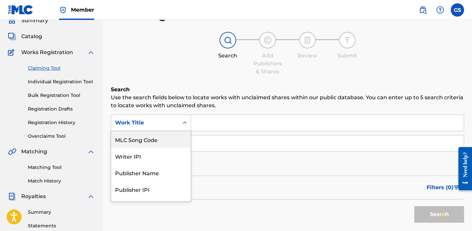
click at [196, 99] on p "Use the search fields below to locate works with unclaimed shares within our pu…" at bounding box center [288, 102] width 354 height 16
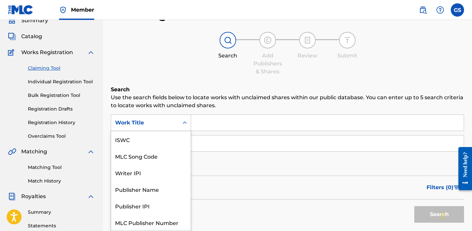
click at [190, 118] on div "Search Form" at bounding box center [185, 123] width 12 height 12
click at [242, 123] on input "Search Form" at bounding box center [327, 123] width 273 height 16
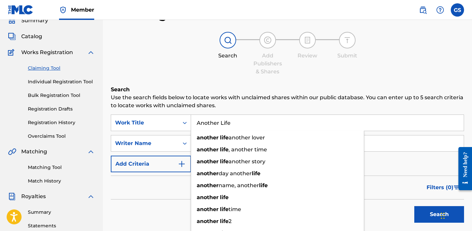
type input "Another Life"
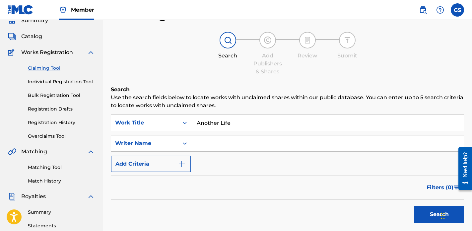
click at [221, 151] on div "Search Form" at bounding box center [327, 143] width 273 height 17
click at [231, 148] on input "Search Form" at bounding box center [327, 143] width 273 height 16
type input "Gianna Salvato"
click at [427, 217] on button "Search" at bounding box center [440, 214] width 50 height 17
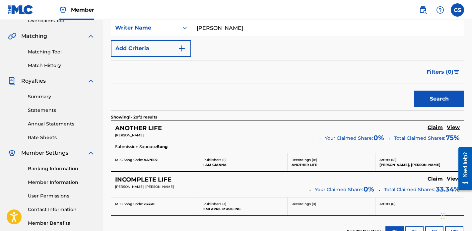
scroll to position [149, 0]
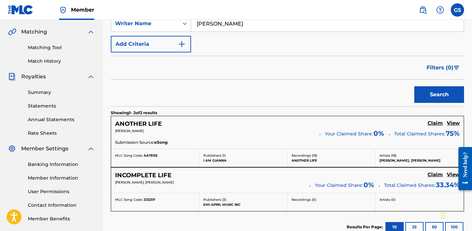
click at [437, 124] on h5 "Claim" at bounding box center [435, 123] width 15 height 6
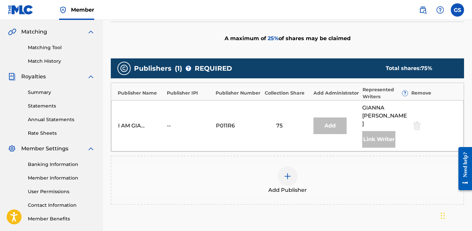
click at [285, 172] on img at bounding box center [288, 176] width 8 height 8
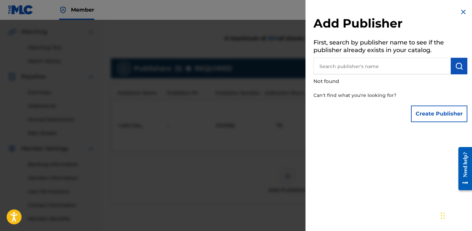
click at [380, 65] on input "text" at bounding box center [382, 66] width 137 height 17
click at [430, 121] on button "Create Publisher" at bounding box center [439, 114] width 56 height 17
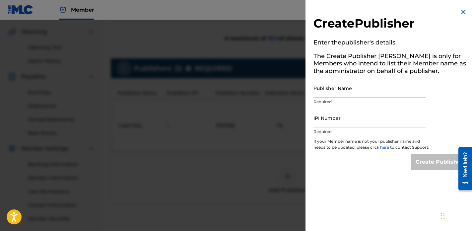
click at [355, 86] on input "Publisher Name" at bounding box center [370, 88] width 112 height 19
click at [360, 123] on input "IPI Number" at bounding box center [370, 118] width 112 height 19
paste input "780150065"
type input "780150065"
click at [366, 99] on p "Required" at bounding box center [370, 102] width 112 height 6
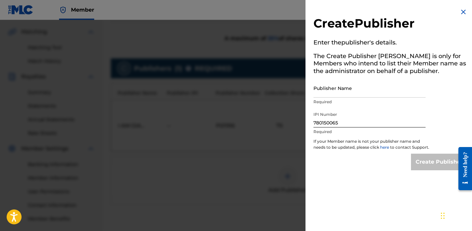
click at [366, 89] on input "Publisher Name" at bounding box center [370, 88] width 112 height 19
type input "I Am Gianna Music"
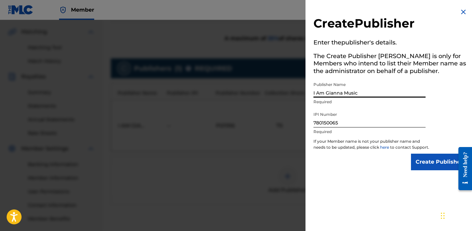
click at [431, 170] on input "Create Publisher" at bounding box center [439, 162] width 56 height 17
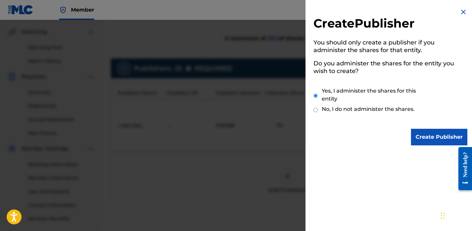
click at [443, 148] on div "Create Publisher You should only create a publisher if you administer the share…" at bounding box center [391, 76] width 170 height 153
click at [443, 146] on div "Create Publisher You should only create a publisher if you administer the share…" at bounding box center [391, 76] width 170 height 153
click at [434, 140] on input "Create Publisher" at bounding box center [439, 137] width 56 height 17
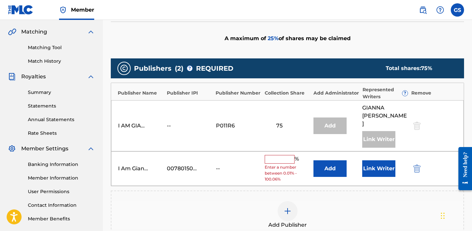
click at [286, 155] on input "text" at bounding box center [280, 159] width 30 height 9
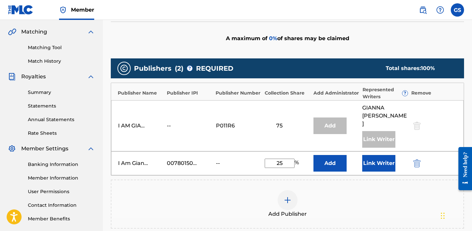
type input "25"
click at [376, 155] on button "Link Writer" at bounding box center [379, 163] width 33 height 17
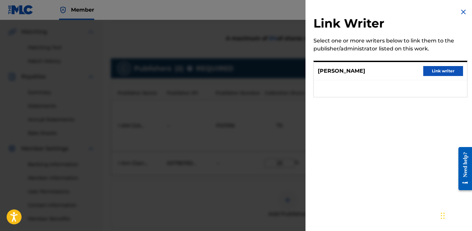
click at [436, 74] on button "Link writer" at bounding box center [444, 71] width 40 height 10
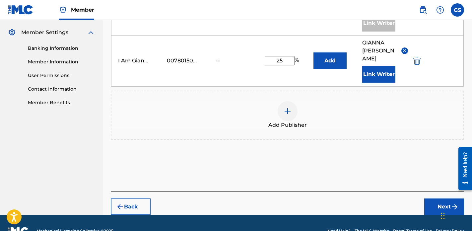
click at [444, 199] on button "Next" at bounding box center [445, 207] width 40 height 17
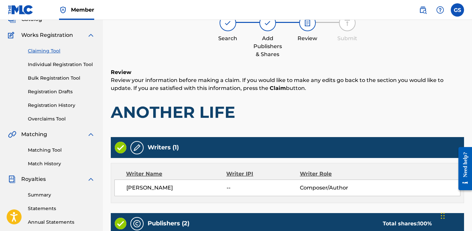
scroll to position [225, 0]
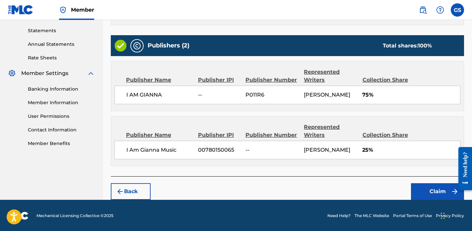
click at [428, 190] on button "Claim" at bounding box center [437, 191] width 53 height 17
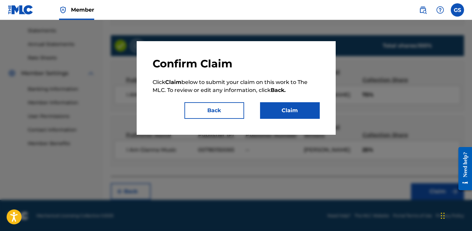
click at [300, 105] on button "Claim" at bounding box center [290, 110] width 60 height 17
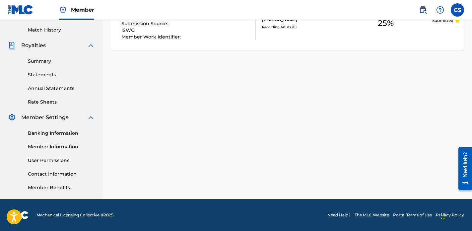
scroll to position [0, 0]
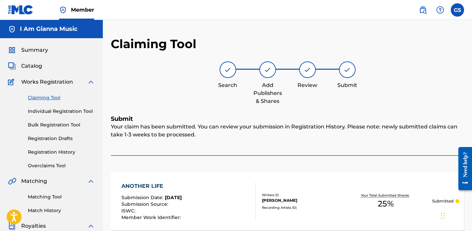
click at [42, 96] on link "Claiming Tool" at bounding box center [61, 97] width 67 height 7
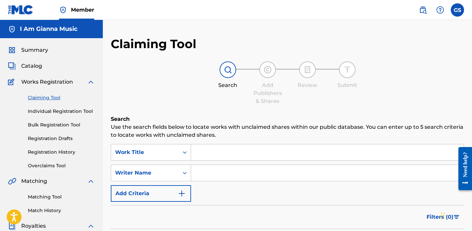
click at [48, 151] on link "Registration History" at bounding box center [61, 152] width 67 height 7
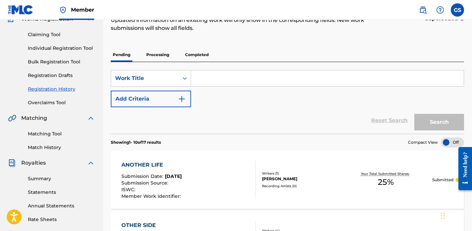
scroll to position [64, 0]
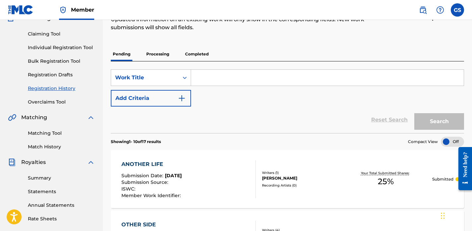
click at [162, 52] on p "Processing" at bounding box center [157, 54] width 27 height 14
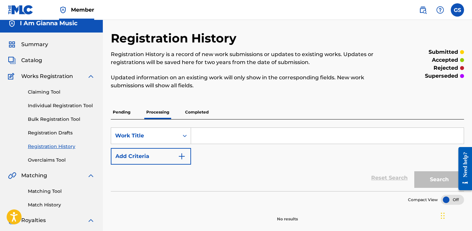
scroll to position [16, 0]
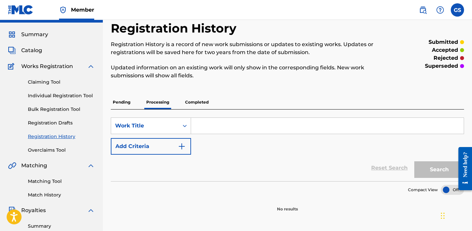
click at [202, 103] on p "Completed" at bounding box center [197, 102] width 28 height 14
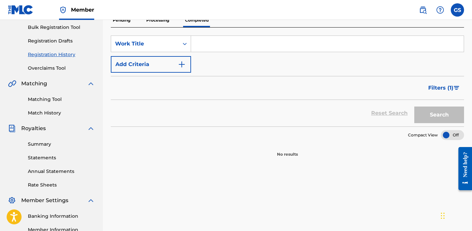
scroll to position [98, 0]
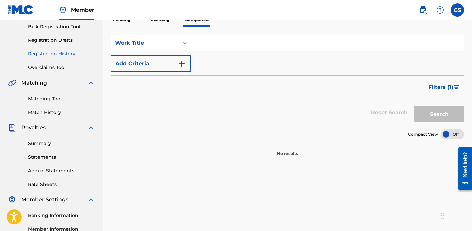
click at [125, 24] on p "Pending" at bounding box center [122, 20] width 22 height 14
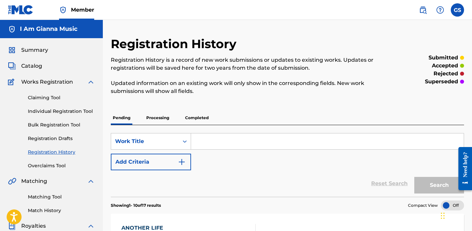
click at [33, 49] on span "Summary" at bounding box center [34, 50] width 27 height 8
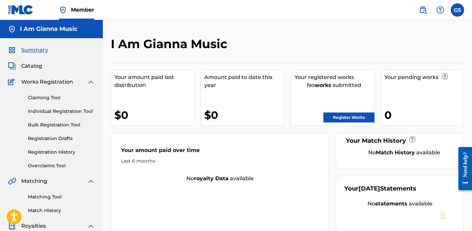
click at [76, 6] on span "Member" at bounding box center [82, 10] width 23 height 8
click at [76, 11] on span "Member" at bounding box center [82, 10] width 23 height 8
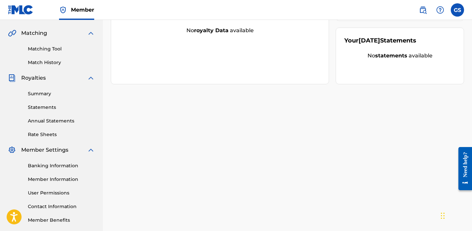
scroll to position [181, 0]
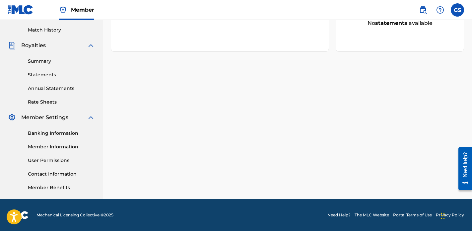
click at [55, 146] on link "Member Information" at bounding box center [61, 146] width 67 height 7
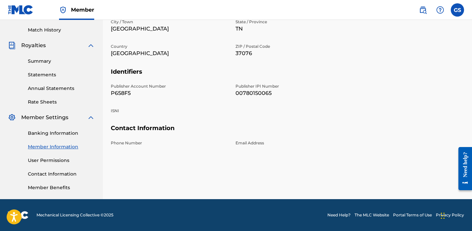
scroll to position [180, 0]
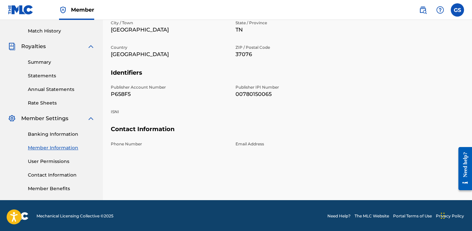
click at [55, 161] on link "User Permissions" at bounding box center [61, 161] width 67 height 7
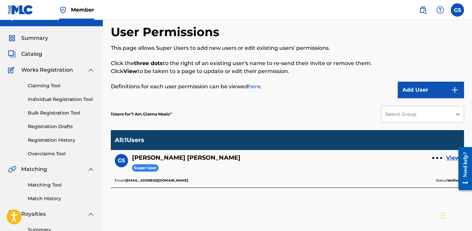
scroll to position [2, 0]
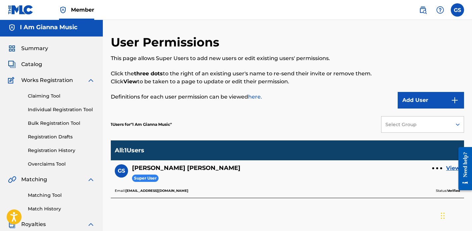
click at [413, 93] on button "Add User" at bounding box center [431, 100] width 66 height 17
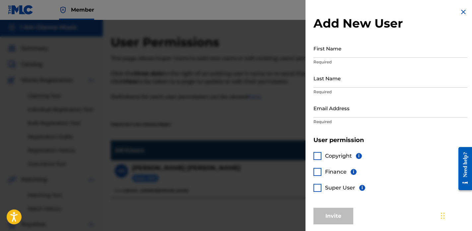
click at [357, 50] on input "First Name" at bounding box center [391, 48] width 154 height 19
type input "[PERSON_NAME]"
type input "[EMAIL_ADDRESS][DOMAIN_NAME]"
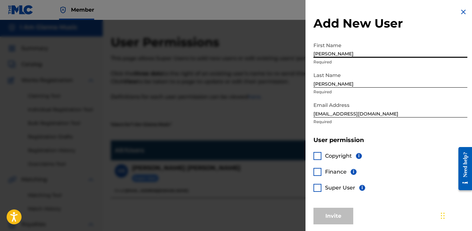
click at [358, 116] on input "[EMAIL_ADDRESS][DOMAIN_NAME]" at bounding box center [391, 108] width 154 height 19
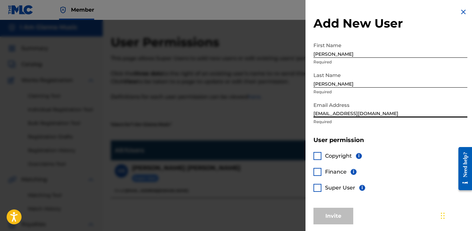
click at [327, 126] on div "Email Address nina@page1management.com Required" at bounding box center [391, 114] width 154 height 30
click at [318, 155] on div at bounding box center [318, 156] width 8 height 8
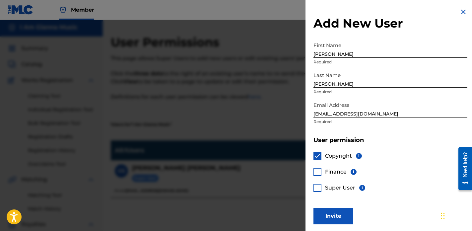
click at [317, 172] on div at bounding box center [318, 172] width 8 height 8
click at [318, 189] on div at bounding box center [318, 188] width 8 height 8
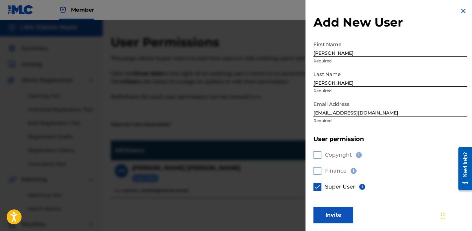
click at [341, 214] on button "Invite" at bounding box center [334, 215] width 40 height 17
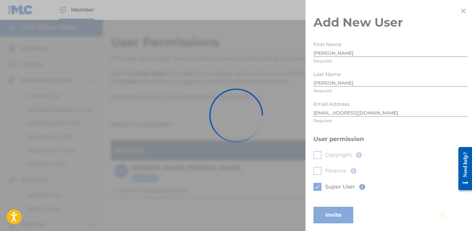
scroll to position [0, 0]
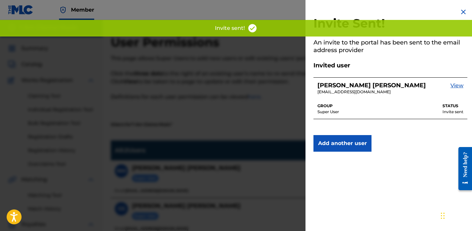
click at [461, 10] on img at bounding box center [464, 12] width 8 height 8
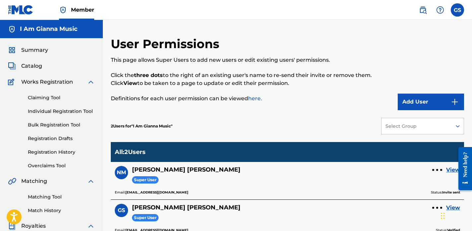
click at [42, 48] on span "Summary" at bounding box center [34, 50] width 27 height 8
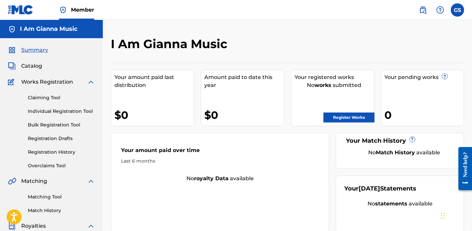
click at [457, 10] on label at bounding box center [457, 9] width 13 height 13
click at [458, 10] on input "GS Gianna Salvato iamgigirich@gmail.com Notification Preferences Profile Log out" at bounding box center [458, 10] width 0 height 0
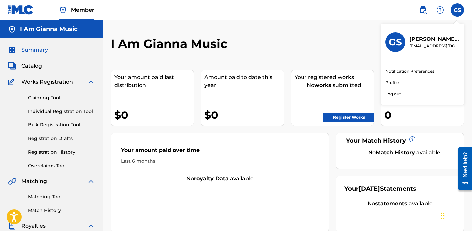
click at [394, 95] on p "Log out" at bounding box center [394, 94] width 16 height 6
click at [458, 10] on input "GS Gianna Salvato iamgigirich@gmail.com Notification Preferences Profile Log out" at bounding box center [458, 10] width 0 height 0
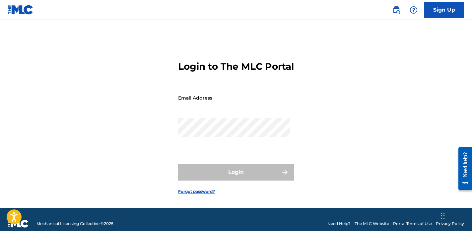
click at [200, 104] on input "Email Address" at bounding box center [234, 97] width 112 height 19
type input "[EMAIL_ADDRESS][DOMAIN_NAME]"
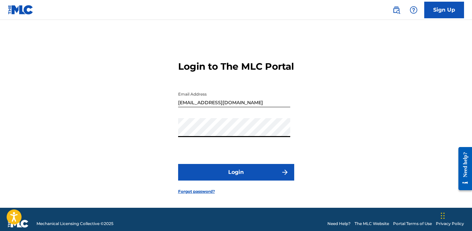
click at [255, 181] on button "Login" at bounding box center [236, 172] width 116 height 17
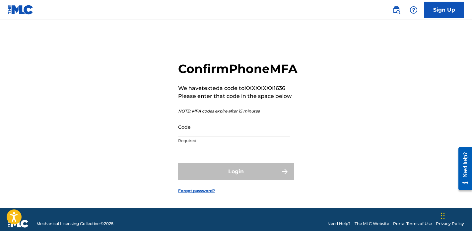
click at [259, 136] on input "Code" at bounding box center [234, 127] width 112 height 19
click at [214, 136] on input "Code" at bounding box center [234, 127] width 112 height 19
paste input "079276"
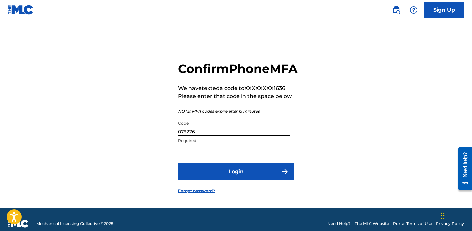
type input "079276"
click at [212, 180] on button "Login" at bounding box center [236, 171] width 116 height 17
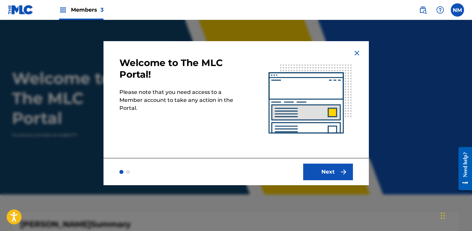
click at [325, 170] on button "Next" at bounding box center [328, 172] width 50 height 17
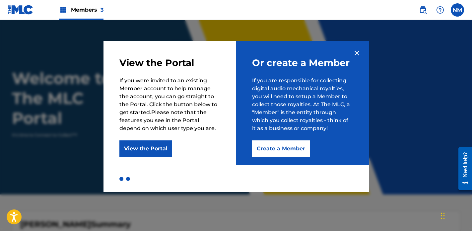
click at [153, 150] on button "View the Portal" at bounding box center [146, 148] width 53 height 17
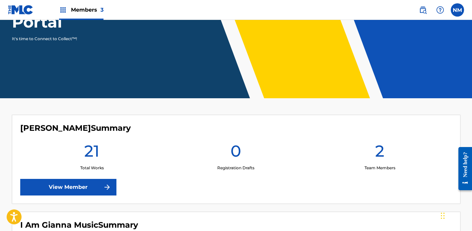
scroll to position [190, 0]
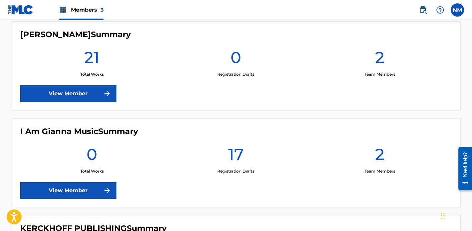
click at [57, 96] on link "View Member" at bounding box center [68, 93] width 96 height 17
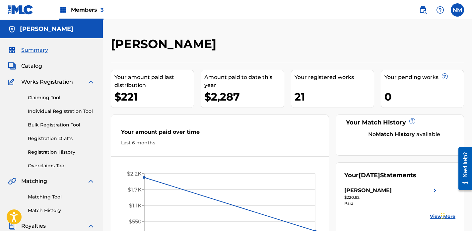
click at [71, 10] on div "Members 3" at bounding box center [81, 10] width 44 height 20
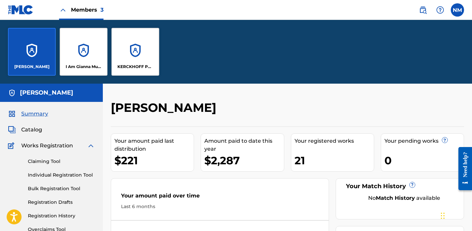
click at [119, 50] on div "KERCKHOFF PUBLISHING" at bounding box center [136, 52] width 48 height 48
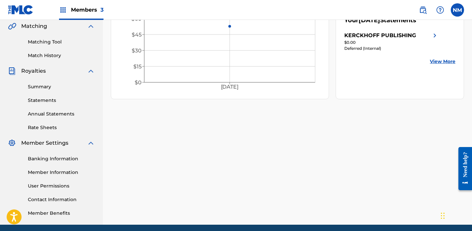
scroll to position [181, 0]
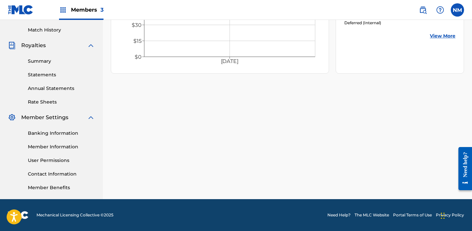
click at [56, 163] on link "User Permissions" at bounding box center [61, 160] width 67 height 7
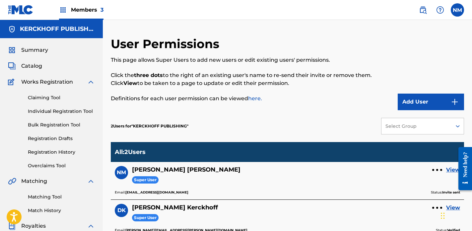
click at [25, 12] on img at bounding box center [21, 10] width 26 height 10
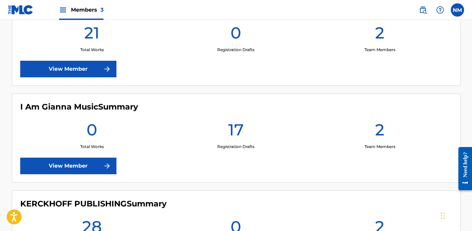
scroll to position [205, 0]
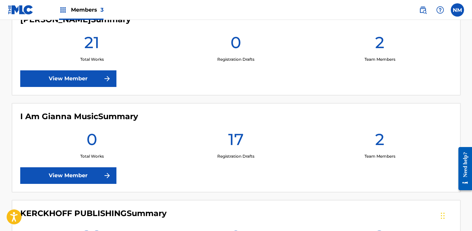
click at [459, 11] on label at bounding box center [457, 9] width 13 height 13
click at [458, 10] on input "NM Nina Musolino nina@page1management.com Notification Preferences Profile Log …" at bounding box center [458, 10] width 0 height 0
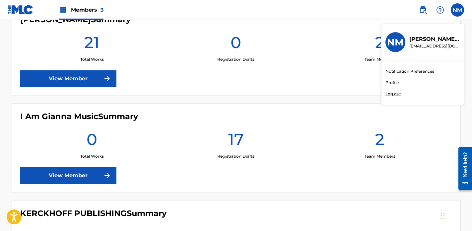
click at [394, 95] on p "Log out" at bounding box center [394, 94] width 16 height 6
click at [458, 10] on input "NM Nina Musolino nina@page1management.com Notification Preferences Profile Log …" at bounding box center [458, 10] width 0 height 0
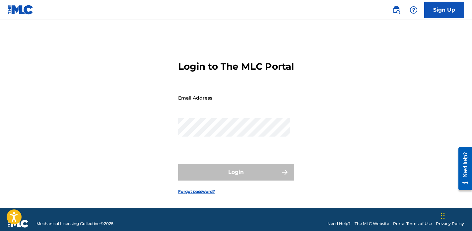
click at [224, 107] on input "Email Address" at bounding box center [234, 97] width 112 height 19
click at [217, 107] on input "Email Address" at bounding box center [234, 97] width 112 height 19
type input "stella.hennen05@gmail.com"
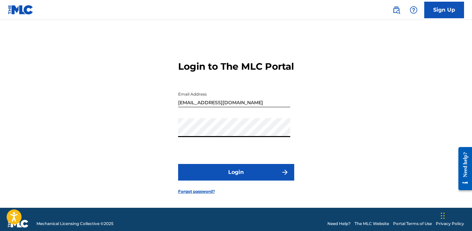
click at [237, 180] on button "Login" at bounding box center [236, 172] width 116 height 17
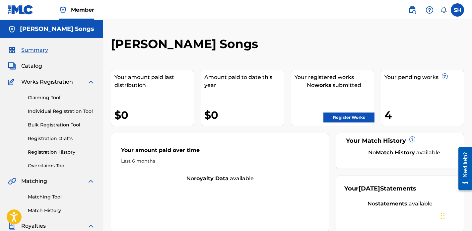
scroll to position [181, 0]
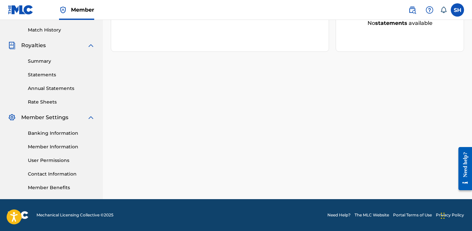
click at [52, 159] on link "User Permissions" at bounding box center [61, 160] width 67 height 7
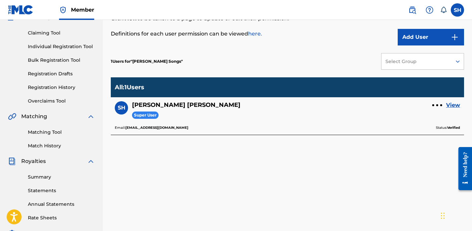
scroll to position [76, 0]
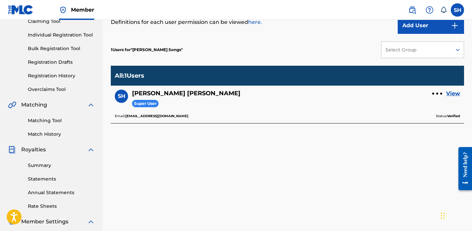
click at [426, 24] on button "Add User" at bounding box center [431, 25] width 66 height 17
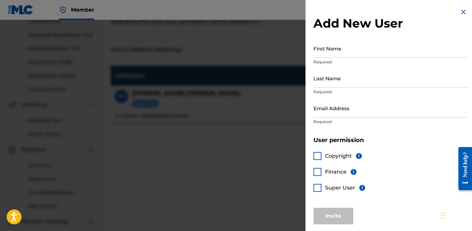
click at [354, 42] on input "First Name" at bounding box center [391, 48] width 154 height 19
type input "[PERSON_NAME]"
type input "[EMAIL_ADDRESS][DOMAIN_NAME]"
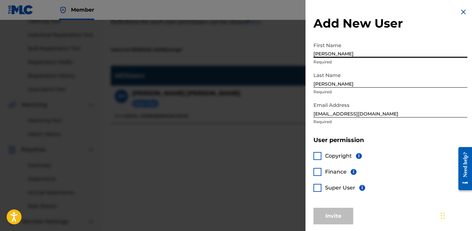
click at [320, 186] on div at bounding box center [318, 188] width 8 height 8
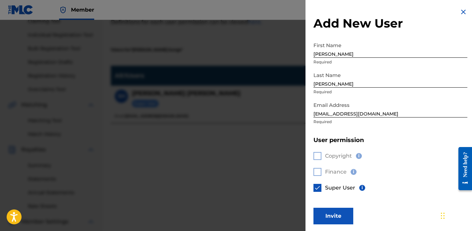
click at [339, 215] on button "Invite" at bounding box center [334, 216] width 40 height 17
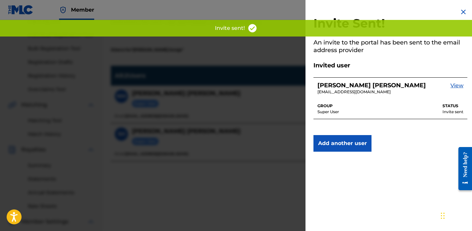
click at [242, 185] on div at bounding box center [236, 135] width 472 height 231
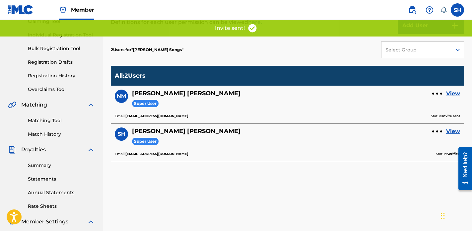
scroll to position [0, 0]
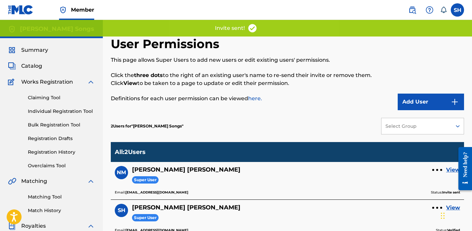
click at [33, 52] on span "Summary" at bounding box center [34, 50] width 27 height 8
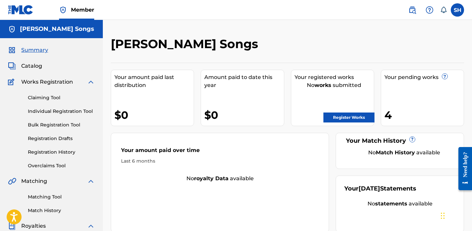
click at [52, 152] on link "Registration History" at bounding box center [61, 152] width 67 height 7
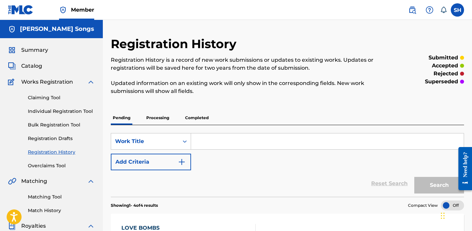
click at [458, 14] on label at bounding box center [457, 9] width 13 height 13
click at [458, 10] on input "SH Stella Hennen stella.hennen05@gmail.com Notification Preferences Profile Log…" at bounding box center [458, 10] width 0 height 0
click at [458, 9] on div "SH SH Stella Hennen stella.hennen05@gmail.com Notification Preferences Profile …" at bounding box center [457, 9] width 13 height 13
click at [457, 14] on label at bounding box center [457, 9] width 13 height 13
click at [458, 10] on input "SH Stella Hennen stella.hennen05@gmail.com Notification Preferences Profile Log…" at bounding box center [458, 10] width 0 height 0
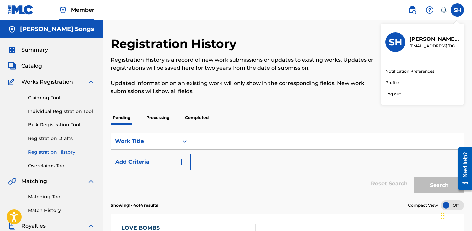
click at [394, 94] on p "Log out" at bounding box center [394, 94] width 16 height 6
click at [458, 10] on input "SH Stella Hennen stella.hennen05@gmail.com Notification Preferences Profile Log…" at bounding box center [458, 10] width 0 height 0
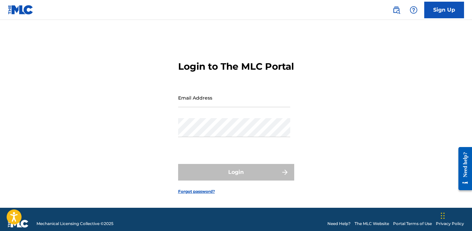
click at [217, 107] on input "Email Address" at bounding box center [234, 97] width 112 height 19
type input "[EMAIL_ADDRESS][DOMAIN_NAME]"
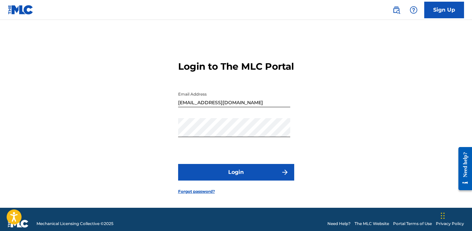
click at [245, 181] on button "Login" at bounding box center [236, 172] width 116 height 17
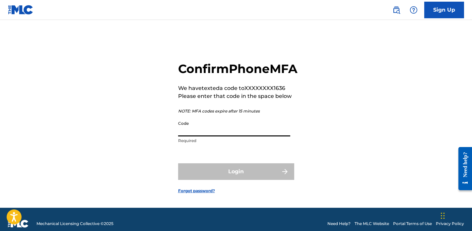
click at [224, 136] on input "Code" at bounding box center [234, 127] width 112 height 19
click at [211, 136] on input "Code" at bounding box center [234, 127] width 112 height 19
paste input "804007"
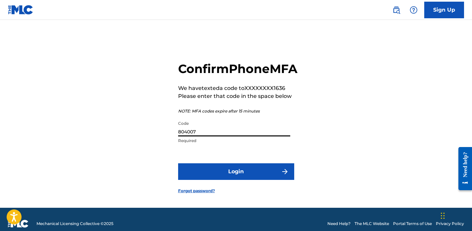
type input "804007"
click at [178, 163] on button "Login" at bounding box center [236, 171] width 116 height 17
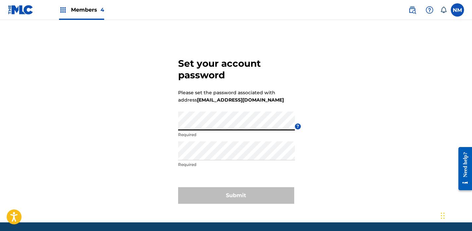
click at [158, 123] on div "Set your account password Please set the password associated with address [EMAI…" at bounding box center [236, 130] width 465 height 186
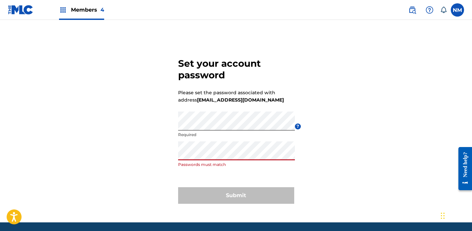
click at [151, 155] on div "Set your account password Please set the password associated with address [EMAI…" at bounding box center [236, 130] width 465 height 186
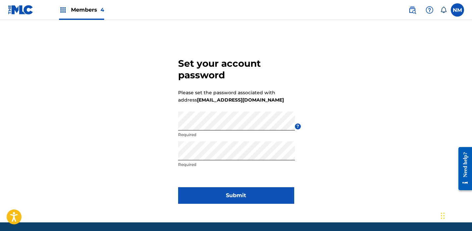
click at [223, 174] on form "Set your account password Please set the password associated with address [EMAI…" at bounding box center [236, 130] width 116 height 186
click at [232, 196] on button "Submit" at bounding box center [236, 195] width 116 height 17
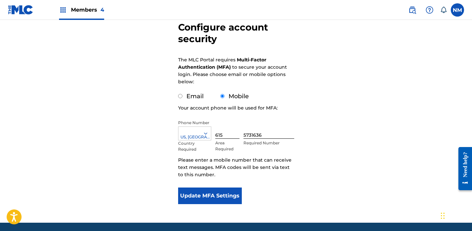
scroll to position [66, 0]
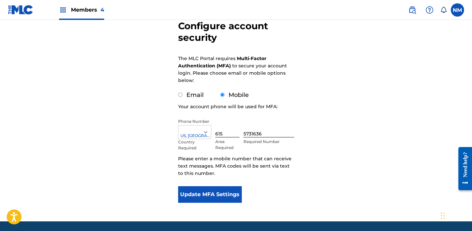
click at [214, 196] on button "Update MFA Settings" at bounding box center [210, 194] width 64 height 17
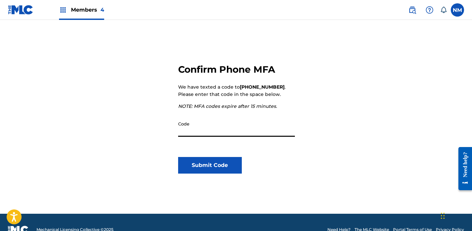
scroll to position [69, 0]
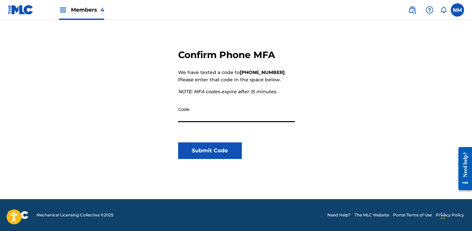
click at [219, 116] on input "Code" at bounding box center [236, 112] width 117 height 19
paste input "772785"
type input "772785"
click button "Submit Code" at bounding box center [210, 150] width 64 height 17
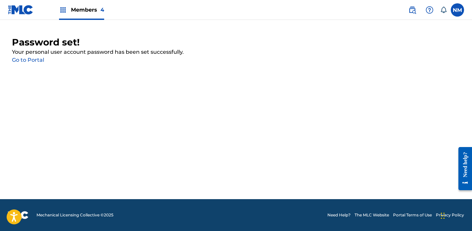
click at [34, 62] on link "Go to Portal" at bounding box center [28, 60] width 32 height 6
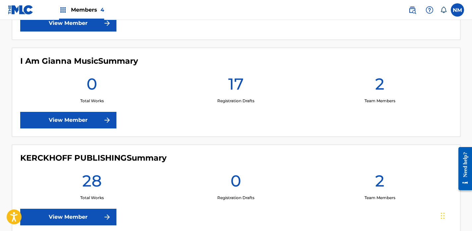
scroll to position [333, 0]
